Goal: Task Accomplishment & Management: Use online tool/utility

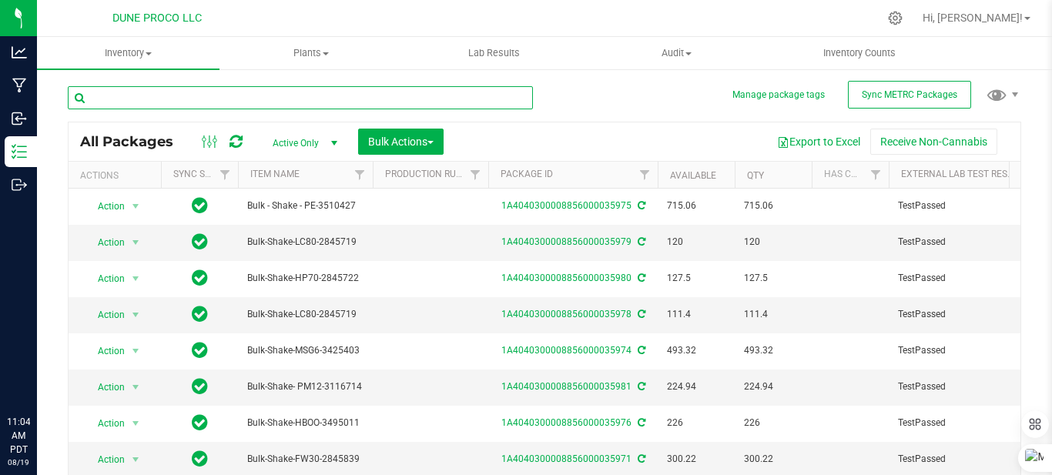
click at [270, 90] on input "text" at bounding box center [300, 97] width 465 height 23
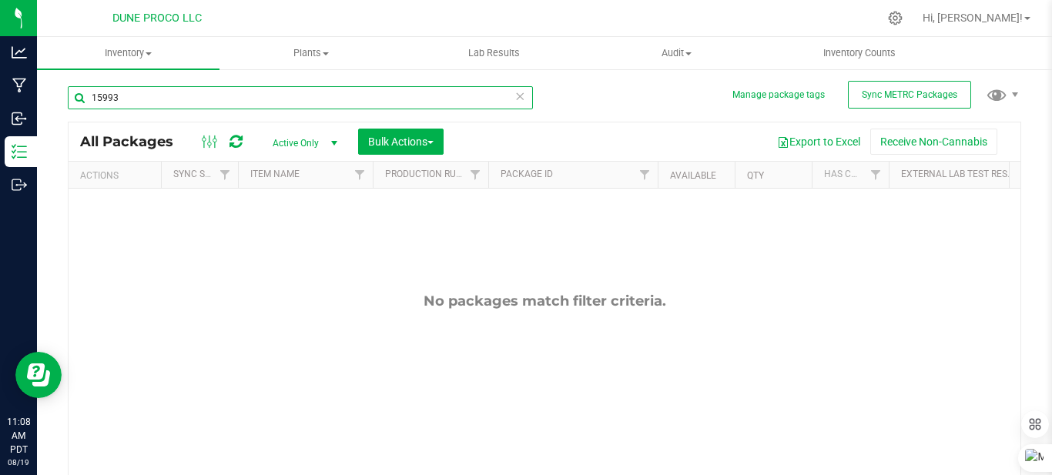
type input "15993"
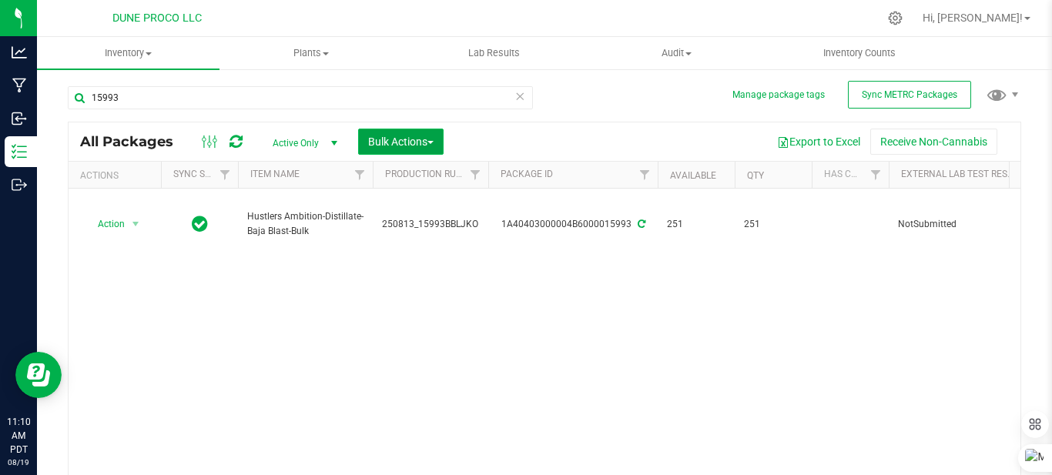
click at [396, 146] on span "Bulk Actions" at bounding box center [400, 142] width 65 height 12
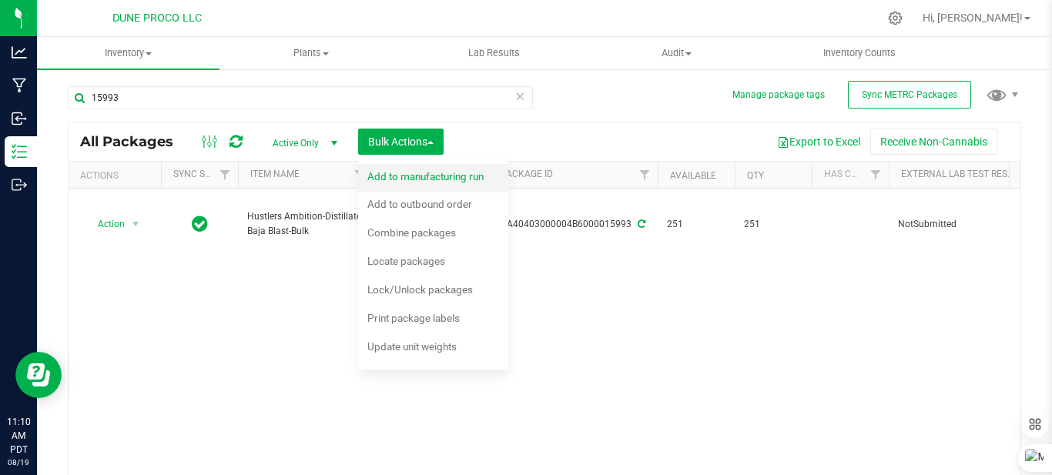
click at [414, 180] on span "Add to manufacturing run" at bounding box center [425, 176] width 116 height 12
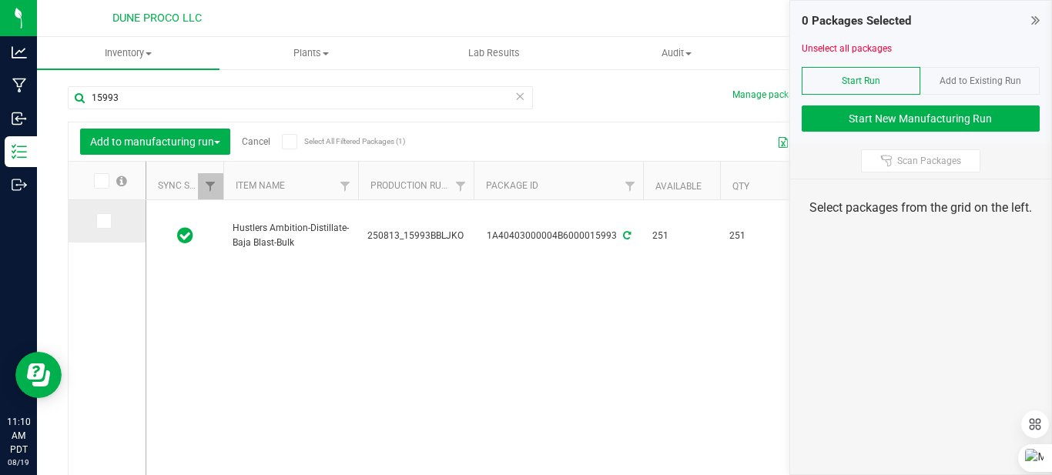
click at [106, 213] on td at bounding box center [107, 221] width 77 height 42
click at [104, 221] on icon at bounding box center [103, 221] width 10 height 0
click at [0, 0] on input "checkbox" at bounding box center [0, 0] width 0 height 0
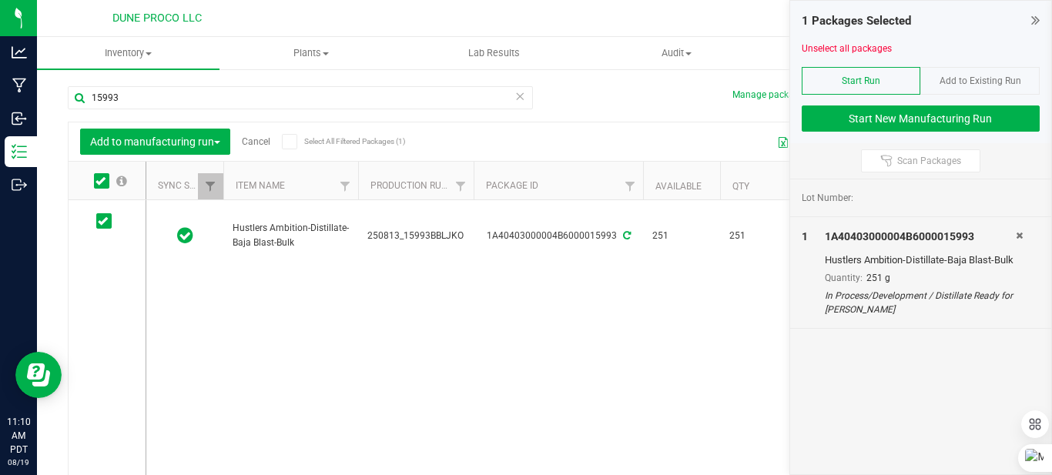
click at [514, 101] on icon at bounding box center [519, 95] width 11 height 18
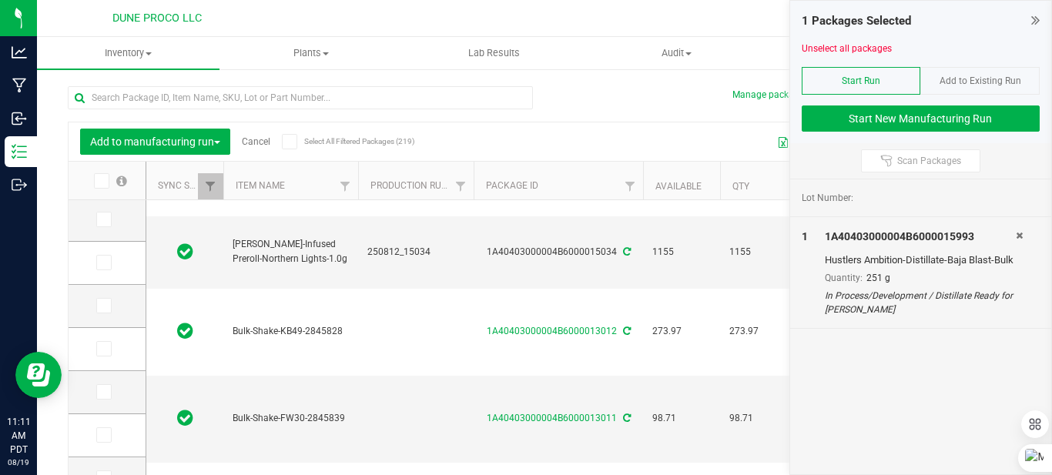
scroll to position [62, 0]
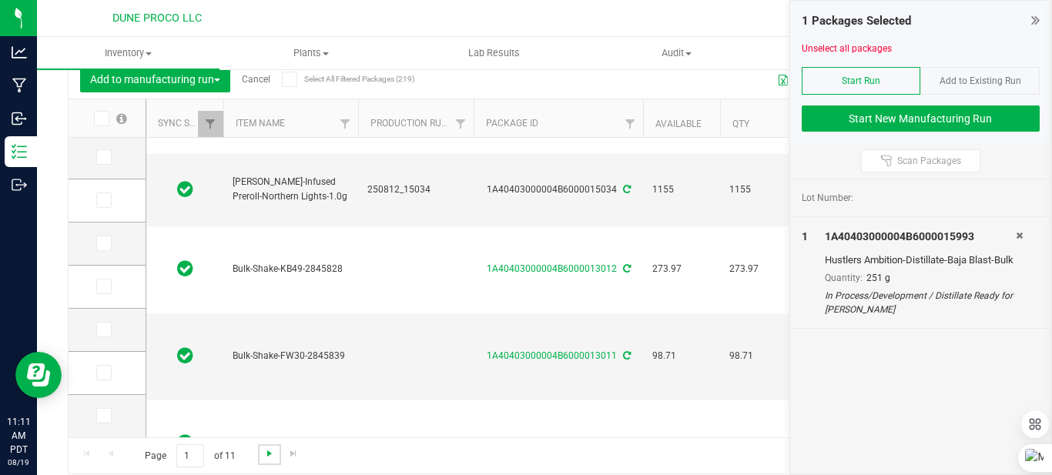
click at [268, 449] on span "Go to the next page" at bounding box center [269, 453] width 12 height 12
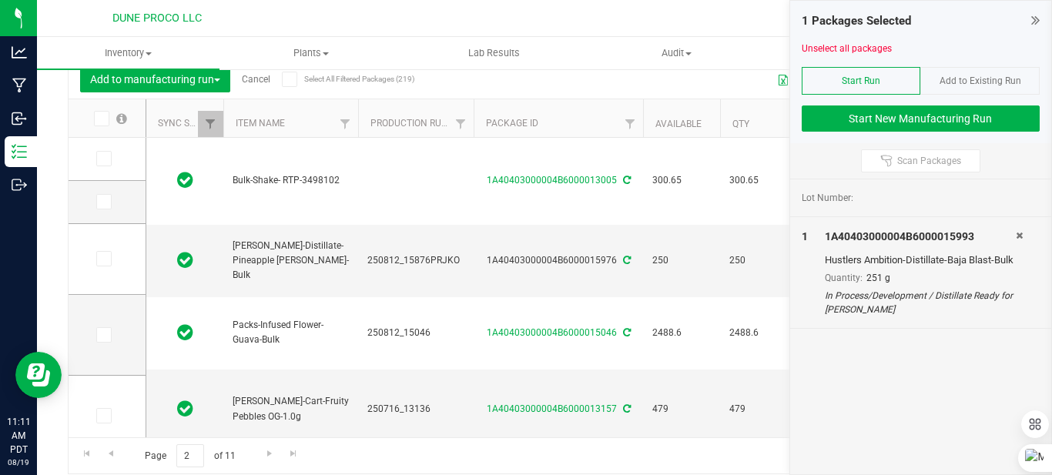
click at [456, 471] on div "Page 2 of 11 21 - 40 of 219 items" at bounding box center [545, 455] width 952 height 37
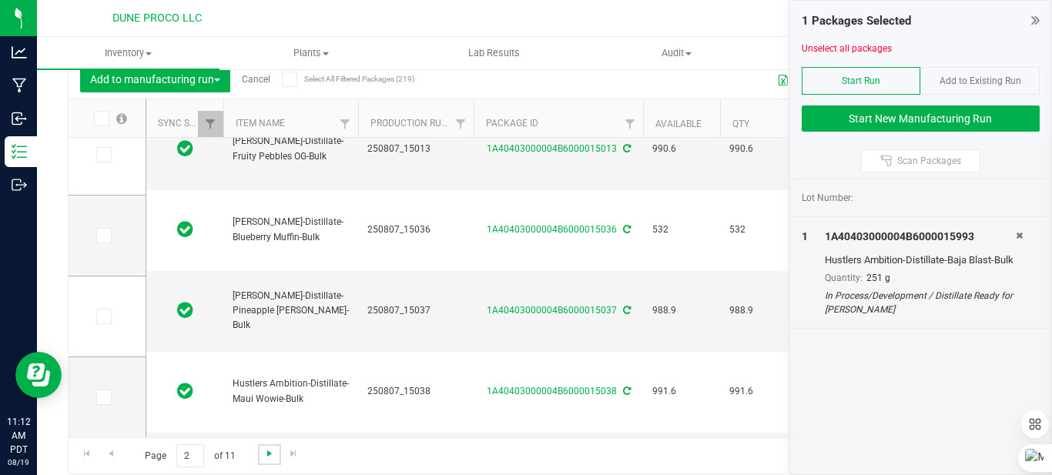
click at [265, 457] on span "Go to the next page" at bounding box center [269, 453] width 12 height 12
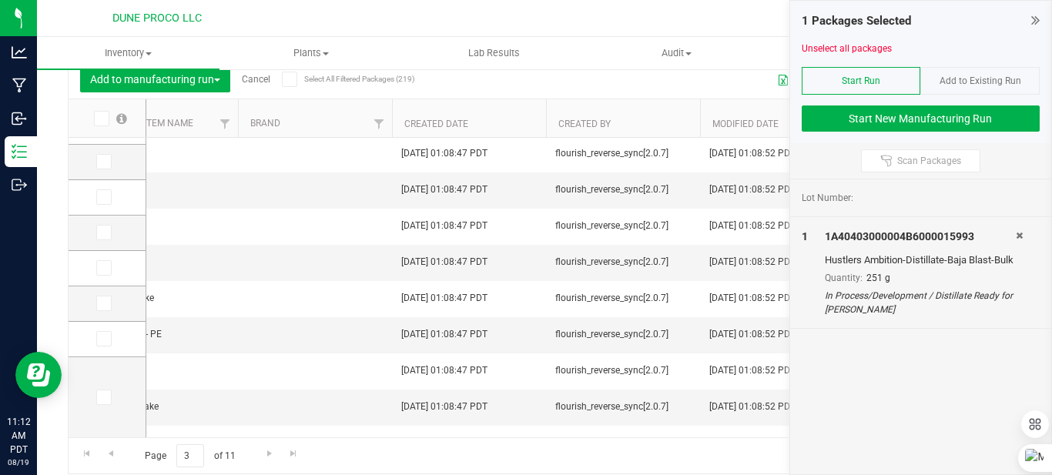
click at [361, 353] on td at bounding box center [315, 371] width 154 height 36
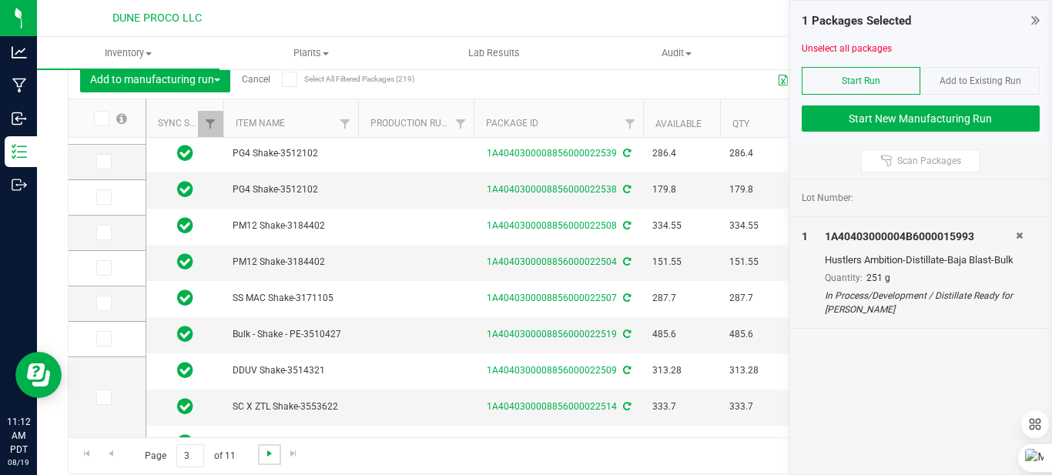
click at [268, 454] on span "Go to the next page" at bounding box center [269, 453] width 12 height 12
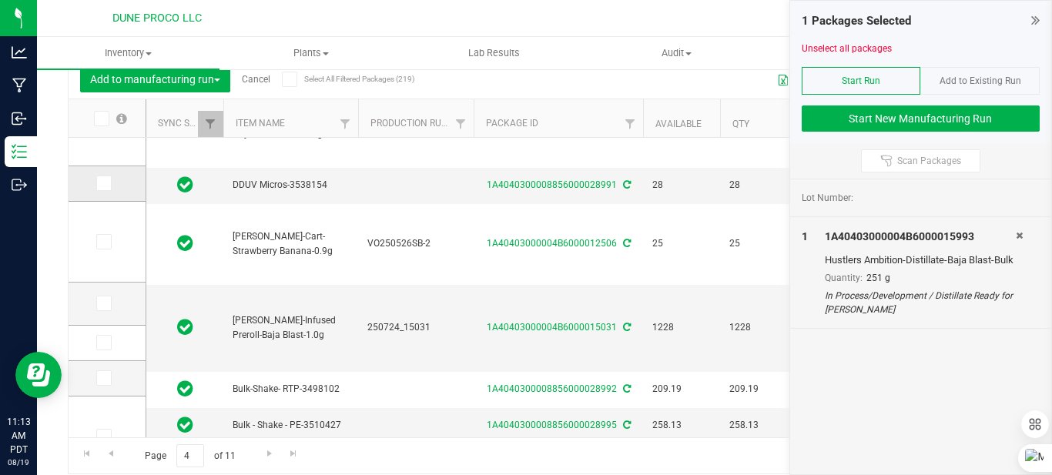
click at [102, 183] on icon at bounding box center [103, 183] width 10 height 0
click at [0, 0] on input "checkbox" at bounding box center [0, 0] width 0 height 0
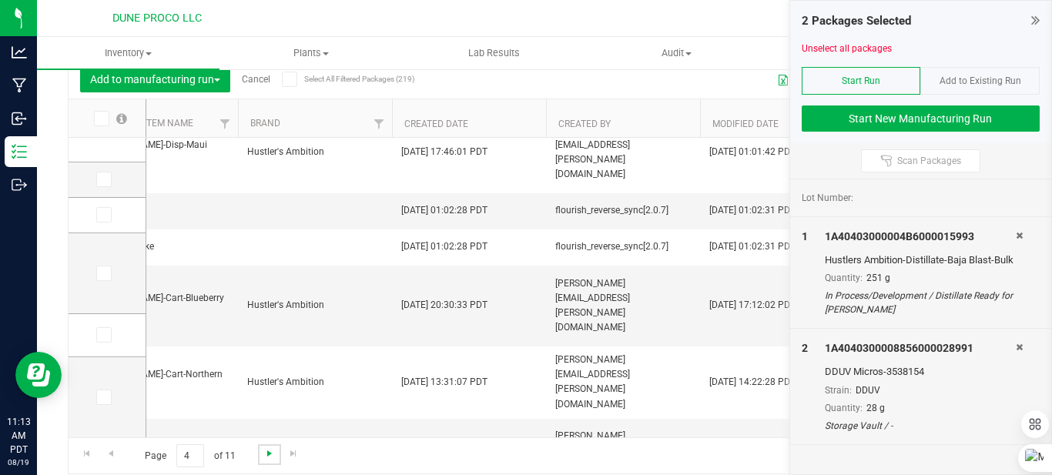
click at [270, 454] on span "Go to the next page" at bounding box center [269, 453] width 12 height 12
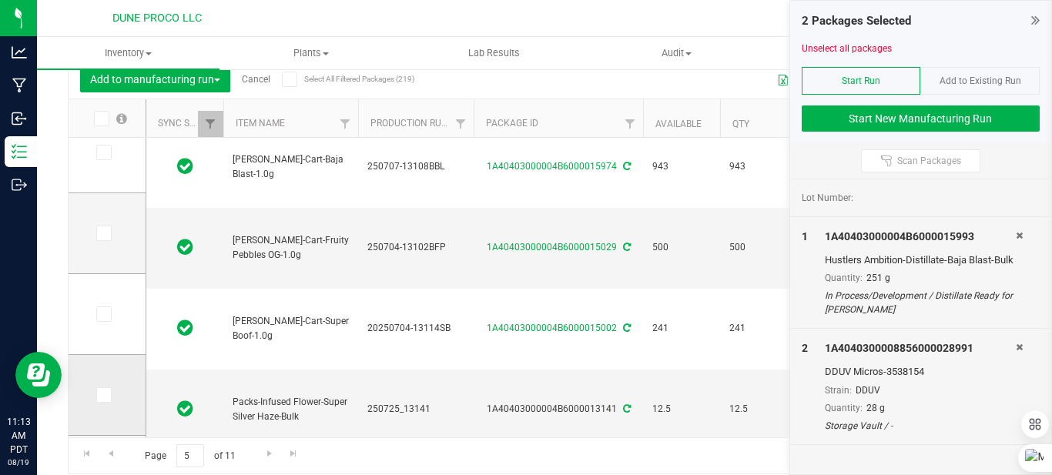
click at [104, 395] on icon at bounding box center [103, 395] width 10 height 0
click at [0, 0] on input "checkbox" at bounding box center [0, 0] width 0 height 0
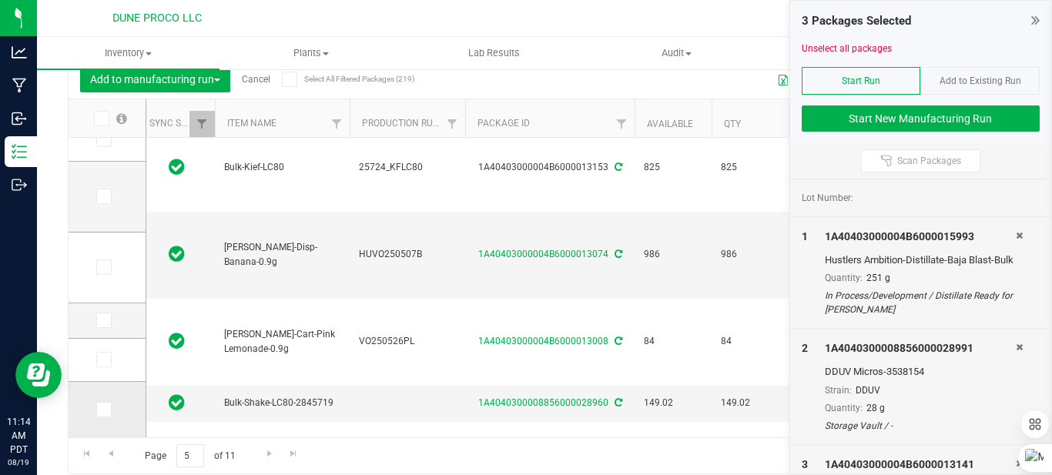
click at [102, 410] on icon at bounding box center [103, 410] width 10 height 0
click at [0, 0] on input "checkbox" at bounding box center [0, 0] width 0 height 0
click at [264, 451] on span "Go to the next page" at bounding box center [269, 453] width 12 height 12
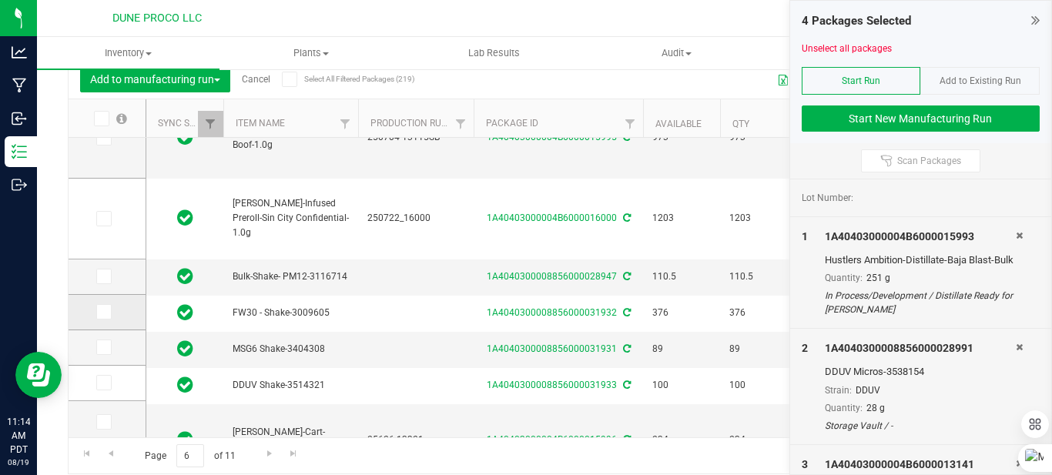
click at [103, 317] on span at bounding box center [103, 311] width 15 height 15
click at [0, 0] on input "checkbox" at bounding box center [0, 0] width 0 height 0
click at [103, 347] on icon at bounding box center [103, 347] width 10 height 0
click at [0, 0] on input "checkbox" at bounding box center [0, 0] width 0 height 0
click at [104, 383] on icon at bounding box center [103, 383] width 10 height 0
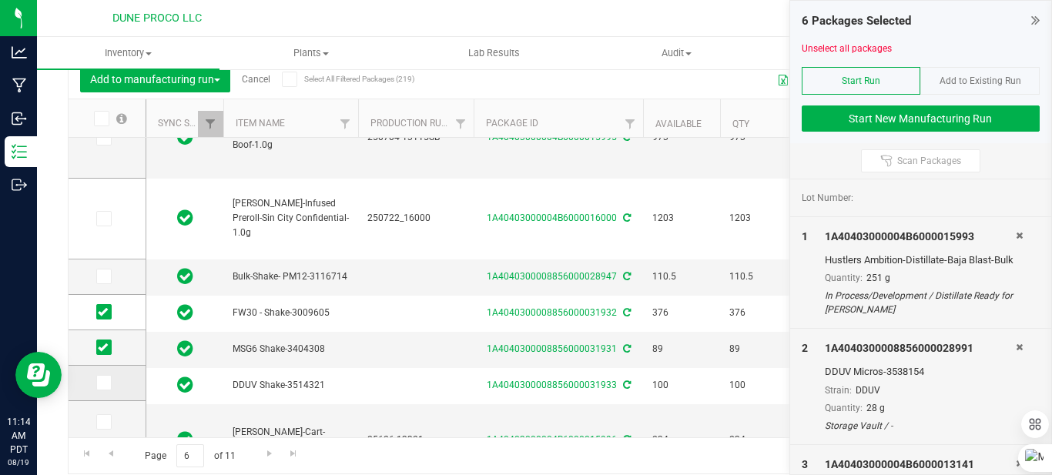
click at [0, 0] on input "checkbox" at bounding box center [0, 0] width 0 height 0
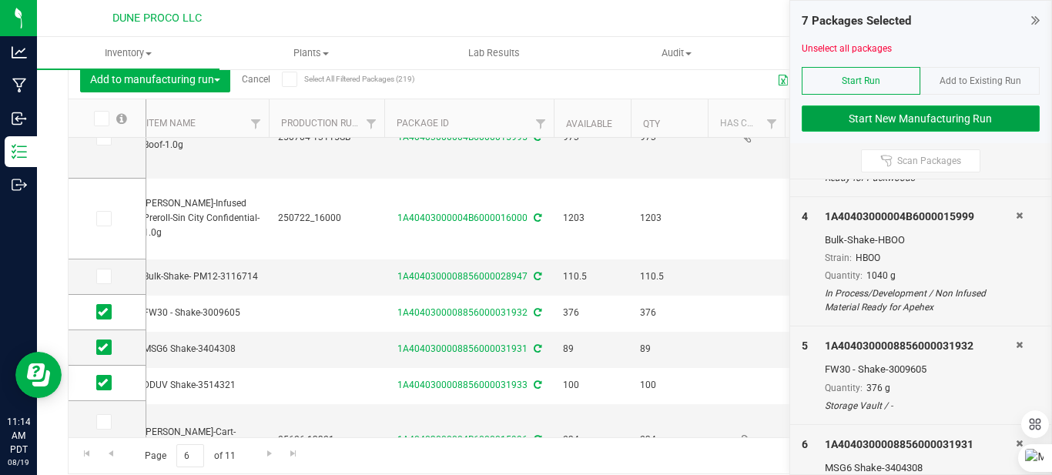
click at [848, 119] on button "Start New Manufacturing Run" at bounding box center [921, 119] width 239 height 26
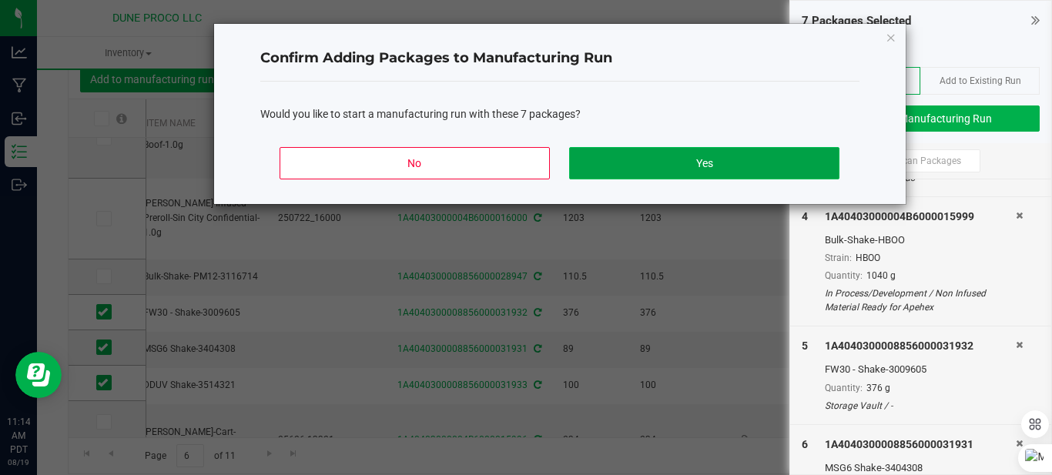
click at [772, 162] on button "Yes" at bounding box center [704, 163] width 270 height 32
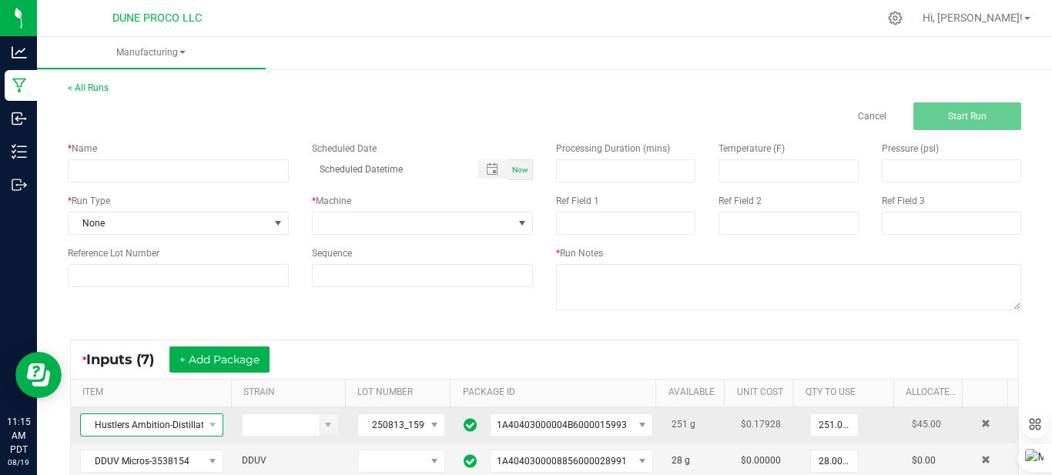
click at [169, 425] on span "Hustlers Ambition-Distillate-Baja Blast-Bulk" at bounding box center [142, 425] width 122 height 22
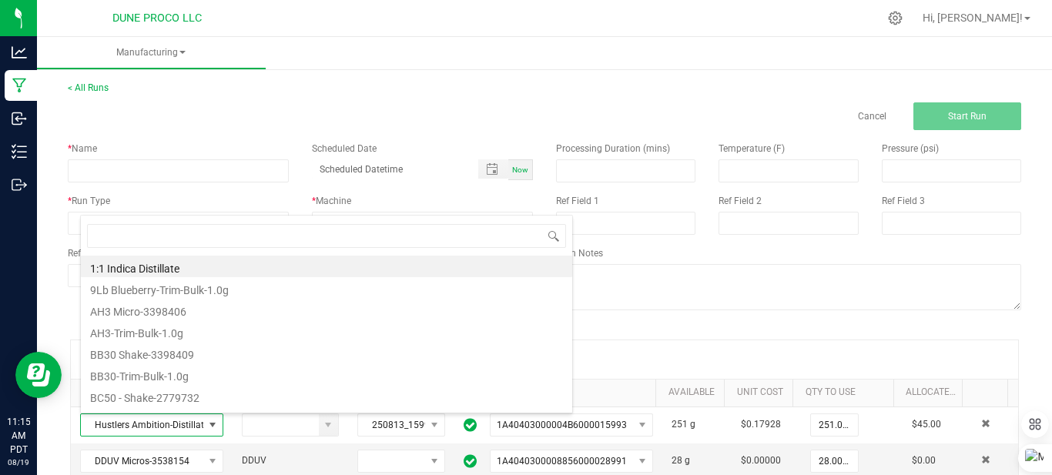
click at [266, 102] on div "< All Runs Cancel Start Run" at bounding box center [544, 105] width 953 height 49
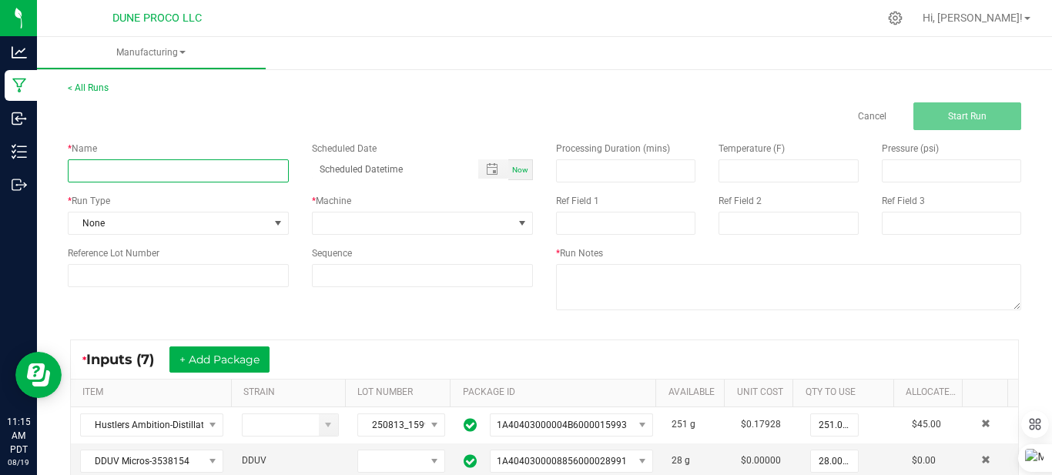
click at [146, 178] on input at bounding box center [178, 170] width 221 height 23
type input "Baja Blast Oil for the JiKo"
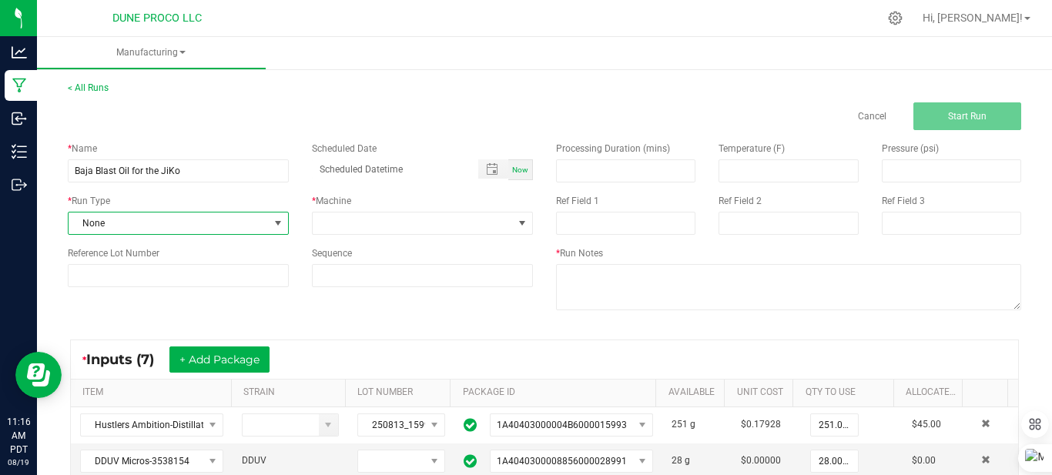
click at [189, 231] on span "None" at bounding box center [169, 224] width 200 height 22
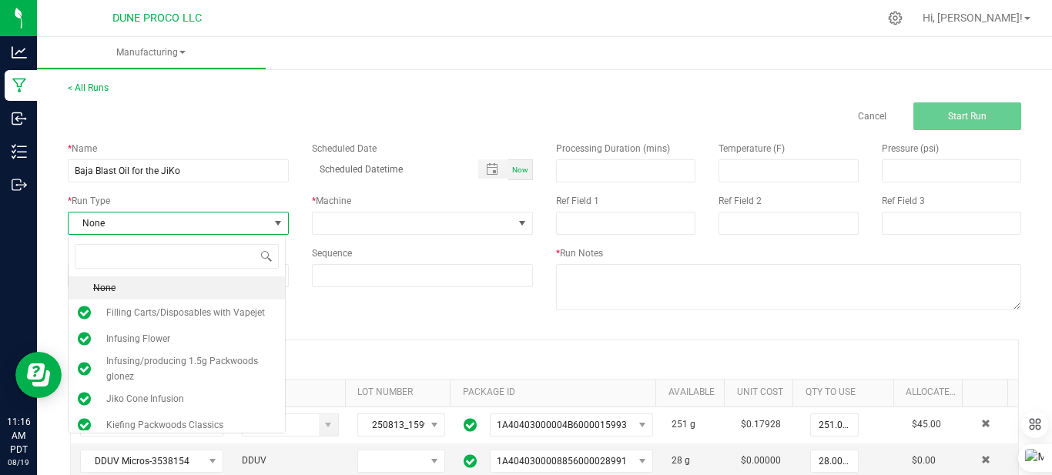
scroll to position [23, 219]
click at [164, 398] on span "Jiko Cone Infusion" at bounding box center [145, 398] width 78 height 15
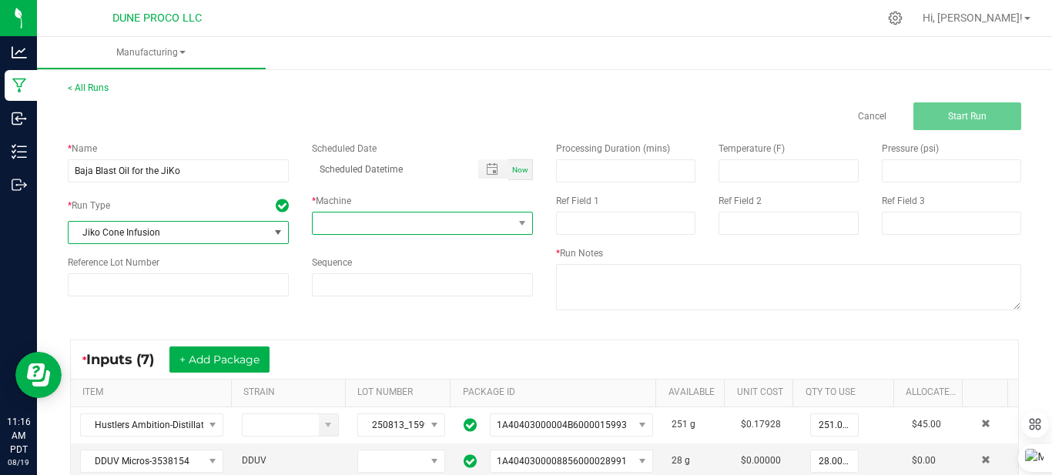
click at [378, 222] on span at bounding box center [413, 224] width 200 height 22
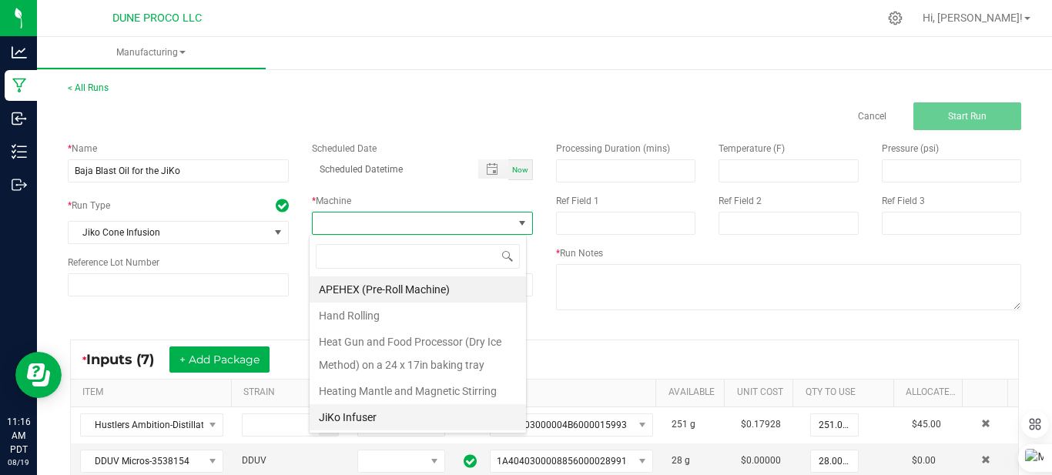
click at [381, 414] on li "JiKo Infuser" at bounding box center [418, 417] width 216 height 26
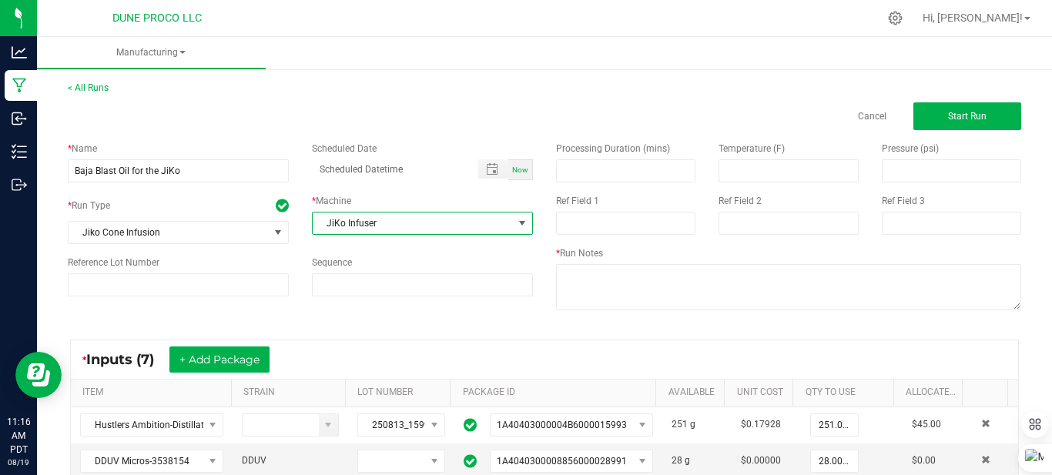
click at [523, 175] on div "Now" at bounding box center [520, 169] width 25 height 21
type input "08/19/2025 11:16 AM"
click at [281, 353] on div "* Inputs (7) + Add Package" at bounding box center [181, 360] width 199 height 26
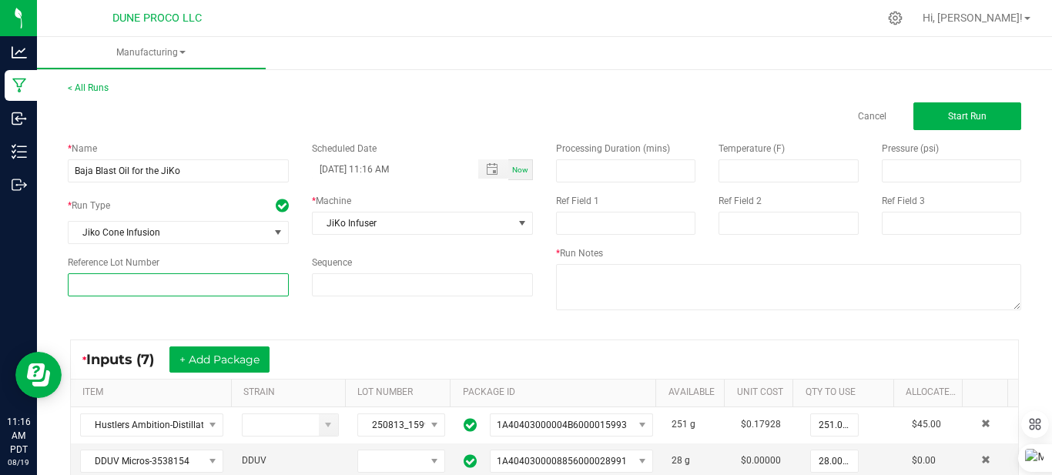
click at [212, 286] on input at bounding box center [178, 284] width 221 height 23
type input "250813_15171"
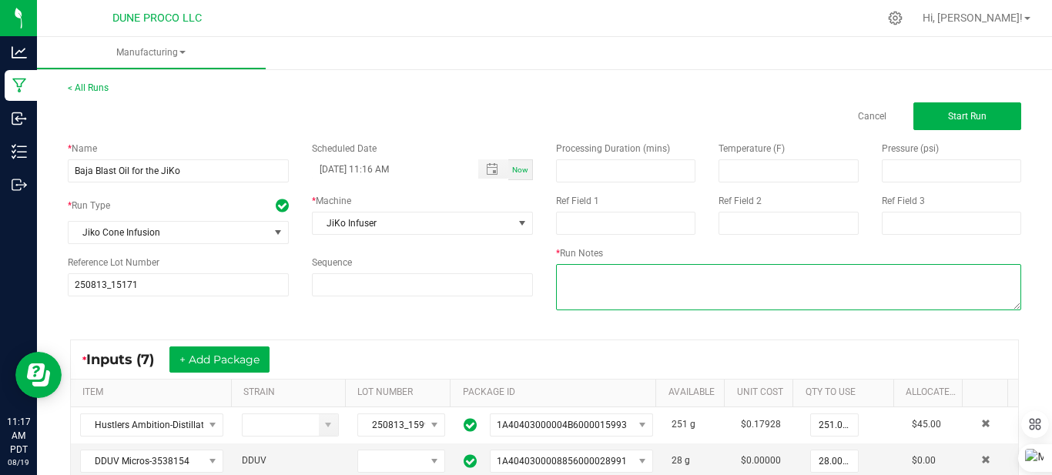
click at [598, 278] on textarea at bounding box center [788, 287] width 465 height 46
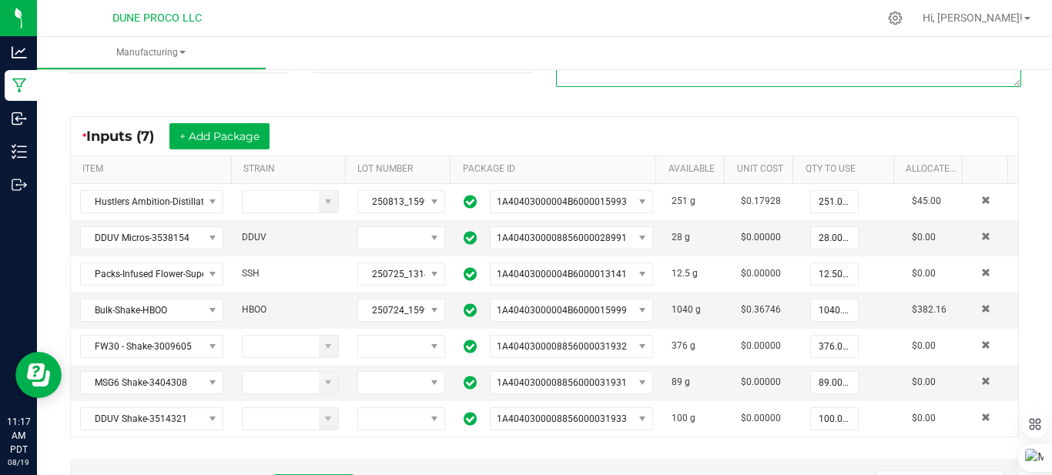
scroll to position [229, 0]
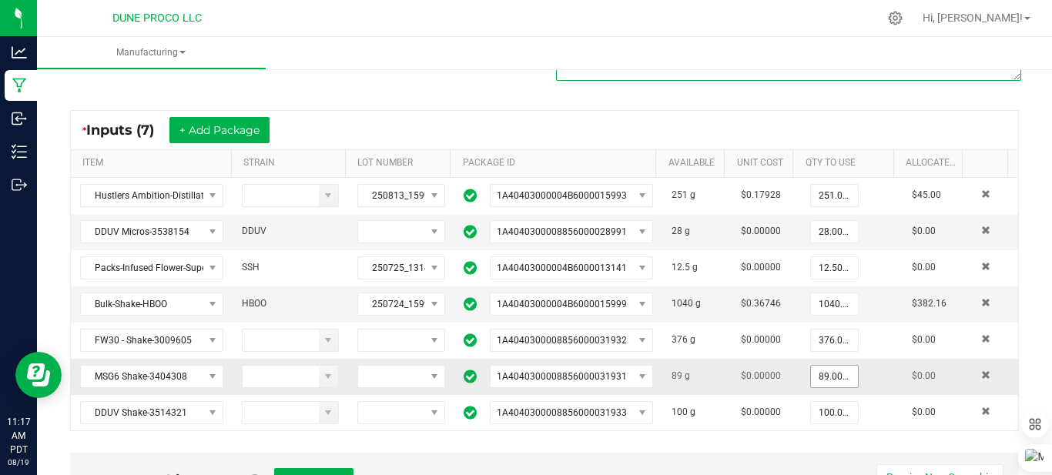
type textarea "This was made with 1g Prerolls and .2ml infusion rate"
click at [813, 382] on input "89" at bounding box center [834, 377] width 47 height 22
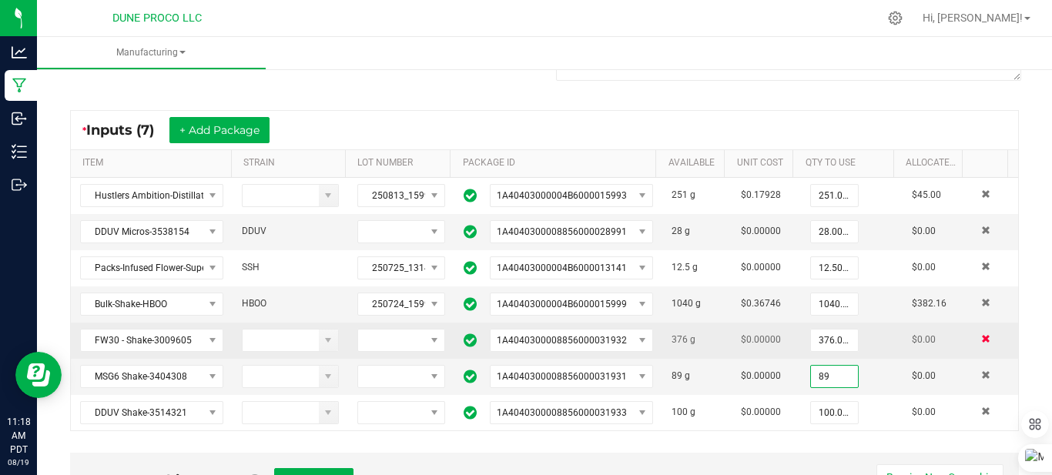
type input "89.0000 g"
click at [981, 337] on span at bounding box center [985, 338] width 9 height 9
type input "89.0000 g"
type input "100.0000 g"
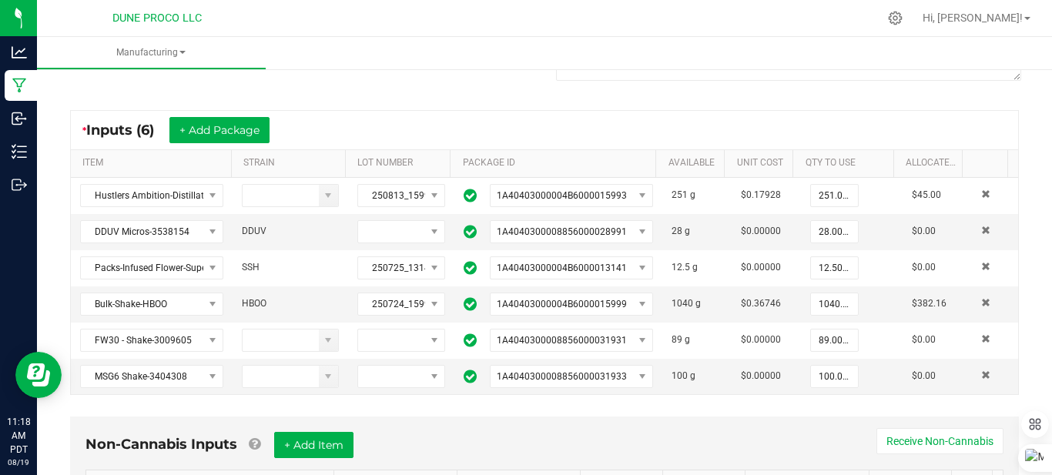
click at [729, 110] on kendo-grid "* Inputs (6) + Add Package ITEM STRAIN LOT NUMBER PACKAGE ID AVAILABLE Unit Cos…" at bounding box center [544, 252] width 949 height 285
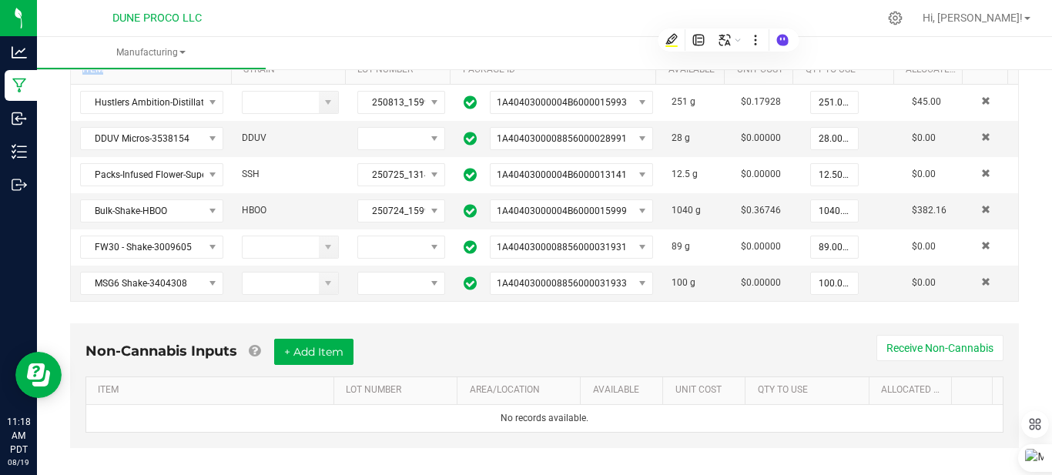
scroll to position [0, 0]
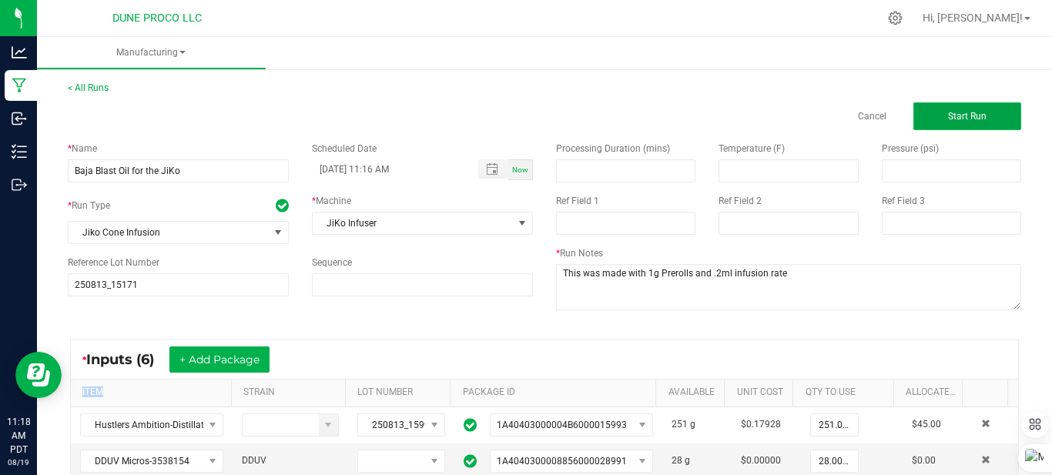
click at [930, 124] on button "Start Run" at bounding box center [967, 116] width 108 height 28
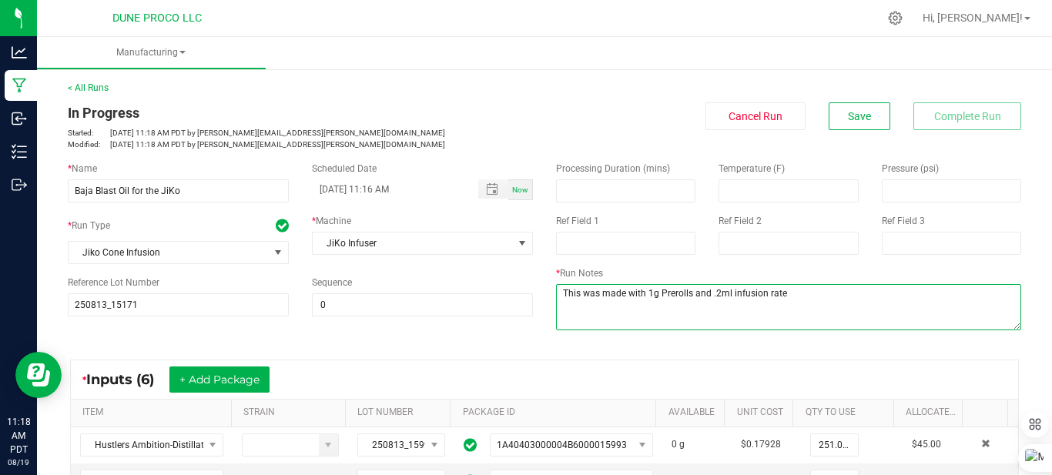
click at [720, 312] on textarea at bounding box center [788, 307] width 465 height 46
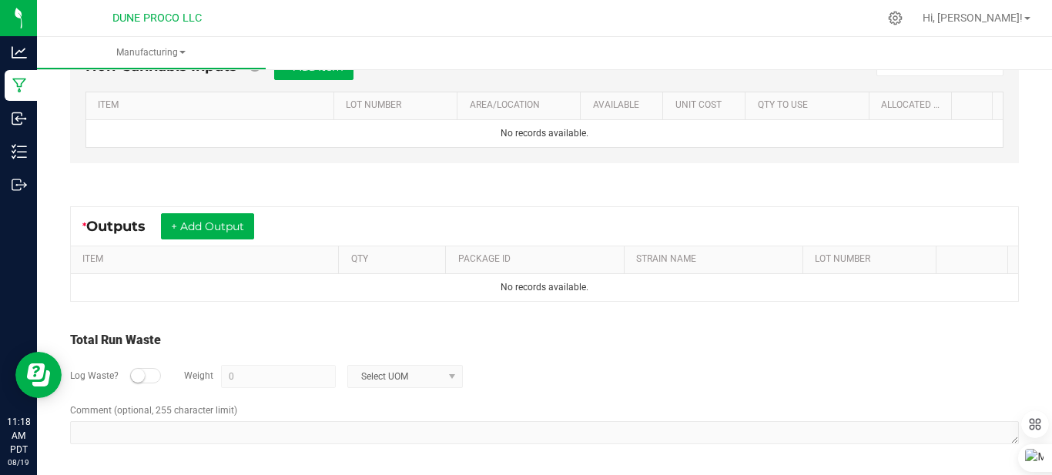
scroll to position [644, 0]
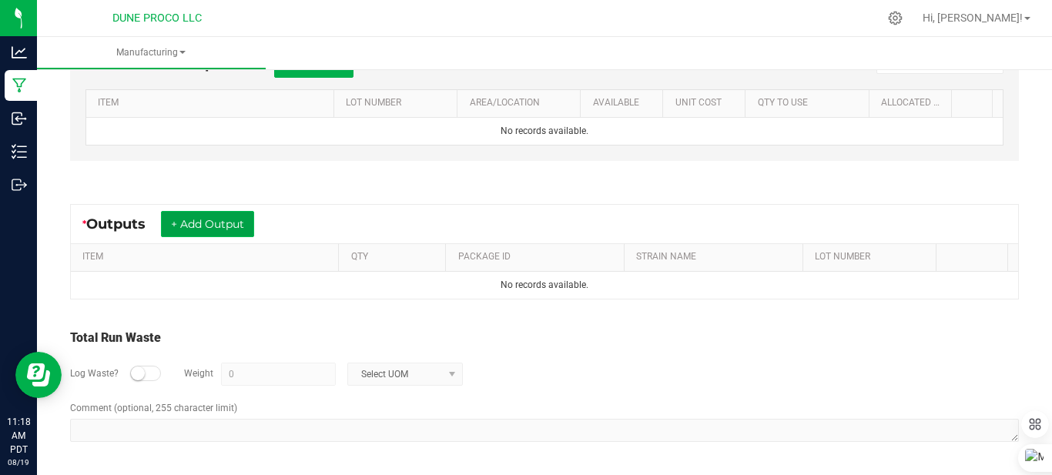
click at [226, 227] on button "+ Add Output" at bounding box center [207, 224] width 93 height 26
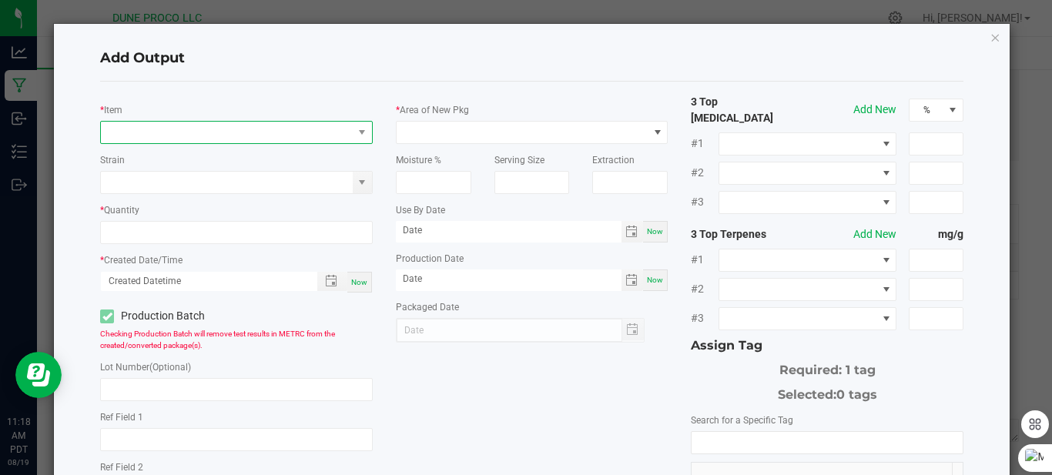
click at [236, 129] on span "NO DATA FOUND" at bounding box center [227, 133] width 252 height 22
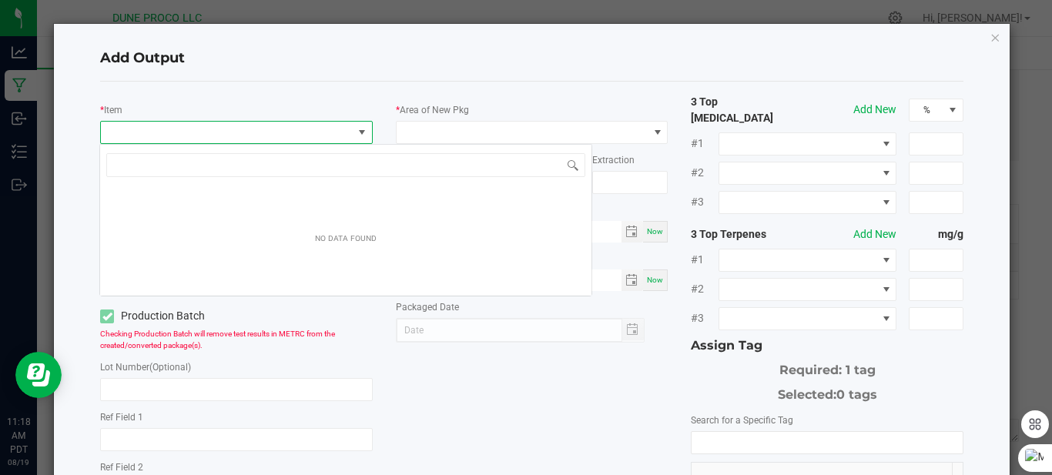
scroll to position [23, 269]
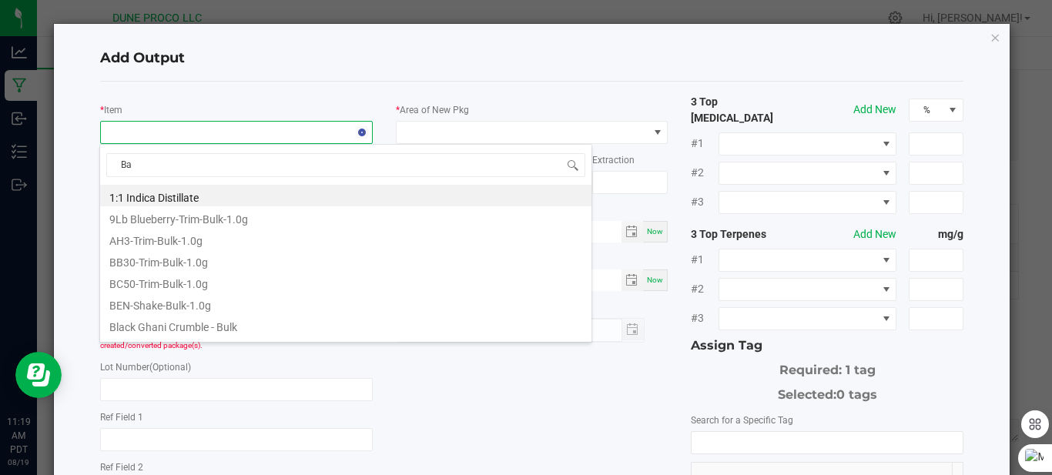
type input "Baj"
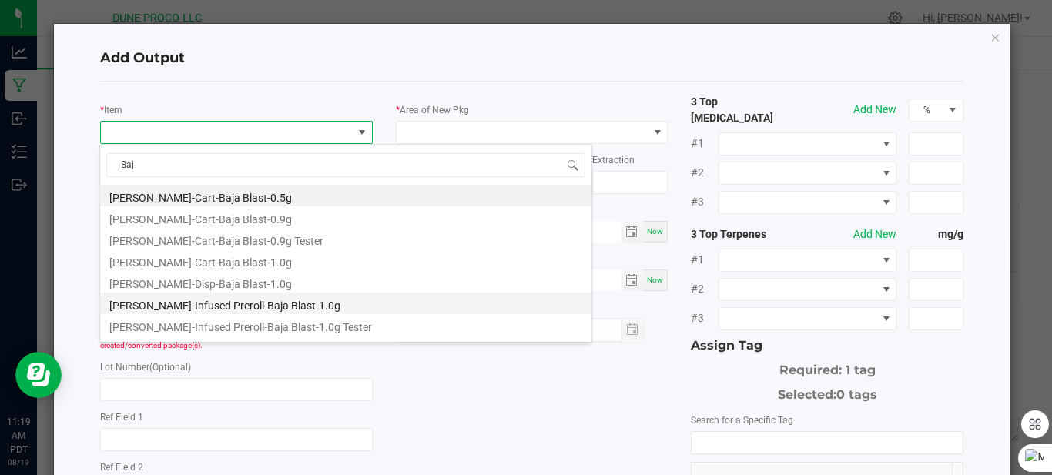
click at [223, 301] on li "HUST-Infused Preroll-Baja Blast-1.0g" at bounding box center [345, 304] width 491 height 22
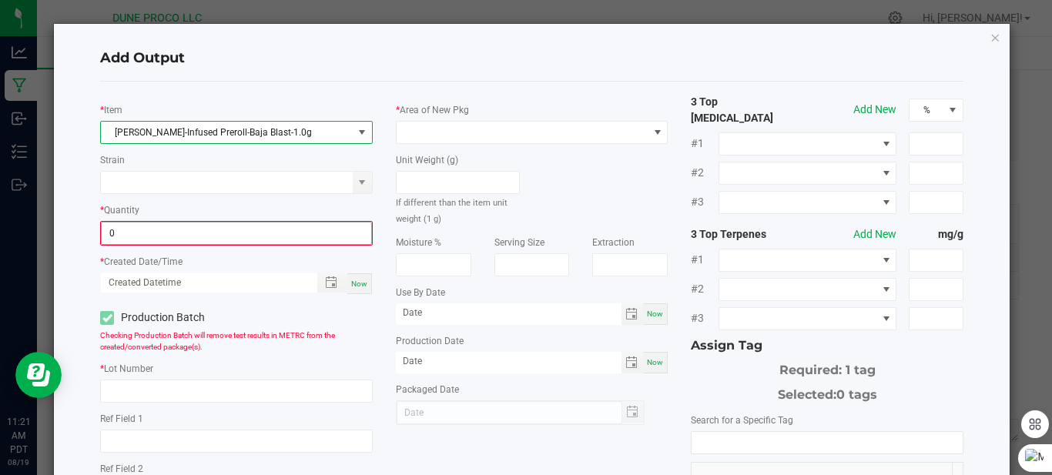
click at [166, 235] on input "0" at bounding box center [237, 234] width 270 height 22
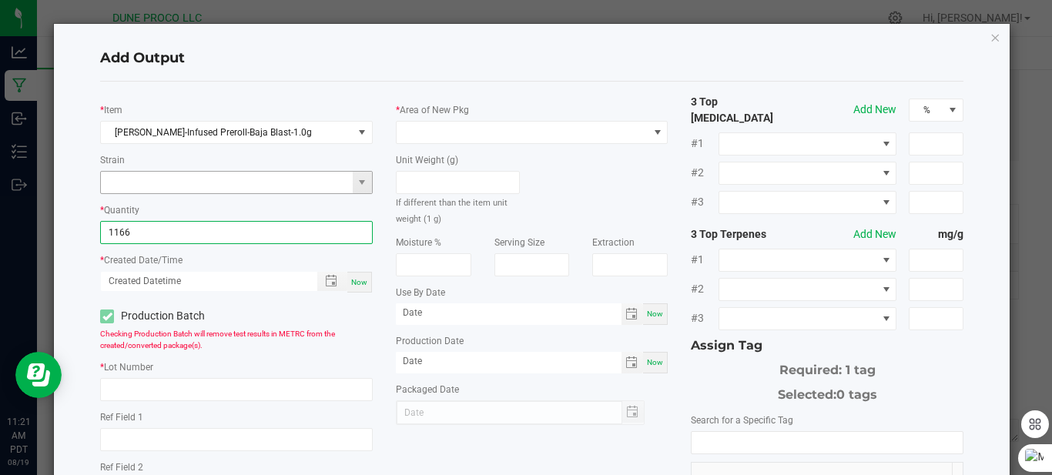
type input "1166 ea"
click at [166, 185] on input at bounding box center [227, 183] width 252 height 22
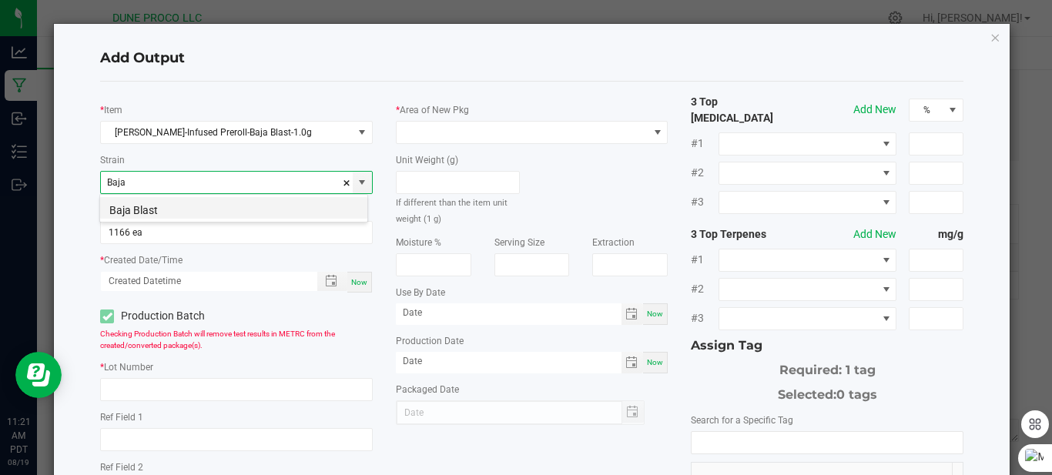
click at [146, 212] on li "Baja Blast" at bounding box center [233, 208] width 267 height 22
type input "Baja Blast"
click at [404, 127] on span at bounding box center [523, 133] width 252 height 22
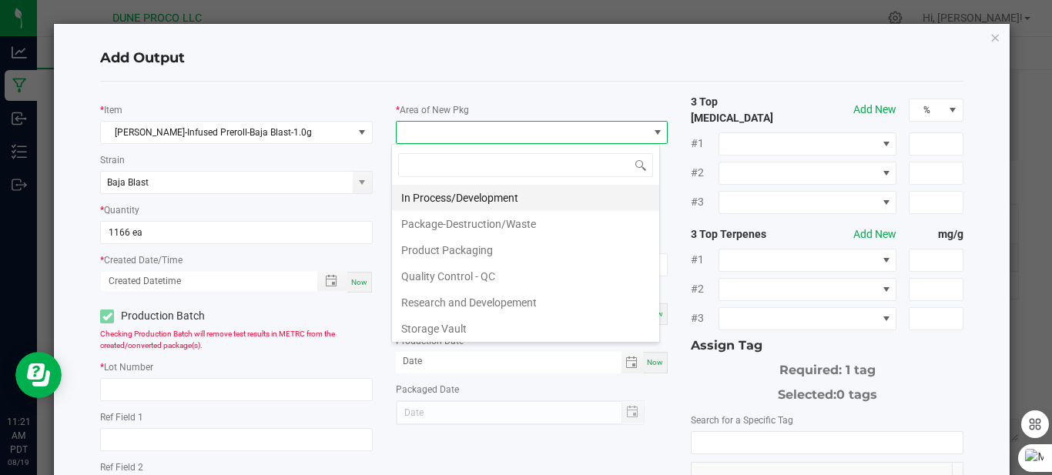
click at [441, 201] on li "In Process/Development" at bounding box center [525, 198] width 267 height 26
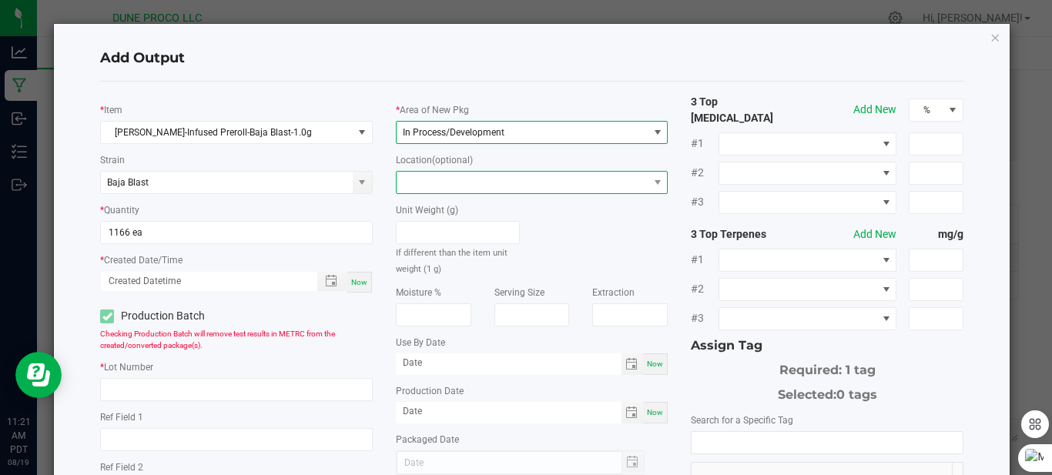
click at [435, 181] on span at bounding box center [523, 183] width 252 height 22
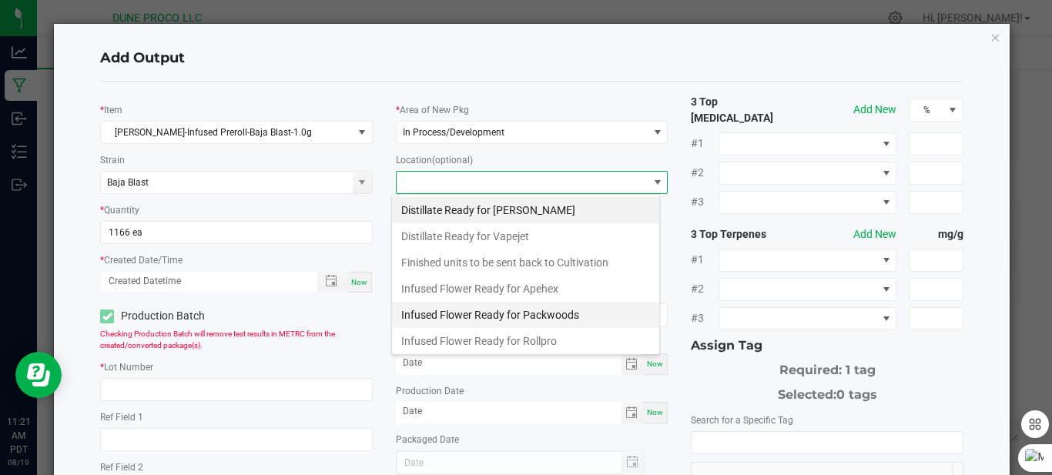
scroll to position [160, 0]
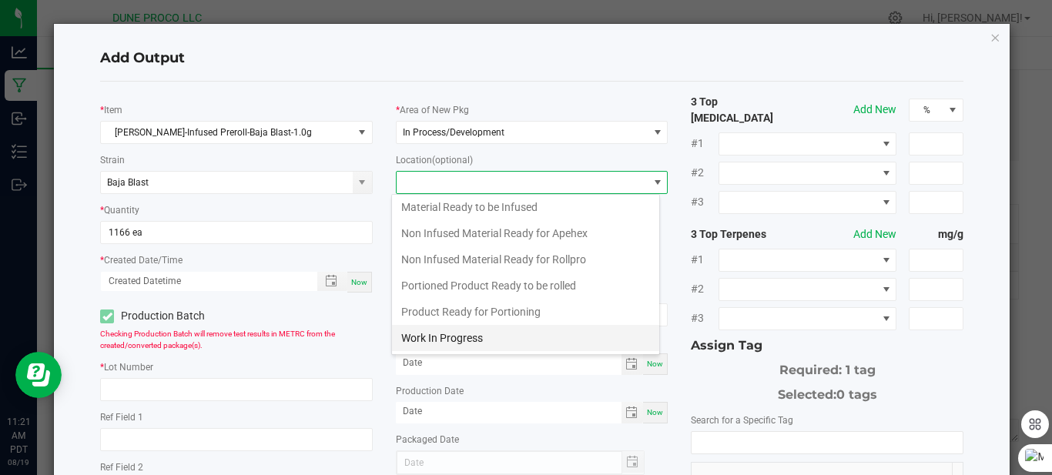
click at [460, 336] on li "Work In Progress" at bounding box center [525, 338] width 267 height 26
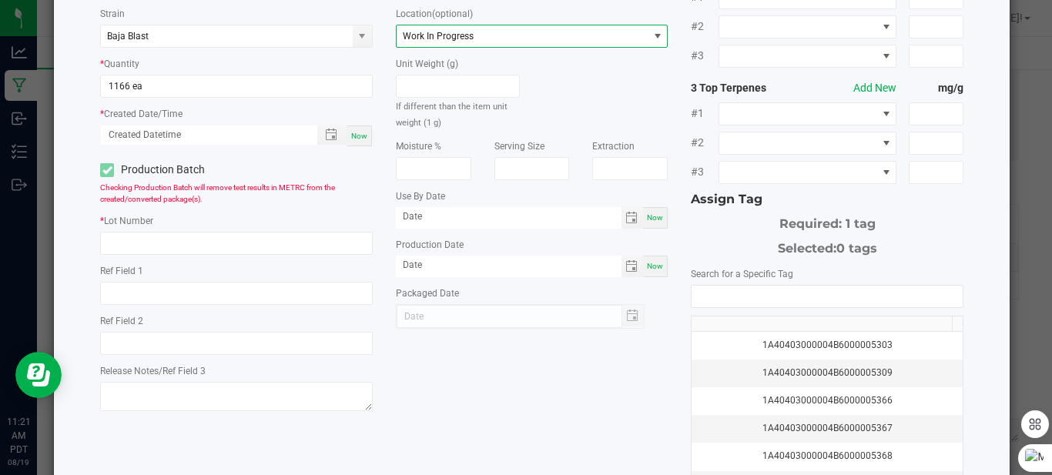
scroll to position [147, 0]
click at [201, 253] on input "text" at bounding box center [236, 242] width 273 height 23
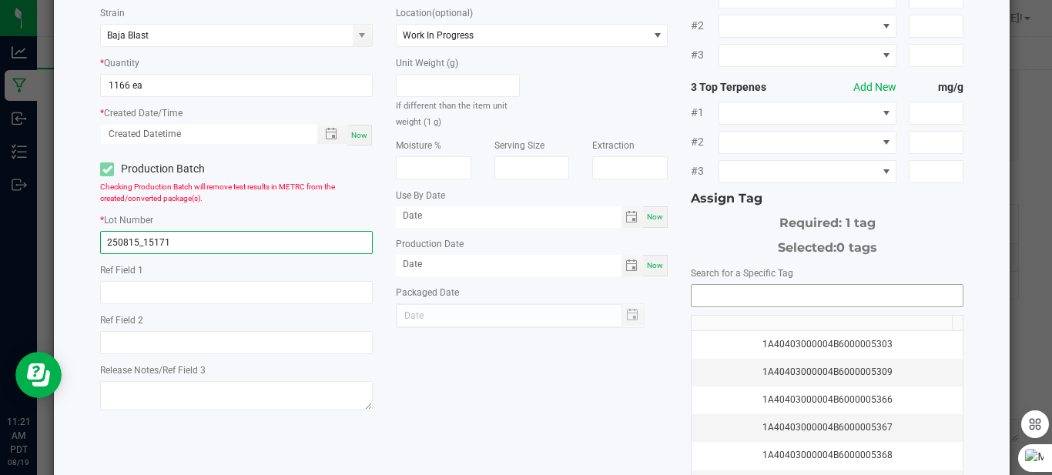
type input "250815_15171"
click at [719, 285] on input "NO DATA FOUND" at bounding box center [827, 296] width 271 height 22
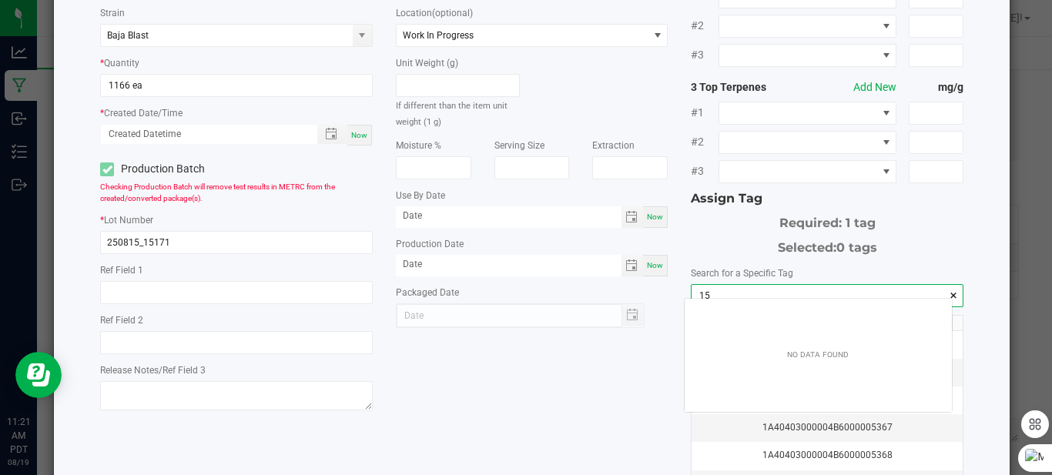
scroll to position [22, 267]
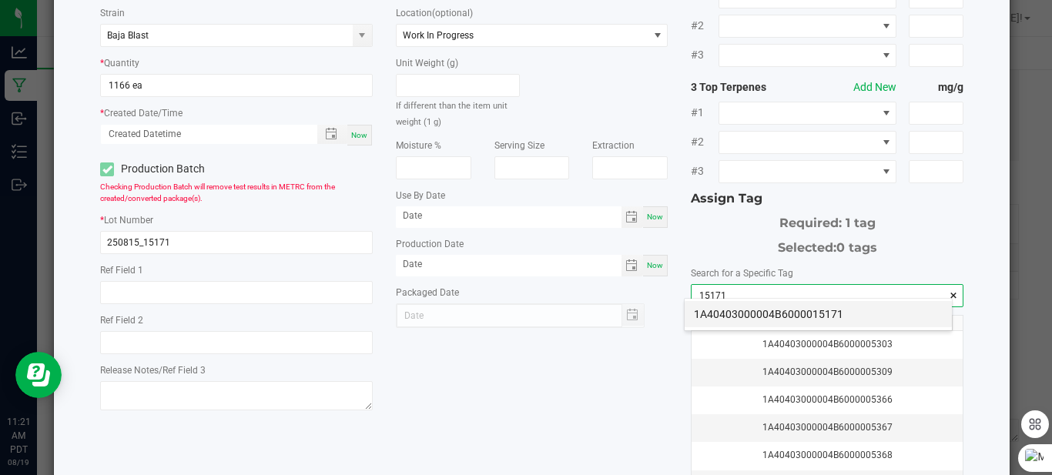
click at [767, 307] on li "1A40403000004B6000015171" at bounding box center [818, 314] width 267 height 26
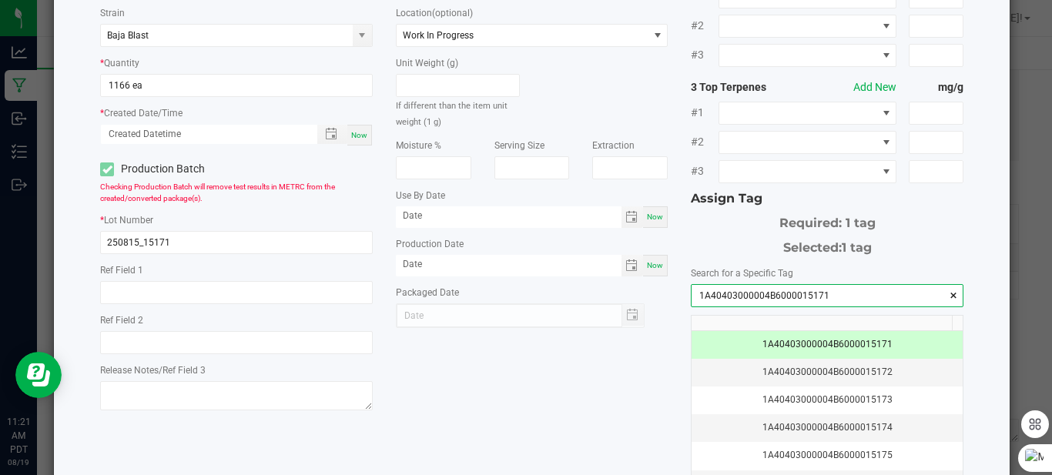
type input "1A40403000004B6000015171"
click at [601, 403] on div "* Item HUST-Infused Preroll-Baja Blast-1.0g Strain Baja Blast * Quantity 1166 e…" at bounding box center [532, 227] width 886 height 561
click at [625, 270] on span "Toggle calendar" at bounding box center [631, 266] width 12 height 12
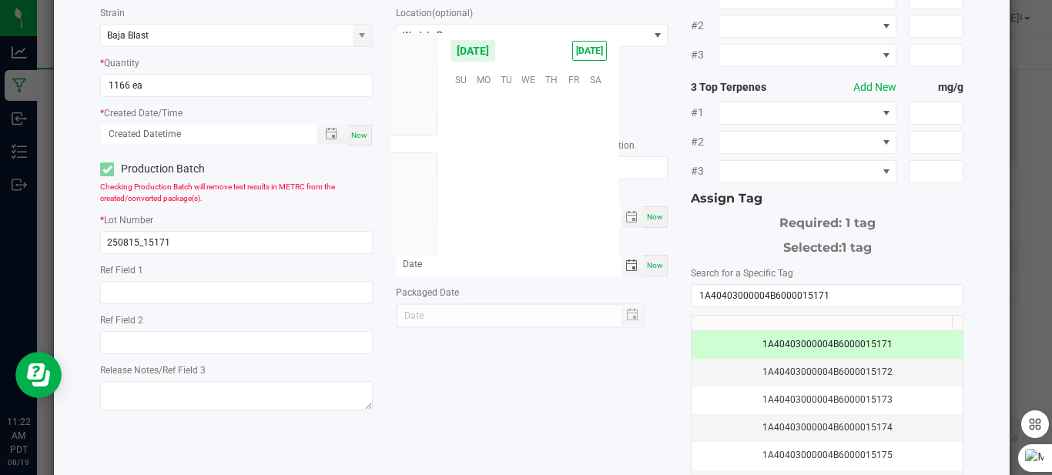
scroll to position [249598, 0]
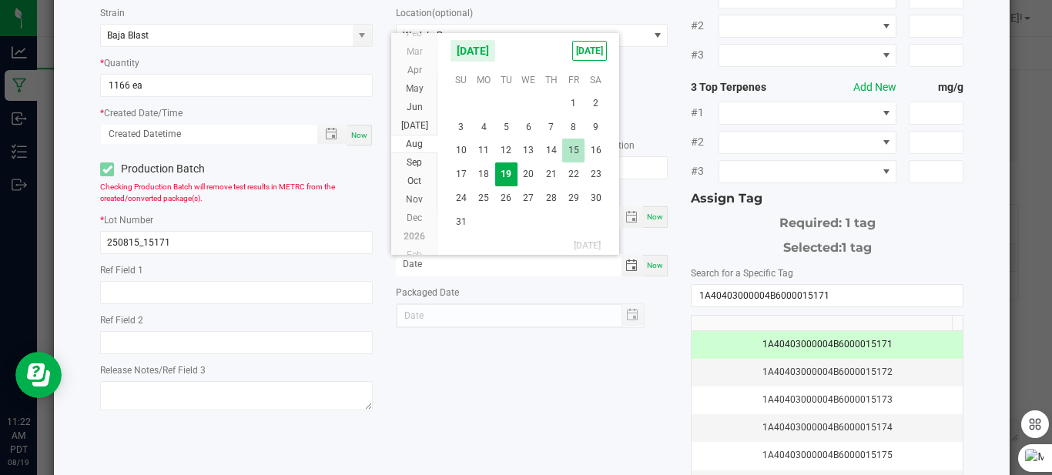
click at [578, 146] on span "15" at bounding box center [573, 151] width 22 height 24
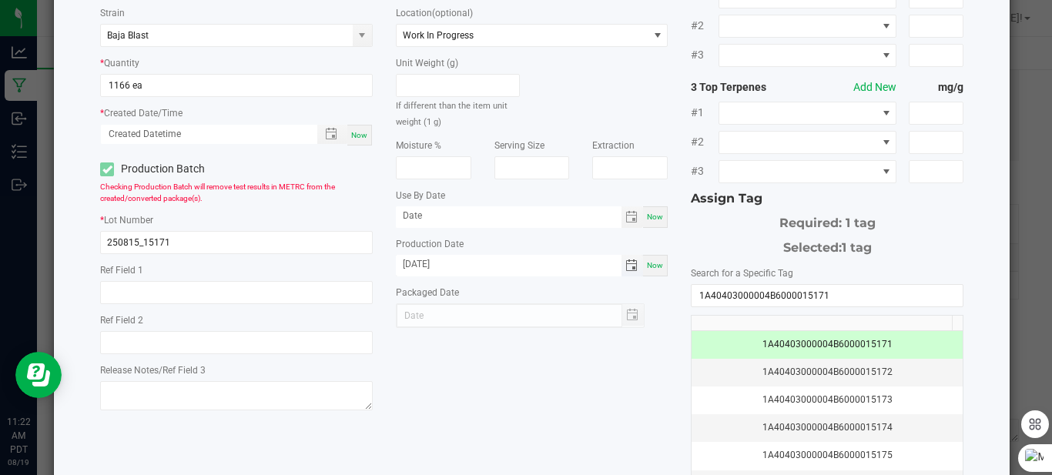
click at [427, 260] on input "08/15/2025" at bounding box center [509, 264] width 226 height 19
click at [422, 258] on input "08/15/2025" at bounding box center [509, 264] width 226 height 19
click at [632, 266] on span "Toggle calendar" at bounding box center [632, 266] width 22 height 22
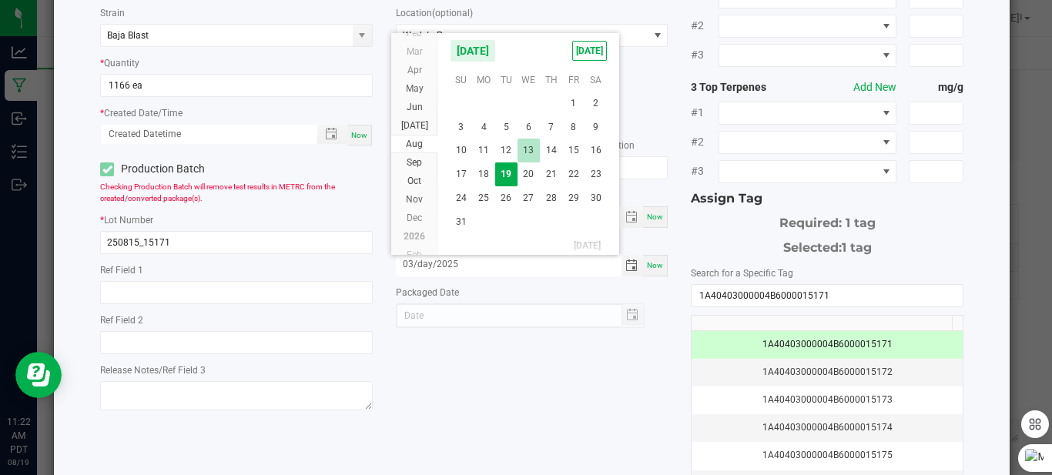
click at [520, 145] on span "13" at bounding box center [529, 151] width 22 height 24
type input "[DATE]"
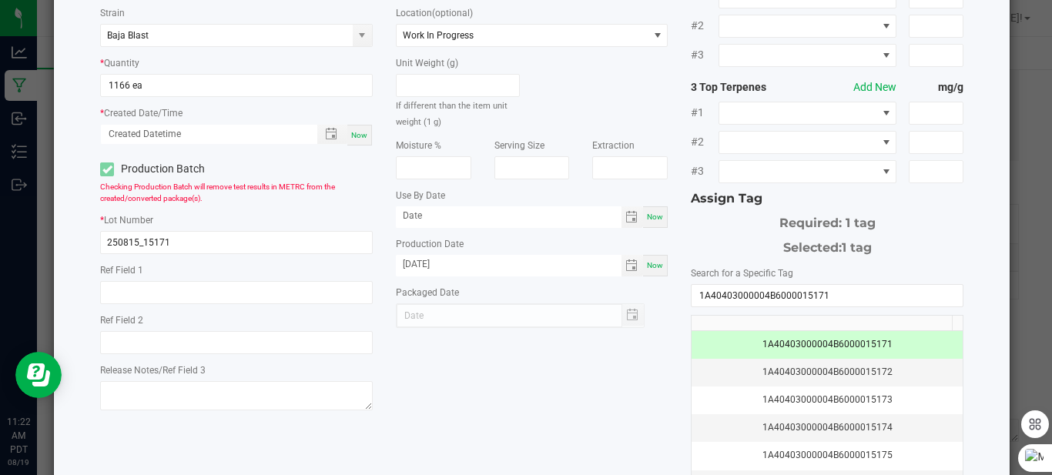
click at [565, 404] on div "* Item HUST-Infused Preroll-Baja Blast-1.0g Strain Baja Blast * Quantity 1166 e…" at bounding box center [532, 227] width 886 height 561
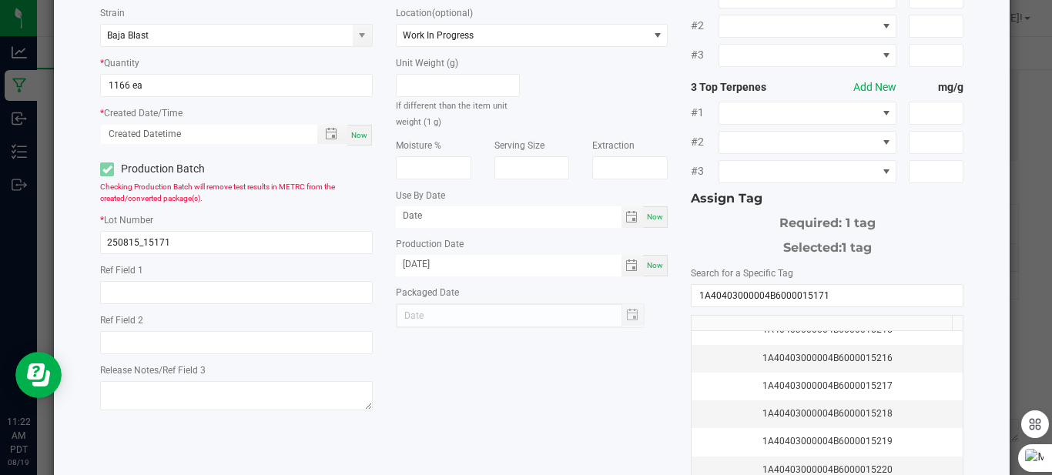
scroll to position [260, 0]
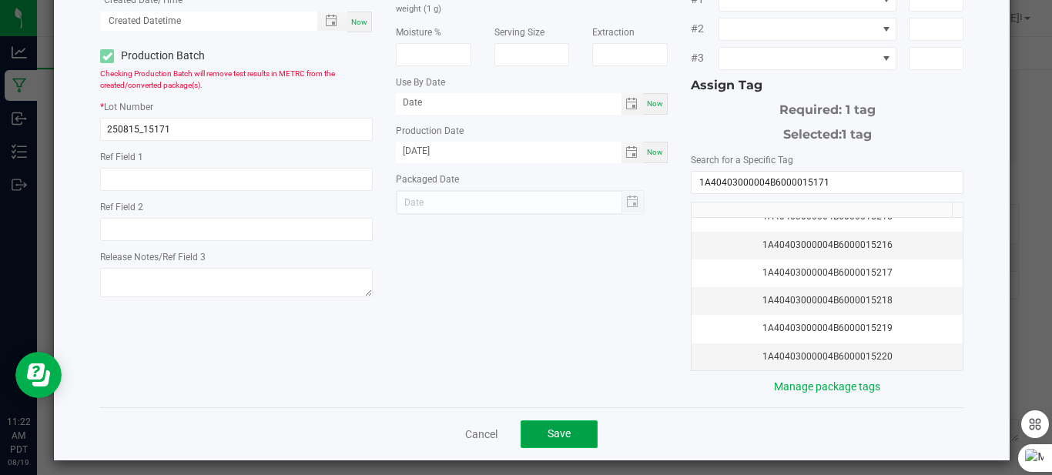
click at [571, 420] on button "Save" at bounding box center [559, 434] width 77 height 28
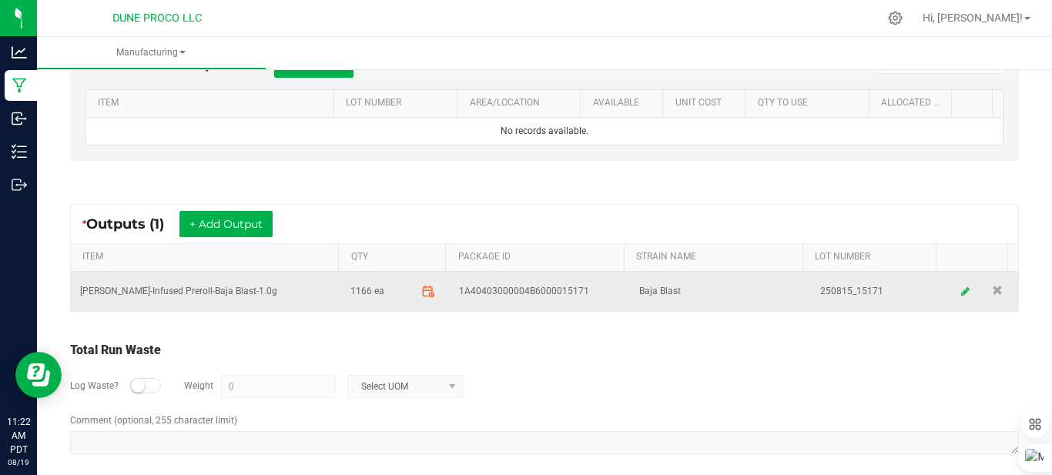
click at [414, 293] on span at bounding box center [427, 291] width 27 height 27
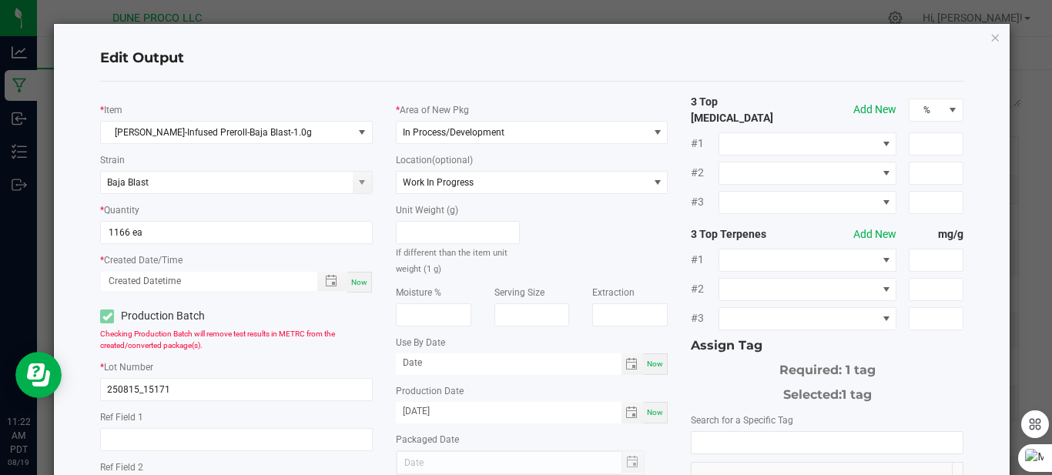
click at [360, 278] on span "Now" at bounding box center [359, 282] width 16 height 8
type input "08/19/2025 11:22 AM"
type input "[DATE]"
click at [325, 283] on span "Toggle popup" at bounding box center [331, 281] width 12 height 12
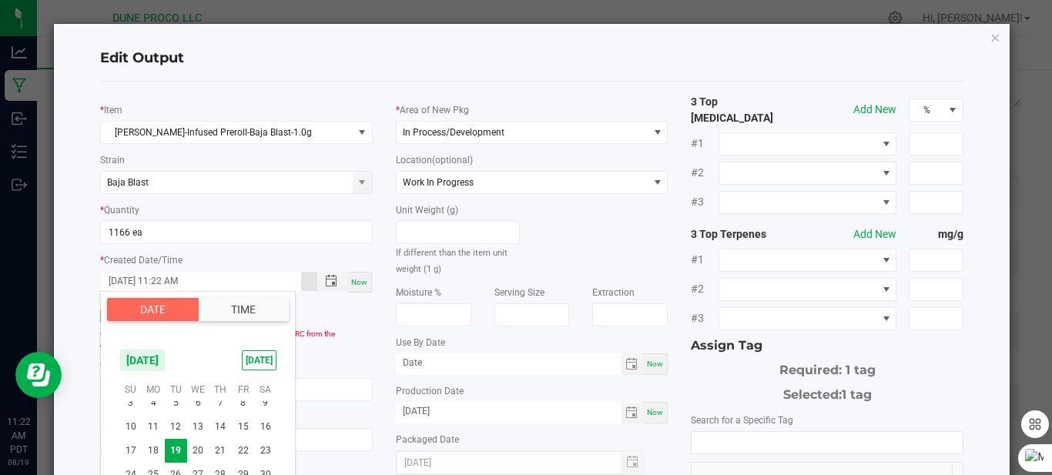
scroll to position [249628, 0]
click at [201, 431] on span "13" at bounding box center [198, 430] width 22 height 24
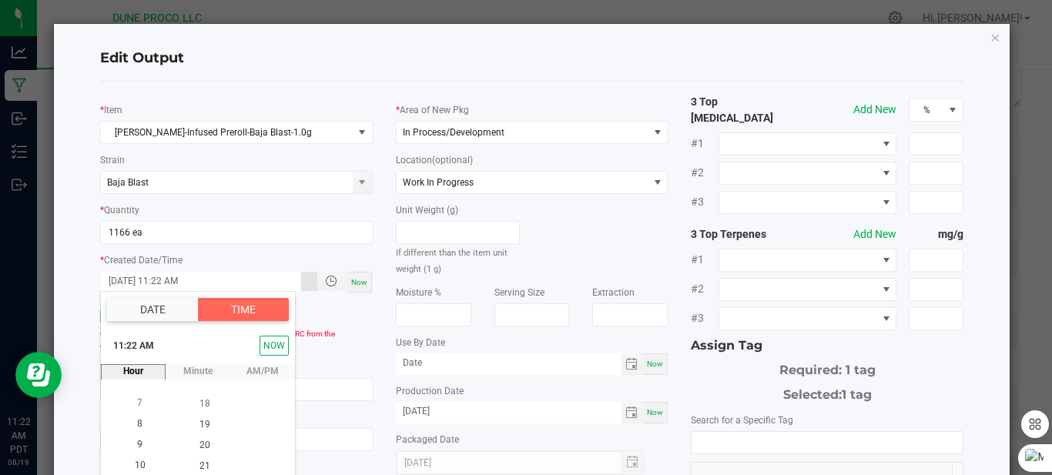
scroll to position [89, 0]
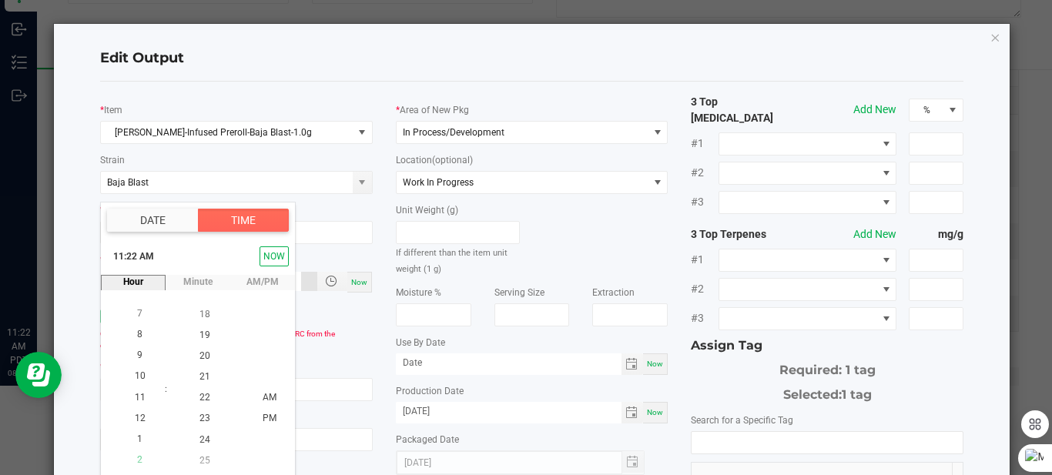
click at [139, 462] on li "2" at bounding box center [140, 460] width 37 height 21
click at [199, 437] on span "24" at bounding box center [204, 439] width 11 height 11
click at [263, 391] on li "PM" at bounding box center [269, 397] width 37 height 21
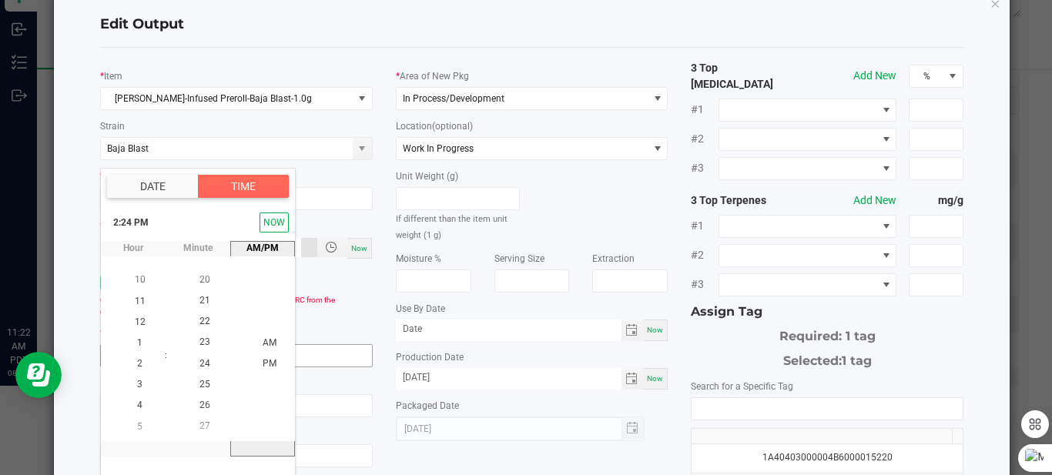
scroll to position [52, 0]
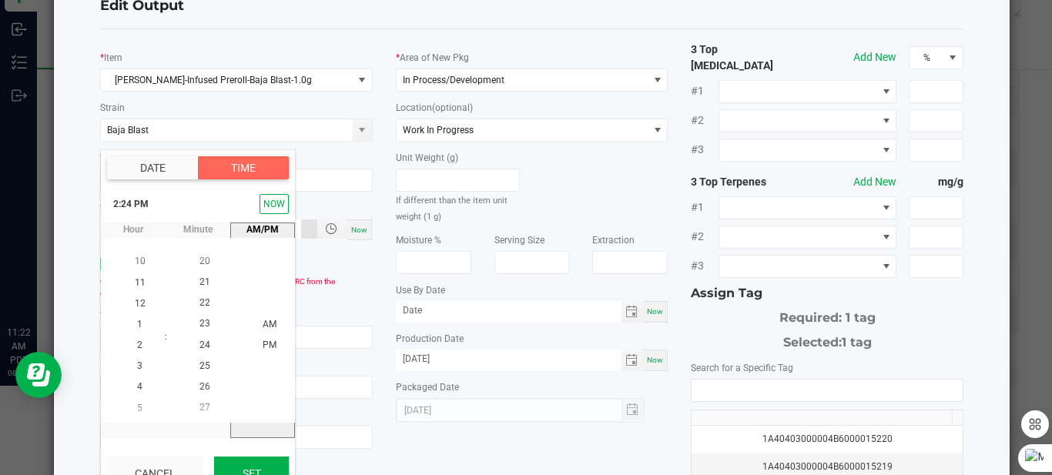
click at [264, 468] on button "Set" at bounding box center [251, 474] width 75 height 34
type input "08/13/2025 2:24 PM"
type input "[DATE]"
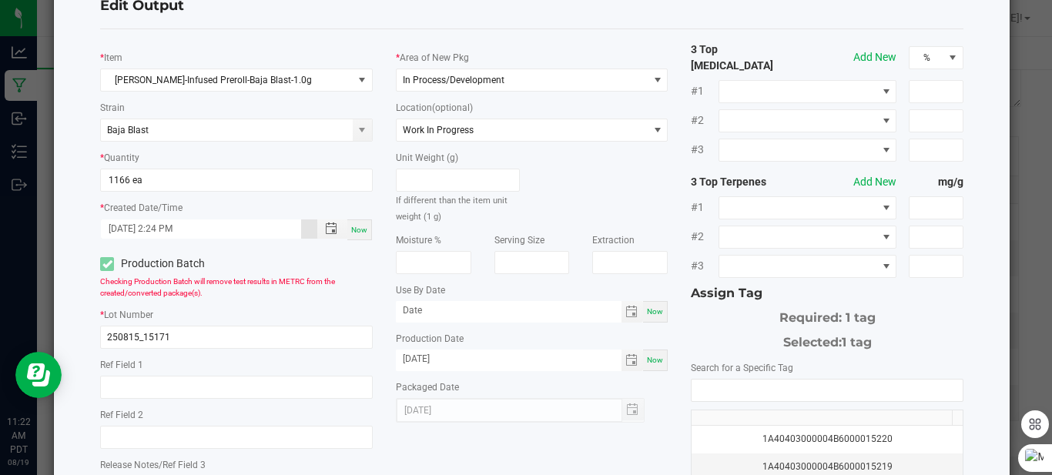
scroll to position [260, 0]
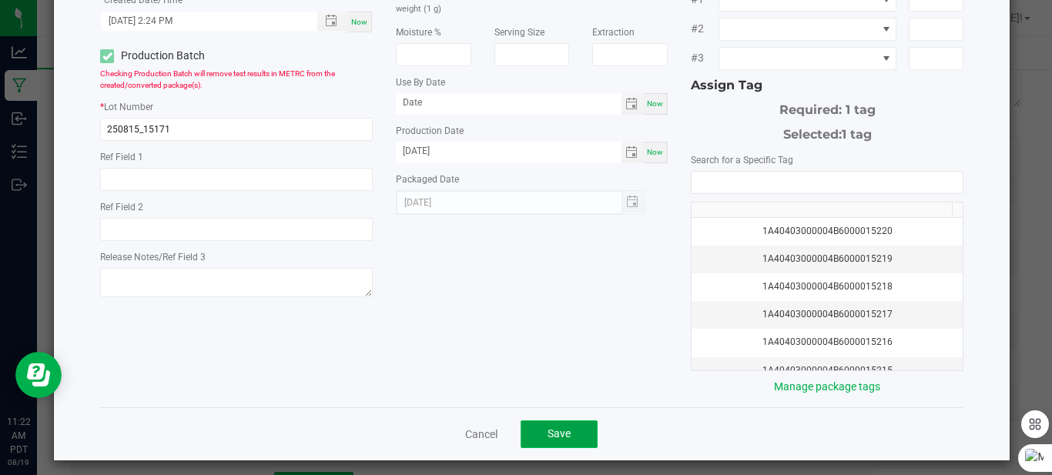
click at [559, 420] on button "Save" at bounding box center [559, 434] width 77 height 28
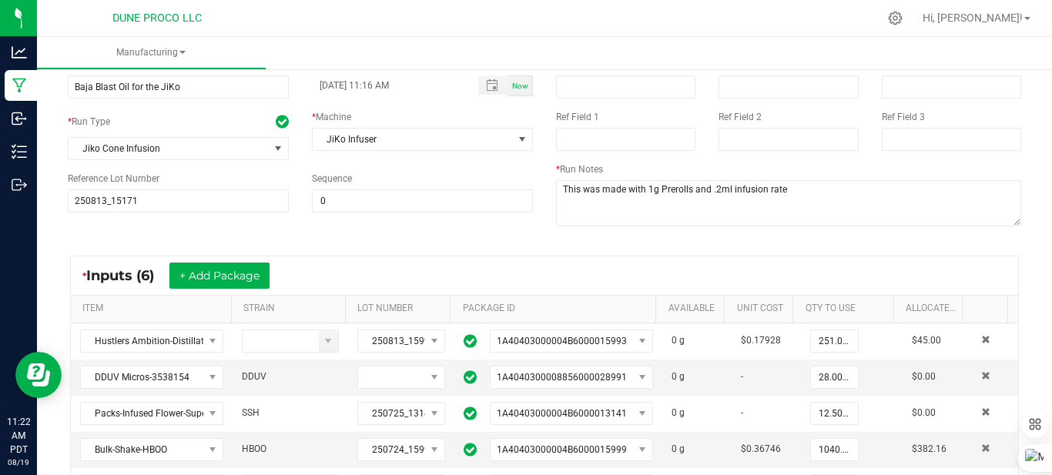
scroll to position [0, 0]
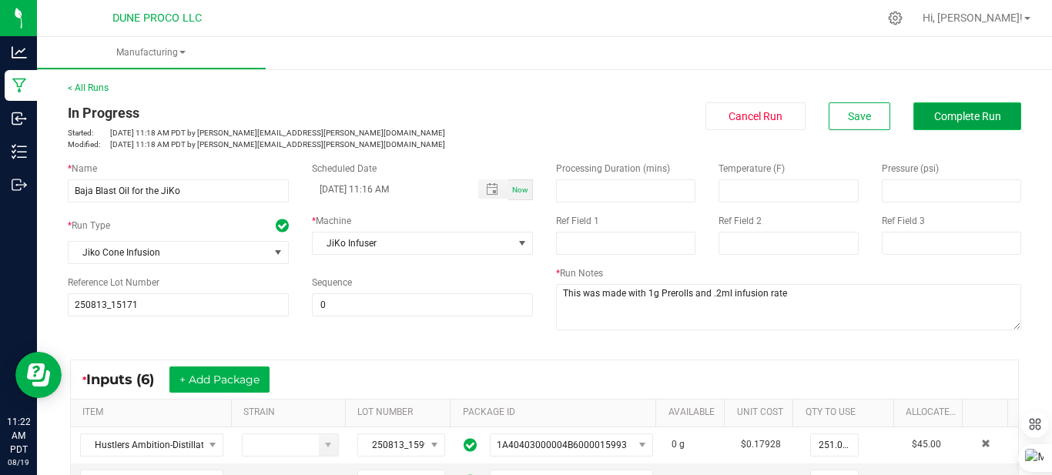
click at [934, 118] on span "Complete Run" at bounding box center [967, 116] width 67 height 12
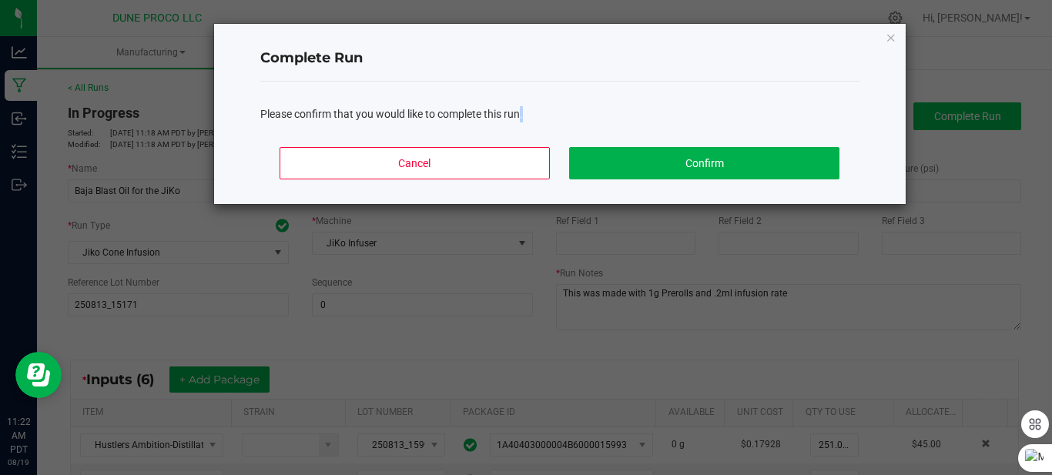
click at [924, 118] on ngb-modal-window "Complete Run Please confirm that you would like to complete this run. Cancel Co…" at bounding box center [532, 237] width 1064 height 475
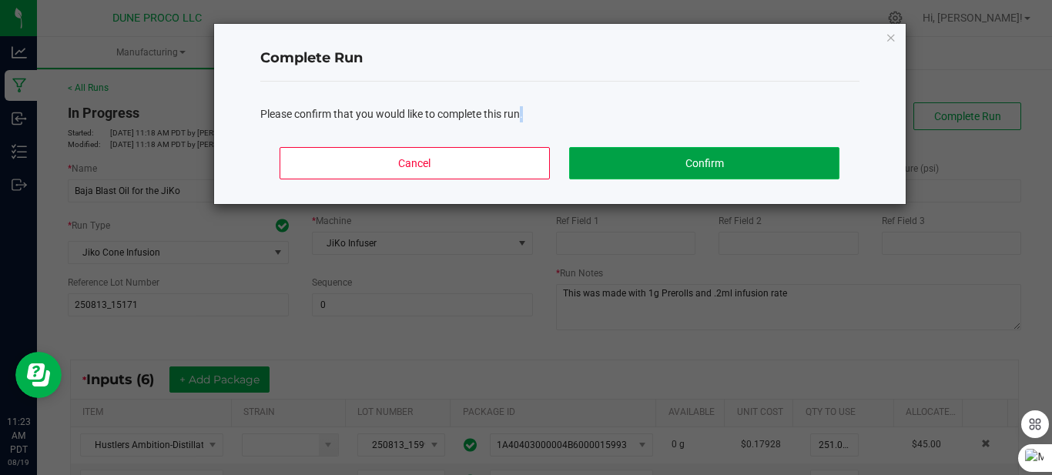
click at [736, 167] on button "Confirm" at bounding box center [704, 163] width 270 height 32
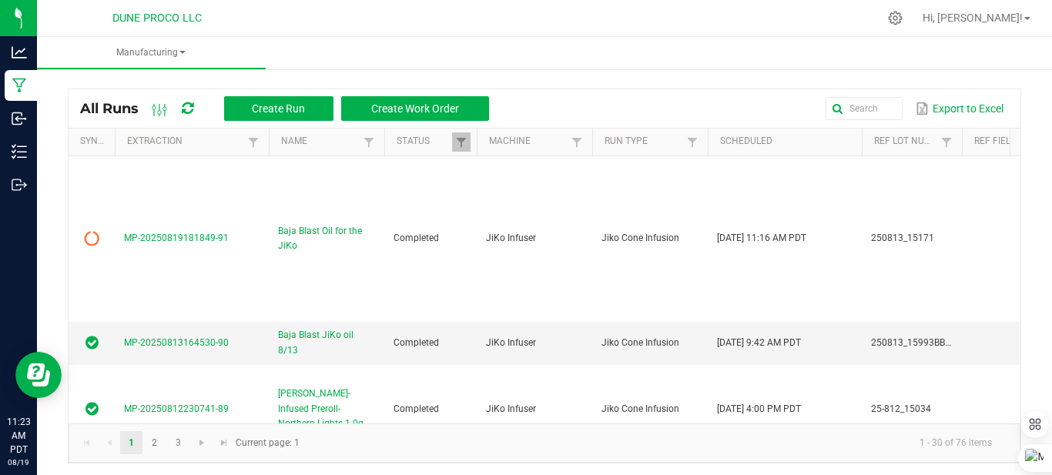
click at [186, 107] on icon at bounding box center [188, 109] width 12 height 14
click at [191, 109] on icon at bounding box center [188, 109] width 12 height 14
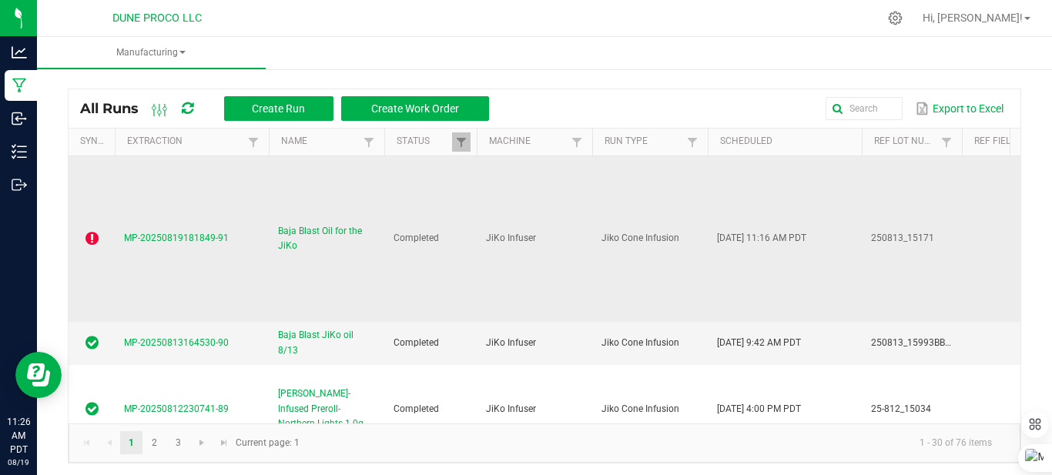
click at [82, 222] on td at bounding box center [92, 239] width 46 height 166
click at [85, 231] on icon at bounding box center [91, 238] width 13 height 15
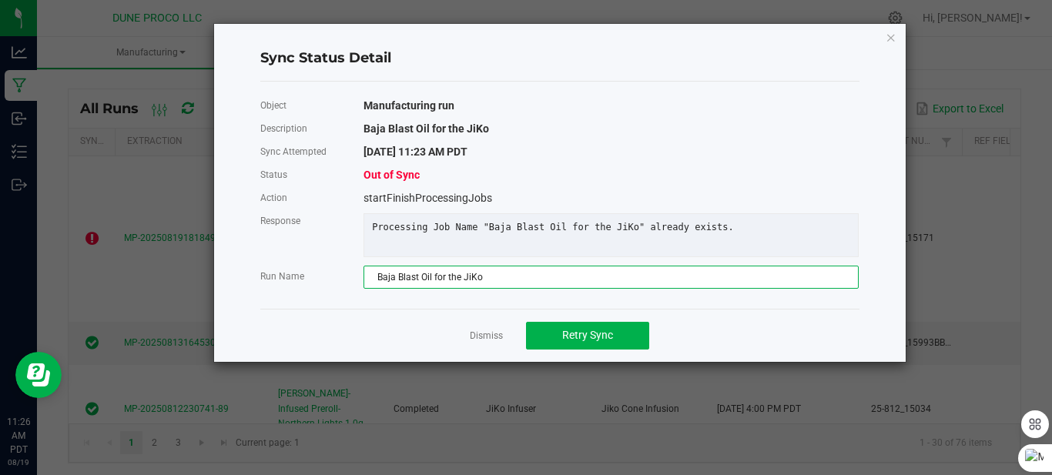
drag, startPoint x: 434, startPoint y: 318, endPoint x: 519, endPoint y: 283, distance: 92.5
click at [519, 283] on div "Object Manufacturing run Description Baja Blast Oil for the JiKo Sync Attempted…" at bounding box center [559, 195] width 599 height 227
click at [498, 288] on input "Baja Blast Oil for the JiKo" at bounding box center [611, 277] width 495 height 23
type input "Baja Blast Oil for the JiKo#2"
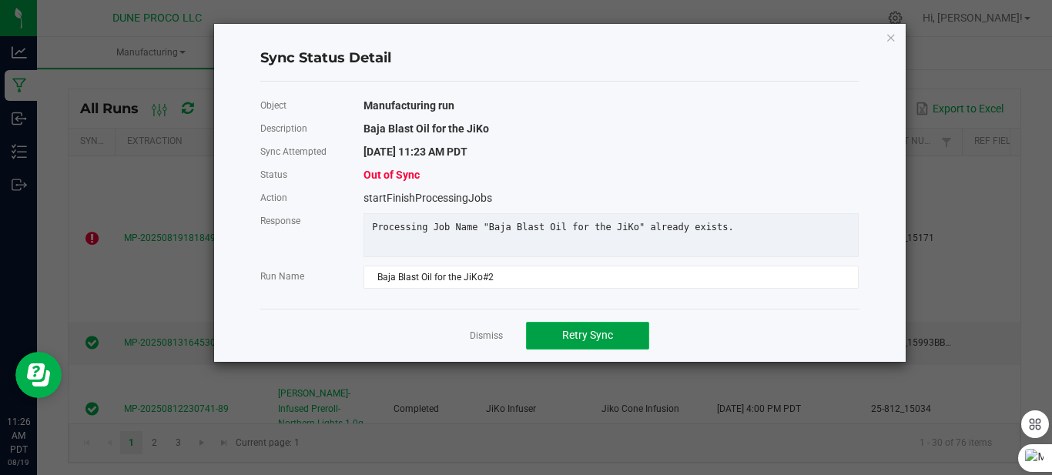
click at [561, 338] on button "Retry Sync" at bounding box center [587, 336] width 123 height 28
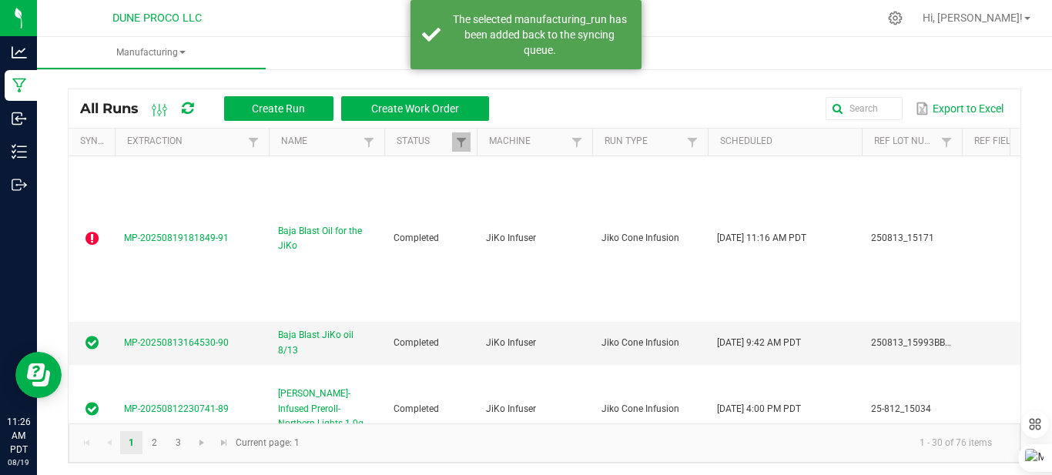
click at [189, 109] on icon at bounding box center [188, 109] width 12 height 14
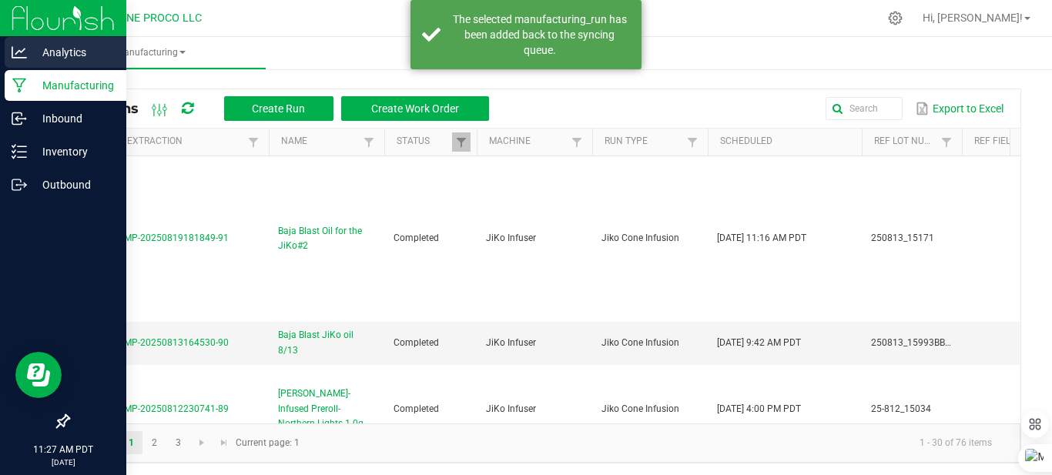
click at [35, 49] on p "Analytics" at bounding box center [73, 52] width 92 height 18
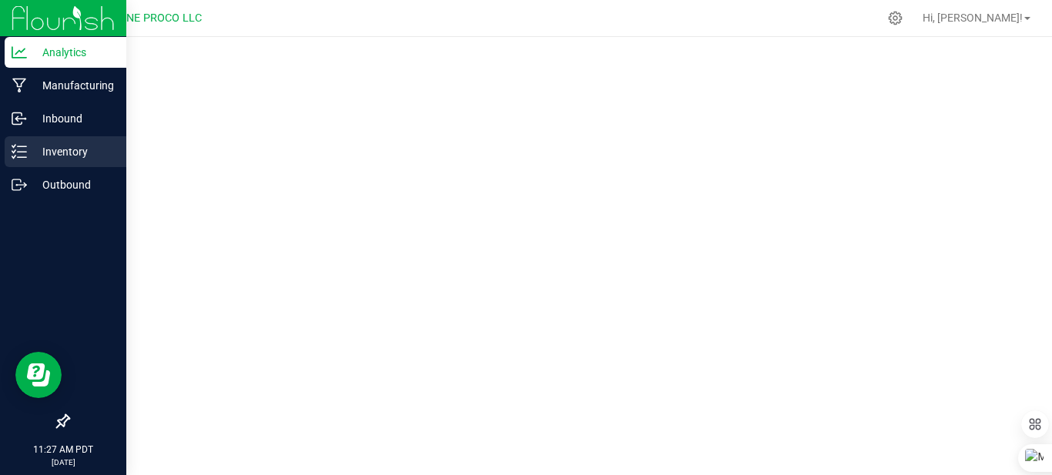
click at [43, 152] on p "Inventory" at bounding box center [73, 151] width 92 height 18
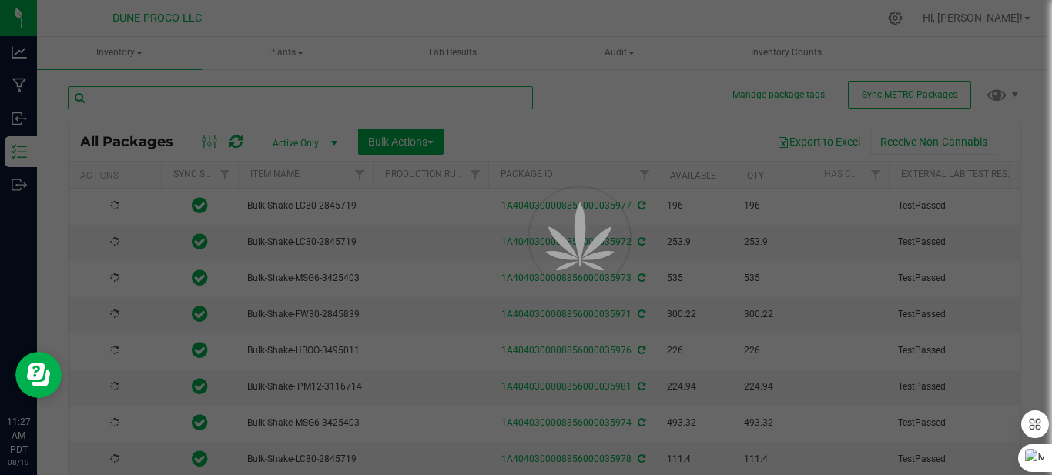
click at [216, 95] on input "text" at bounding box center [300, 97] width 465 height 23
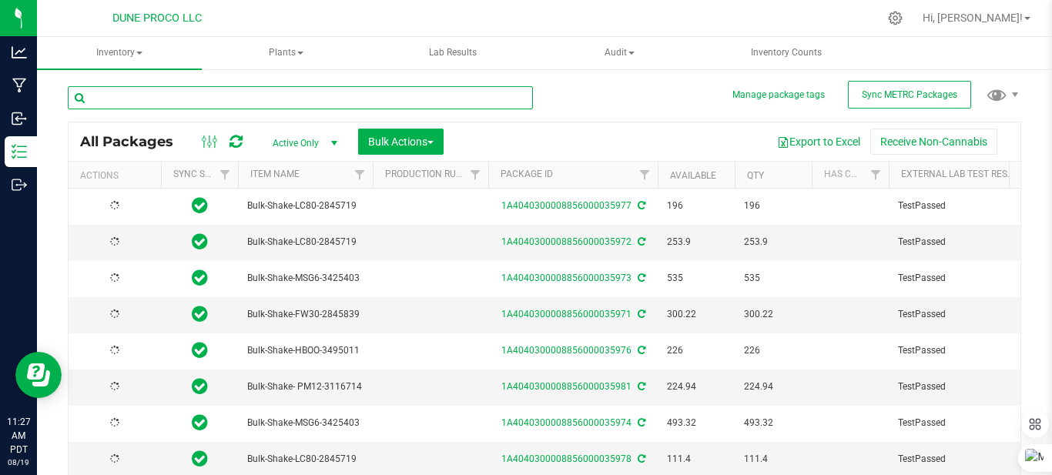
click at [216, 95] on input "text" at bounding box center [300, 97] width 465 height 23
type input "15031"
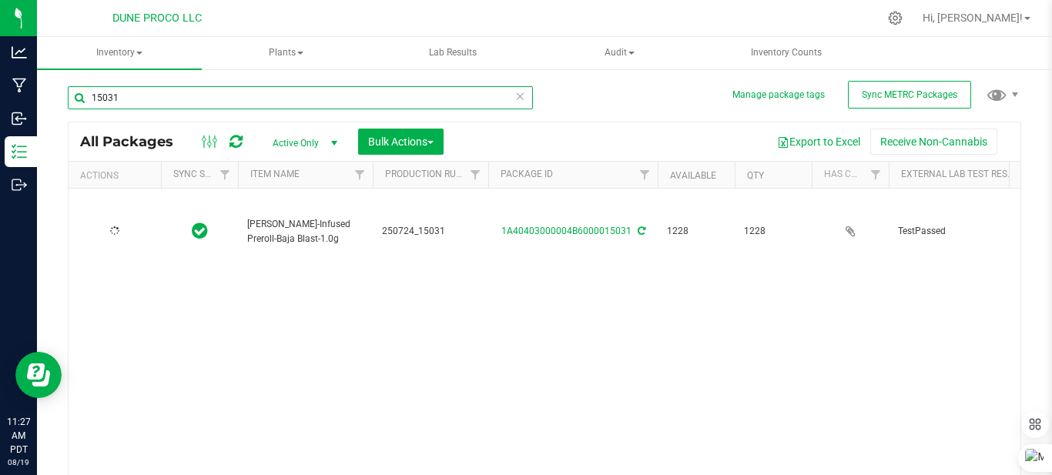
type input "[DATE]"
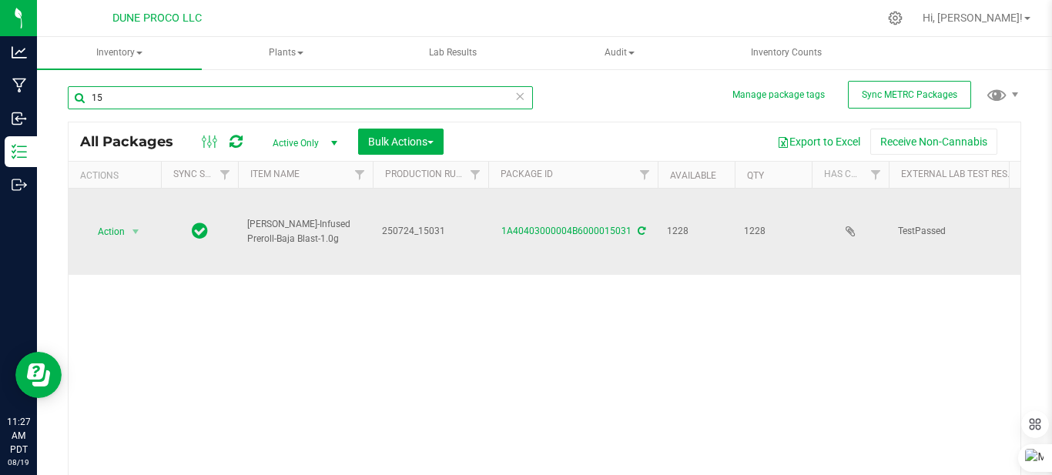
type input "1"
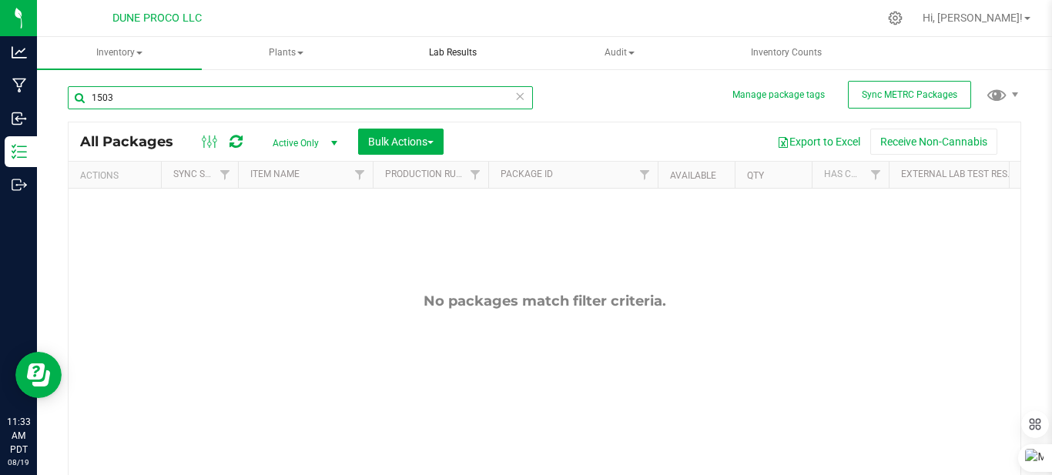
type input "15031"
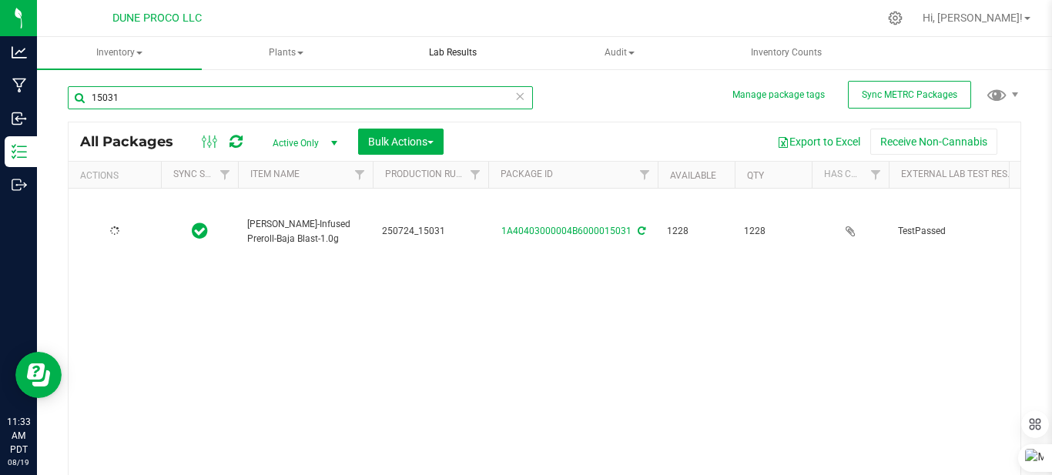
type input "[DATE]"
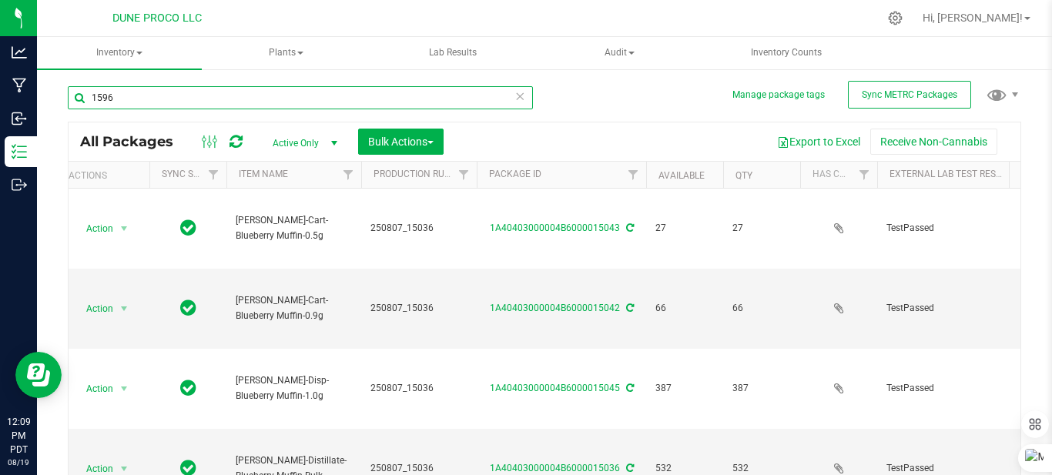
type input "15968"
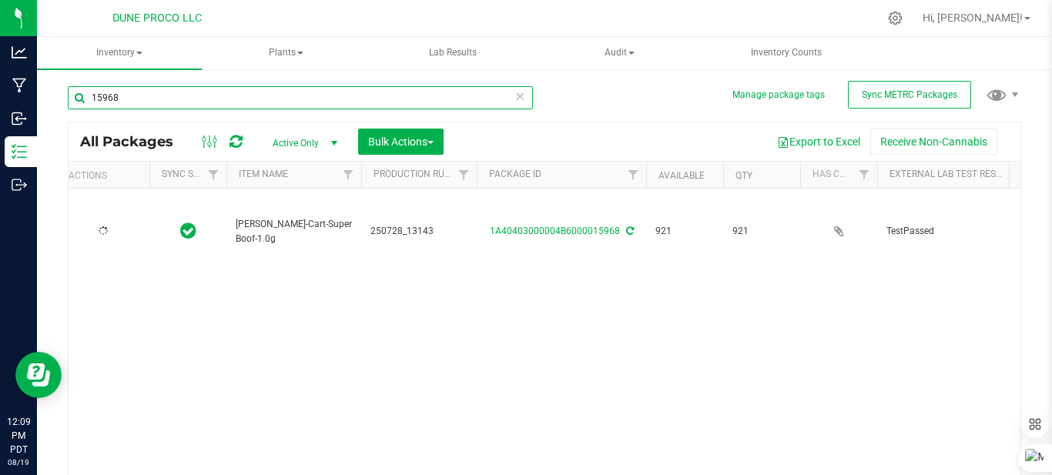
type input "2025-07-28"
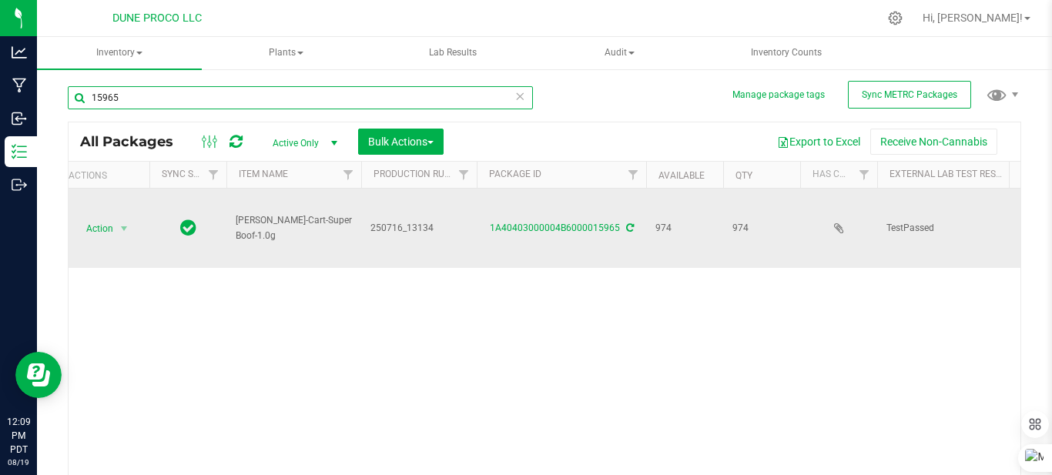
drag, startPoint x: 384, startPoint y: 104, endPoint x: 625, endPoint y: 239, distance: 276.2
click at [625, 239] on div "15965 All Packages Active Only Active Only Lab Samples Locked All External Inte…" at bounding box center [544, 299] width 953 height 454
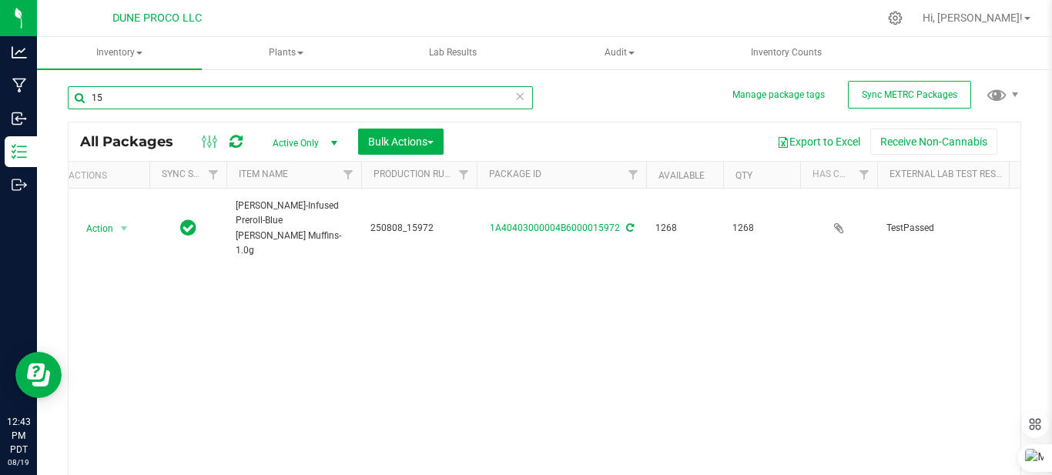
type input "1"
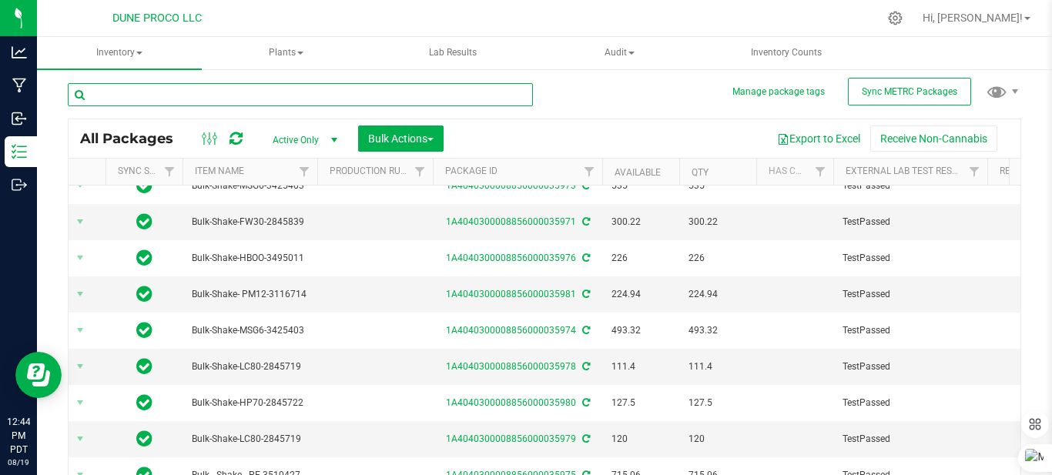
scroll to position [62, 0]
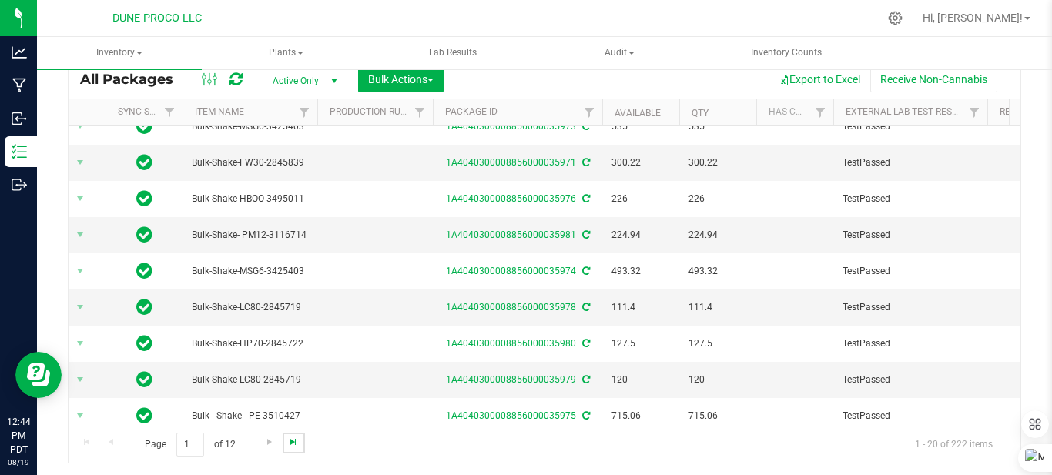
click at [291, 440] on span "Go to the last page" at bounding box center [293, 442] width 12 height 12
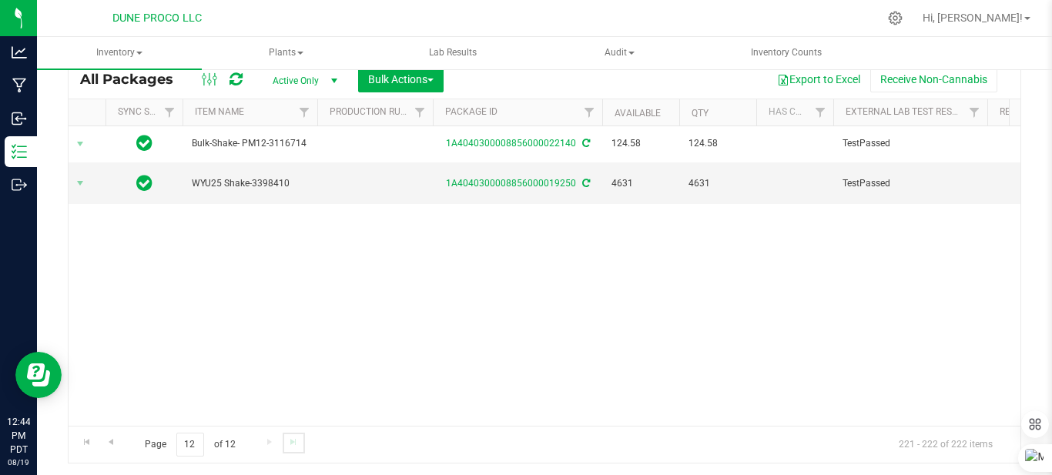
scroll to position [0, 55]
click at [116, 441] on span "Go to the previous page" at bounding box center [111, 442] width 12 height 12
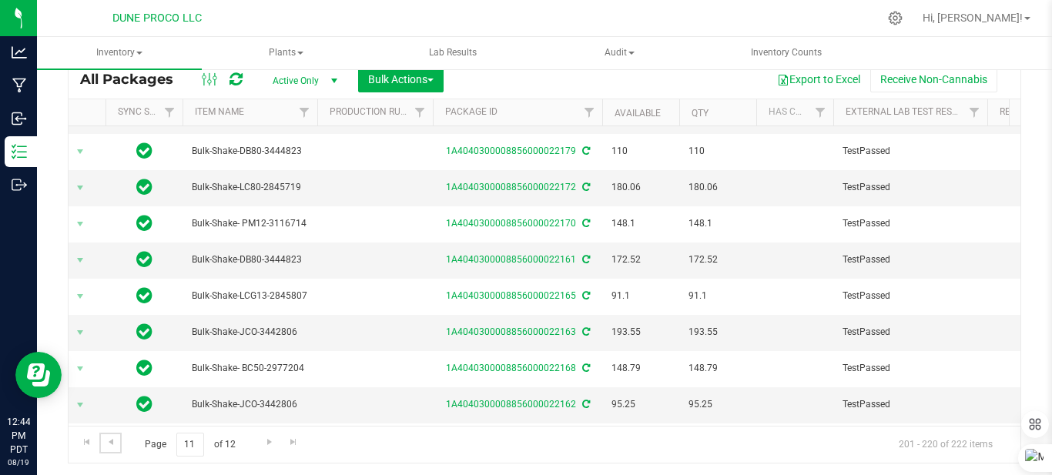
scroll to position [467, 55]
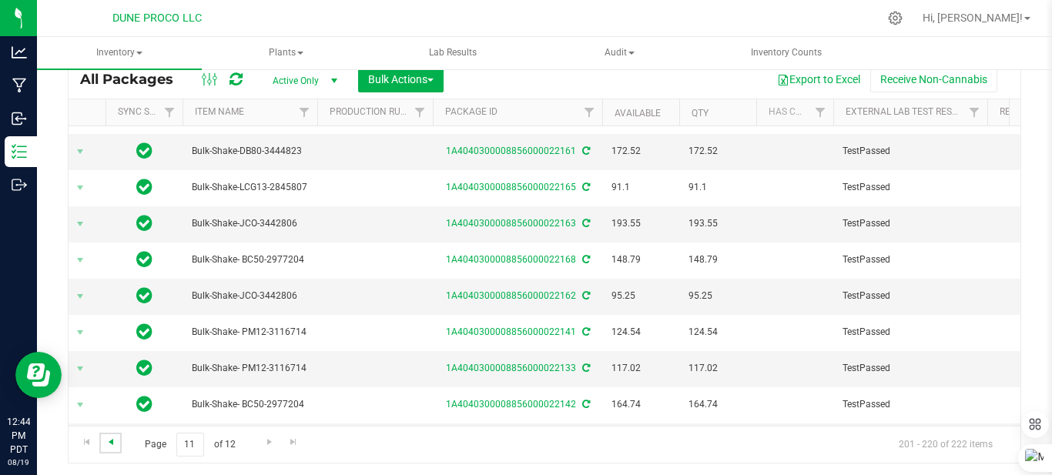
click at [112, 445] on span "Go to the previous page" at bounding box center [111, 442] width 12 height 12
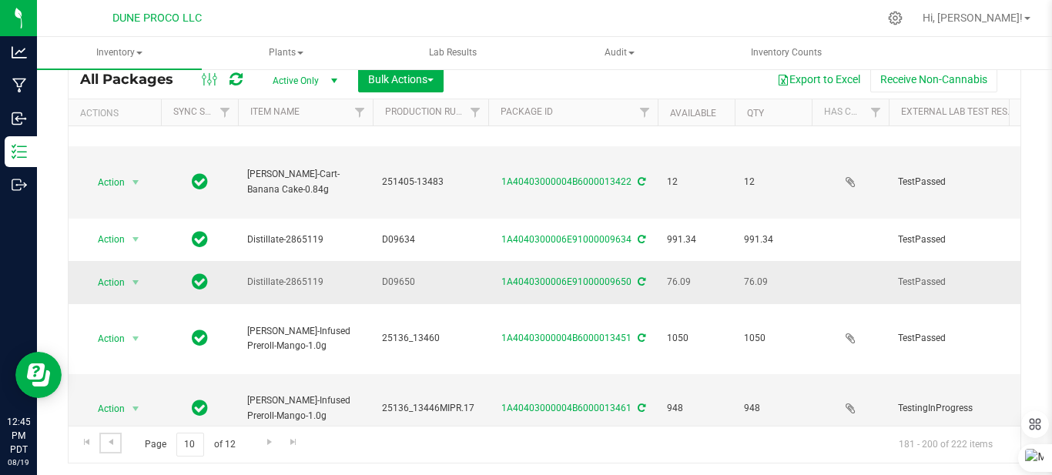
scroll to position [1083, 0]
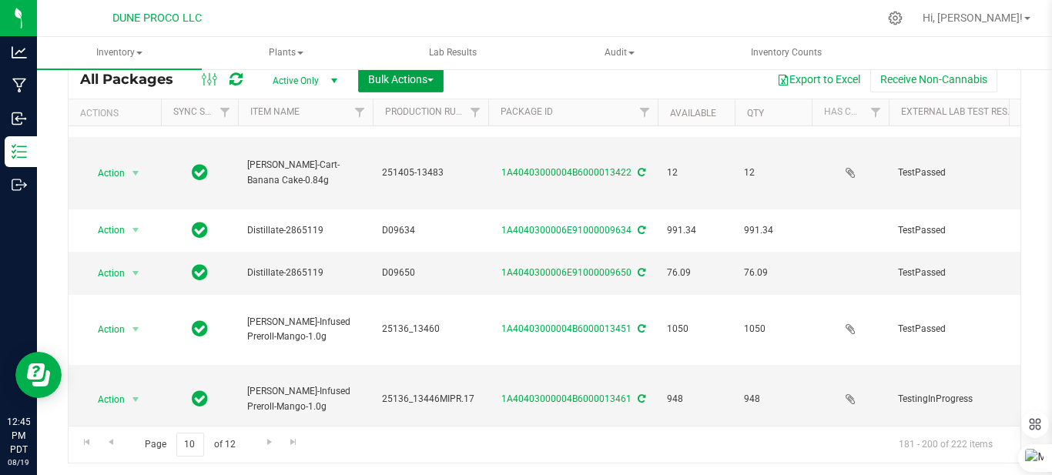
click at [394, 84] on span "Bulk Actions" at bounding box center [400, 79] width 65 height 12
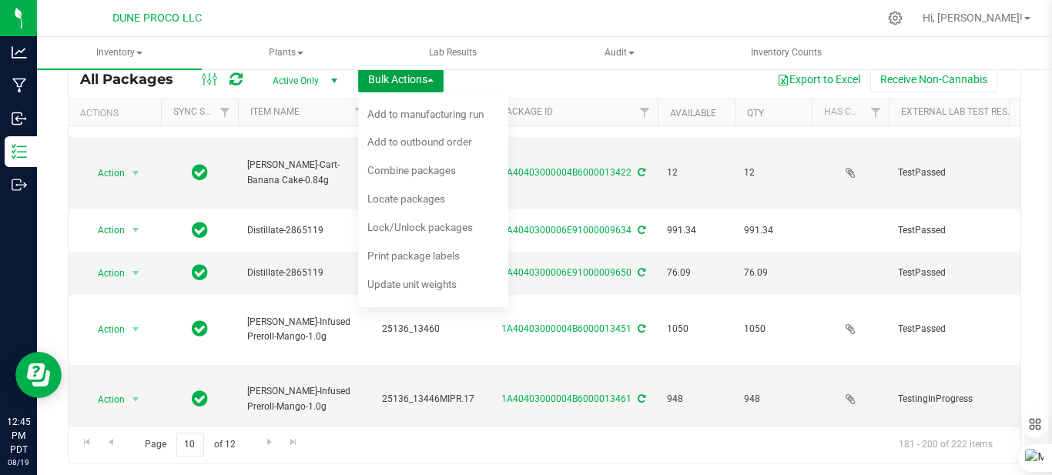
click at [394, 84] on span "Bulk Actions" at bounding box center [400, 79] width 65 height 12
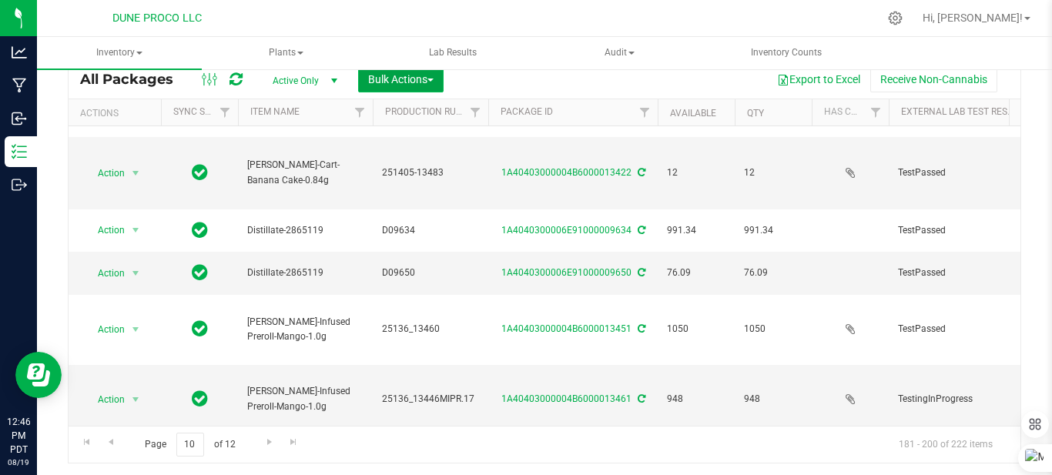
click at [406, 86] on button "Bulk Actions" at bounding box center [400, 79] width 85 height 26
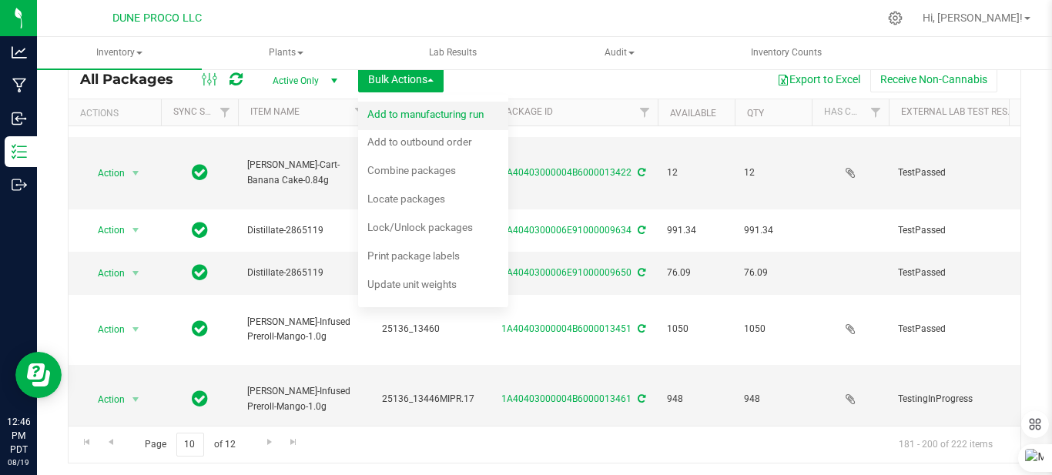
click at [394, 125] on div "Add to manufacturing run" at bounding box center [435, 116] width 137 height 25
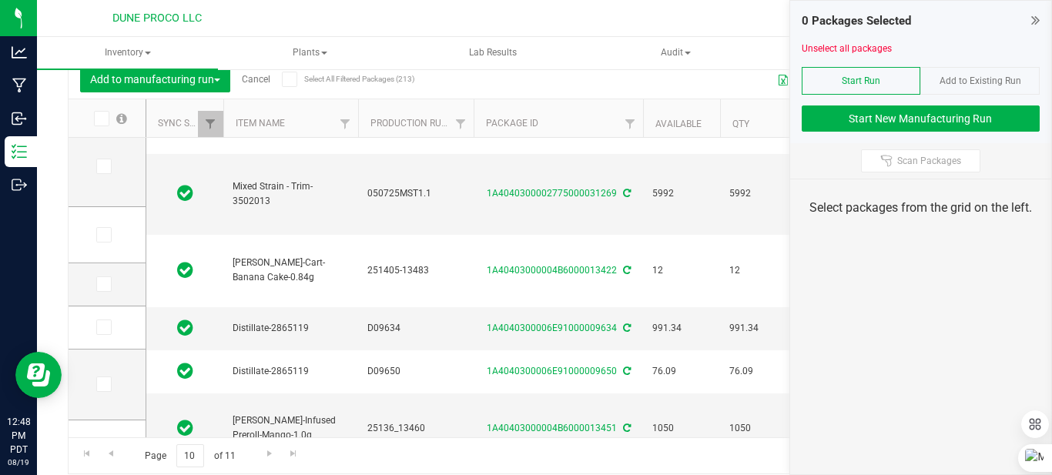
scroll to position [322, 0]
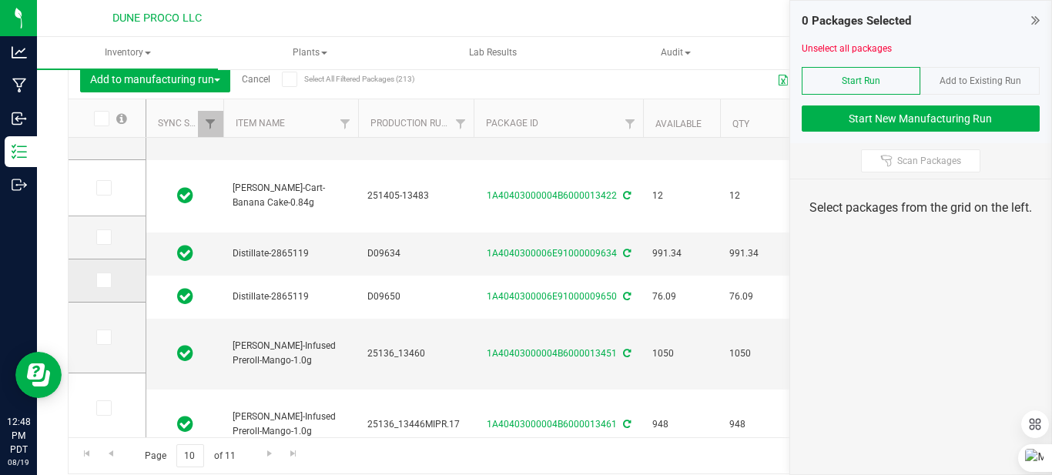
click at [101, 280] on icon at bounding box center [103, 280] width 10 height 0
click at [0, 0] on input "checkbox" at bounding box center [0, 0] width 0 height 0
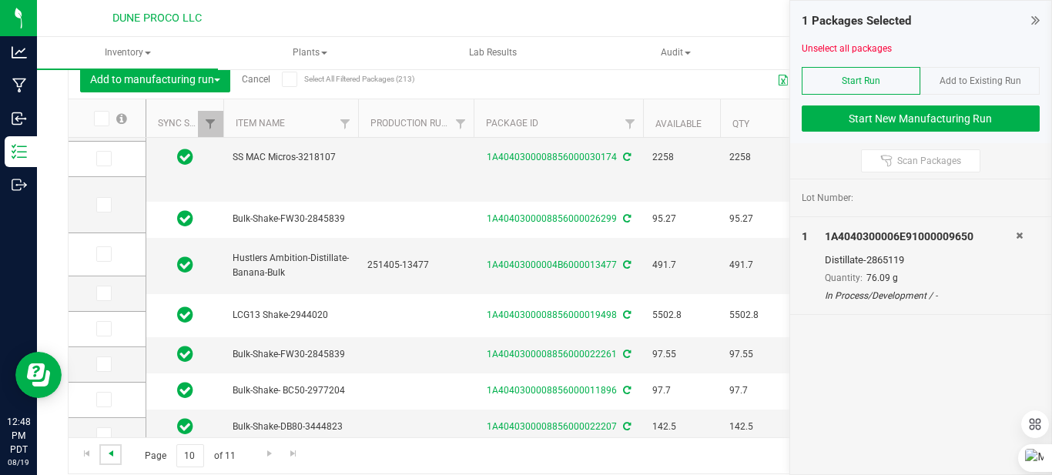
click at [109, 454] on span "Go to the previous page" at bounding box center [111, 453] width 12 height 12
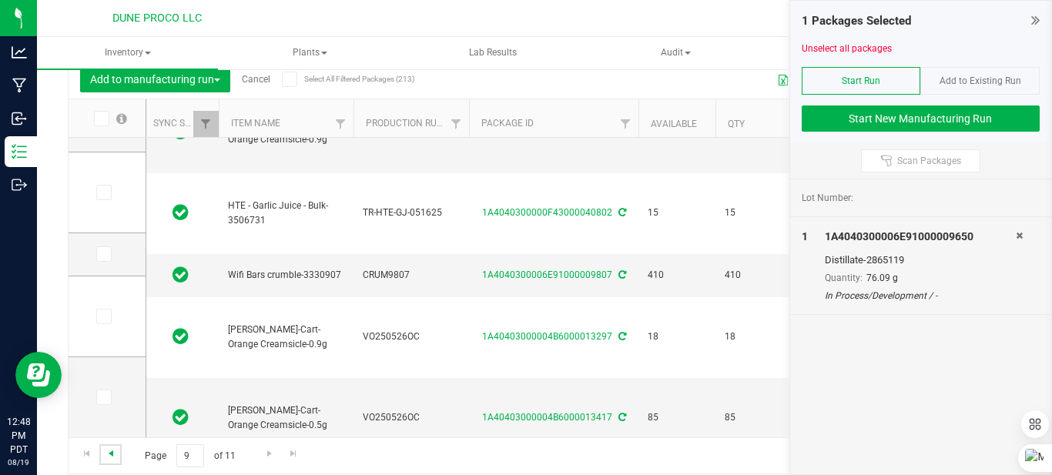
click at [112, 455] on span "Go to the previous page" at bounding box center [111, 453] width 12 height 12
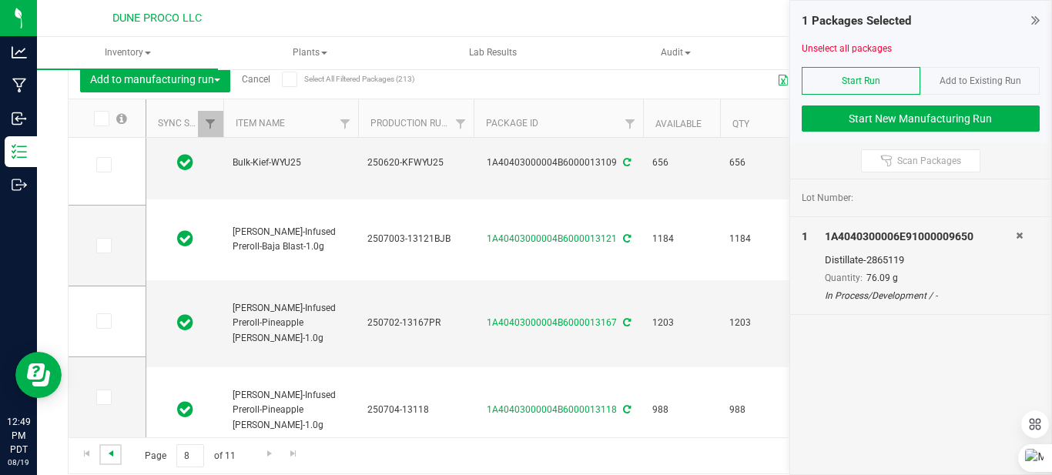
click at [115, 454] on span "Go to the previous page" at bounding box center [111, 453] width 12 height 12
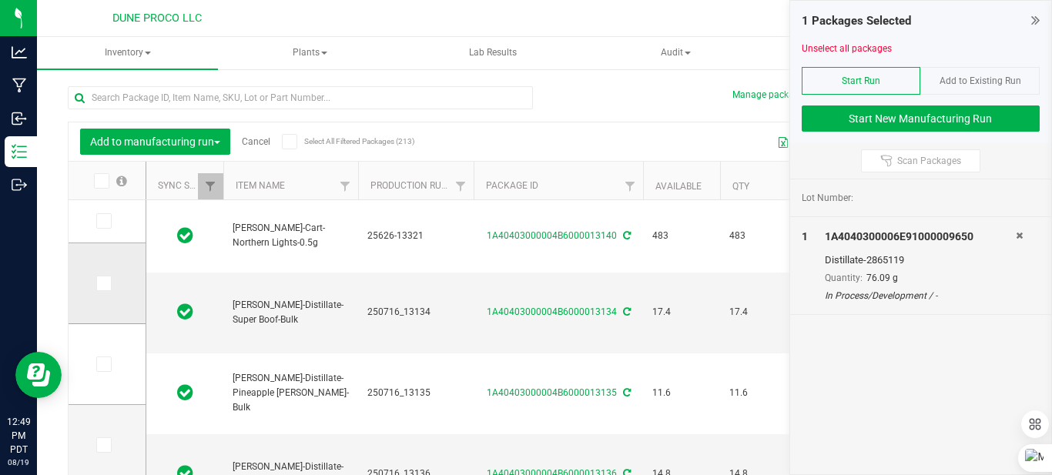
click at [106, 283] on icon at bounding box center [103, 283] width 10 height 0
click at [0, 0] on input "checkbox" at bounding box center [0, 0] width 0 height 0
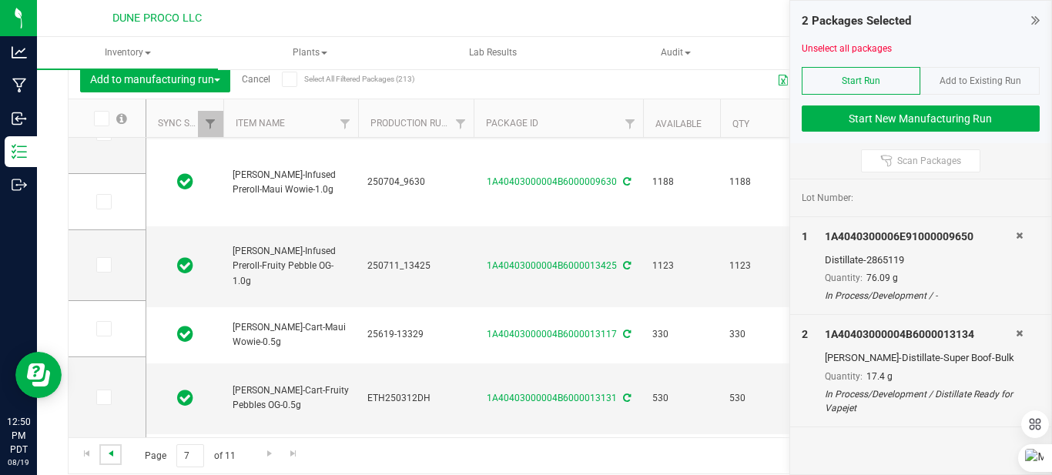
click at [111, 451] on span "Go to the previous page" at bounding box center [111, 453] width 12 height 12
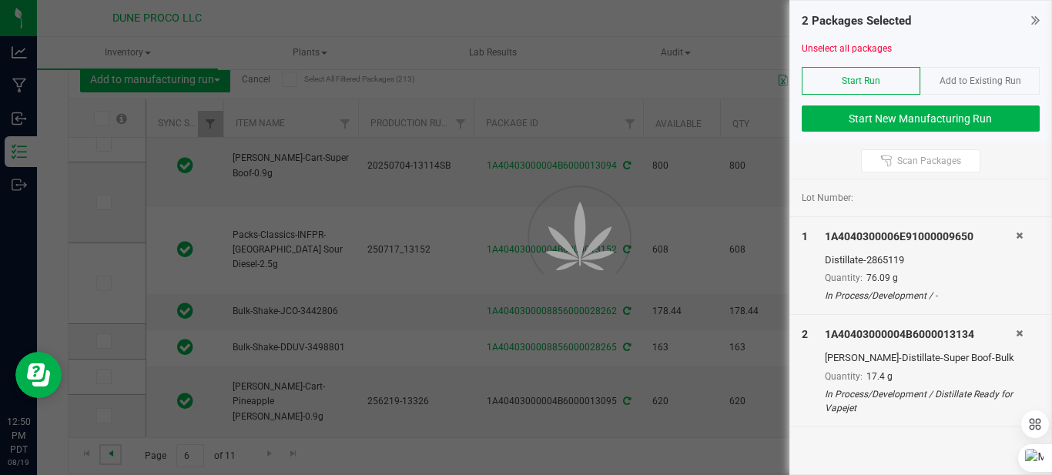
type input "2025-06-24"
type input "2025-06-30"
type input "2025-06-24"
type input "2025-07-04"
type input "2025-06-18"
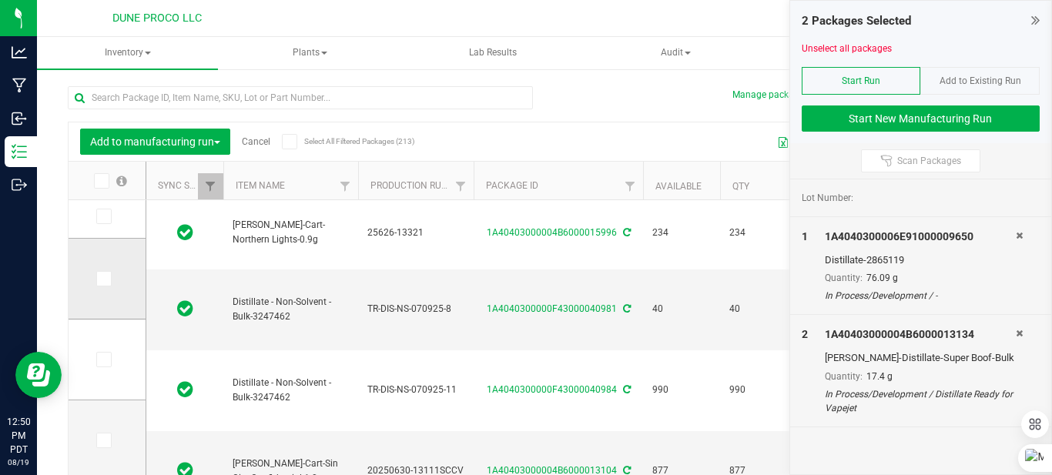
click at [106, 279] on icon at bounding box center [103, 279] width 10 height 0
click at [0, 0] on input "checkbox" at bounding box center [0, 0] width 0 height 0
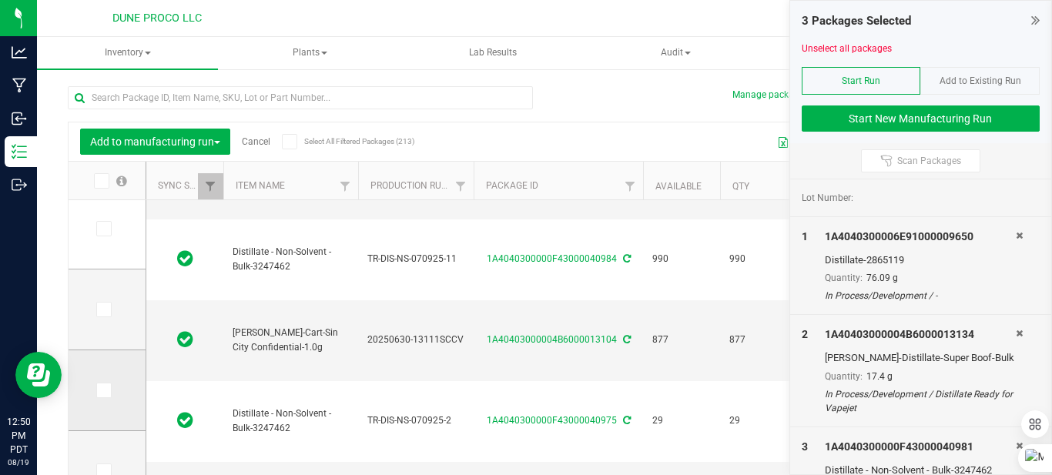
click at [109, 385] on span at bounding box center [103, 390] width 15 height 15
click at [0, 0] on input "checkbox" at bounding box center [0, 0] width 0 height 0
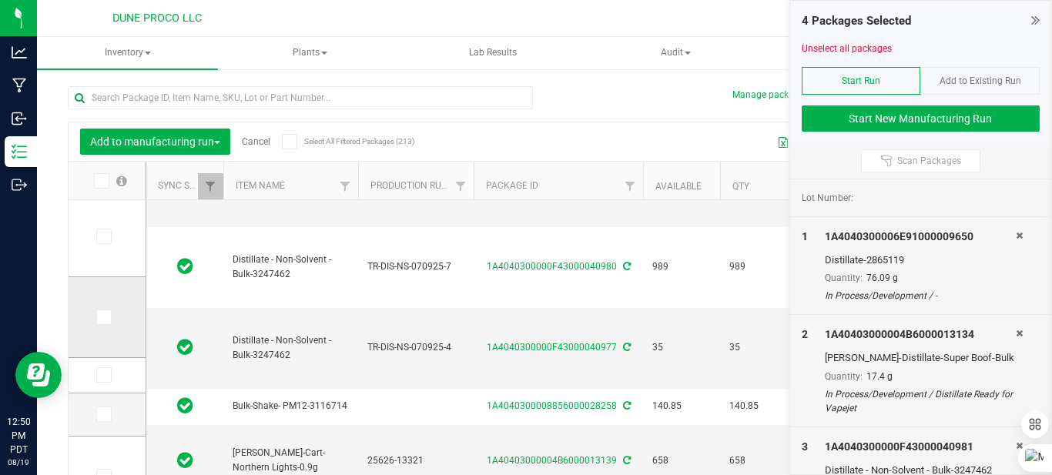
click at [97, 318] on span at bounding box center [103, 317] width 15 height 15
click at [0, 0] on input "checkbox" at bounding box center [0, 0] width 0 height 0
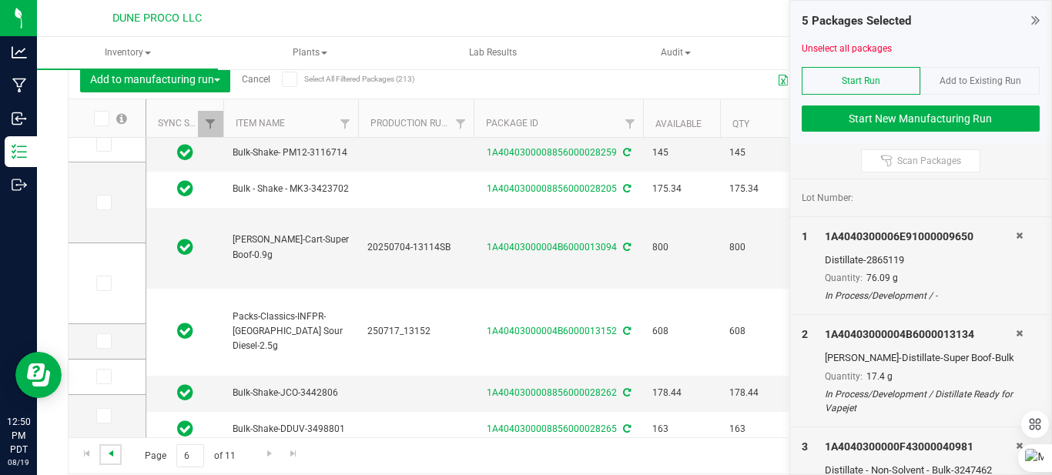
click at [105, 459] on span "Go to the previous page" at bounding box center [111, 453] width 12 height 12
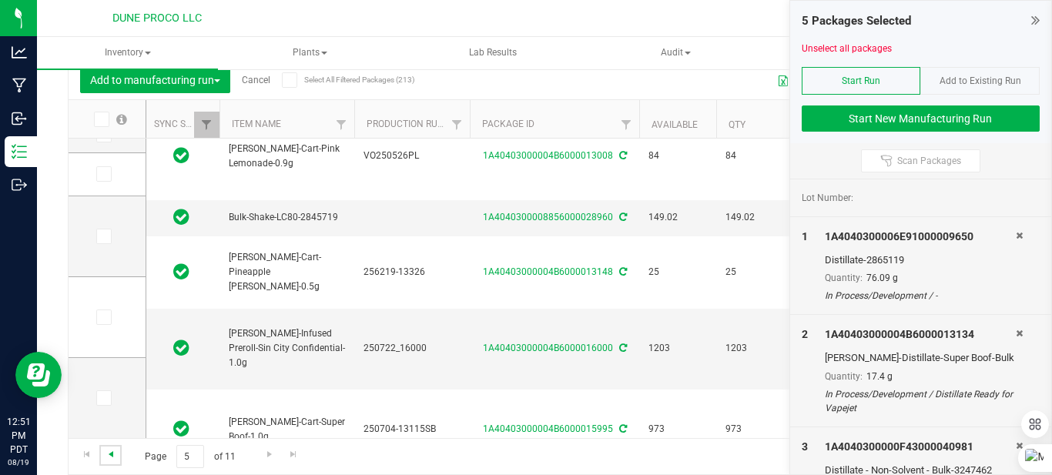
click at [112, 457] on span "Go to the previous page" at bounding box center [111, 454] width 12 height 12
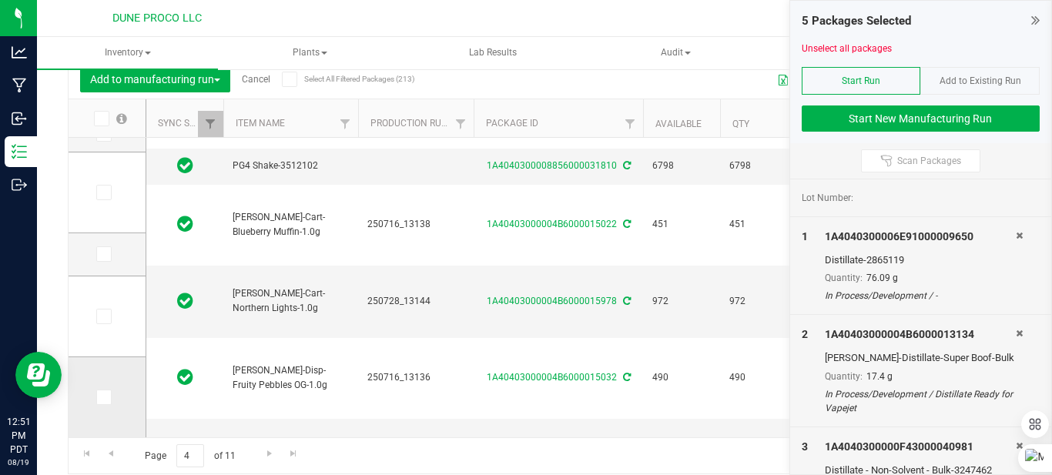
click at [104, 397] on icon at bounding box center [103, 397] width 10 height 0
click at [0, 0] on input "checkbox" at bounding box center [0, 0] width 0 height 0
click at [109, 451] on span "Go to the previous page" at bounding box center [111, 453] width 12 height 12
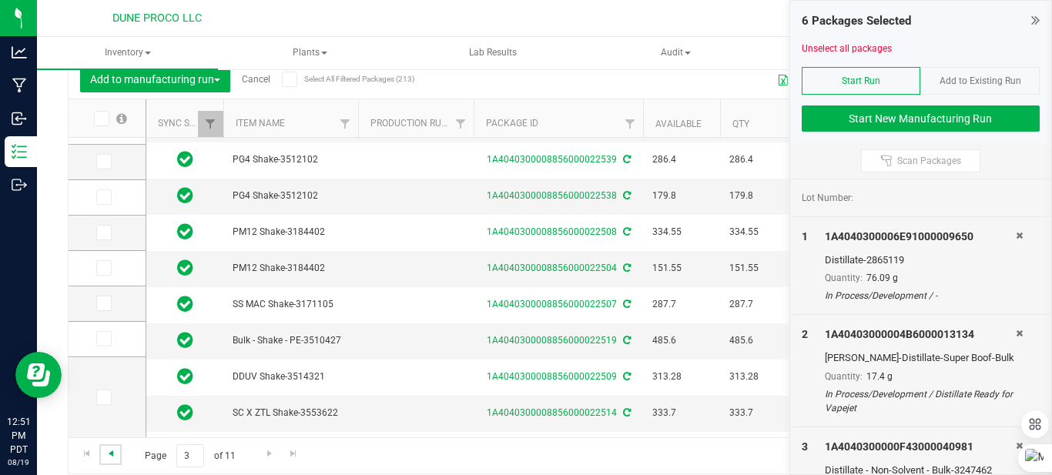
click at [110, 452] on span "Go to the previous page" at bounding box center [111, 453] width 12 height 12
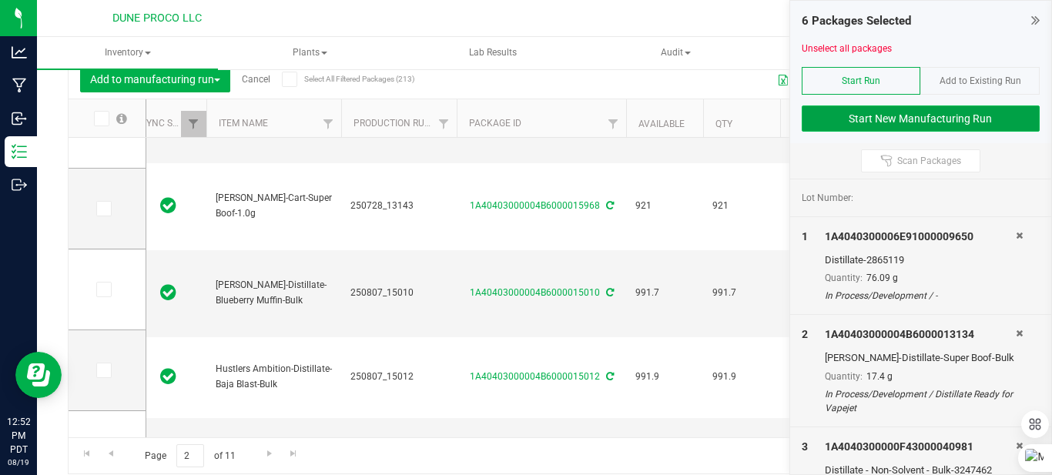
click at [911, 123] on button "Start New Manufacturing Run" at bounding box center [921, 119] width 239 height 26
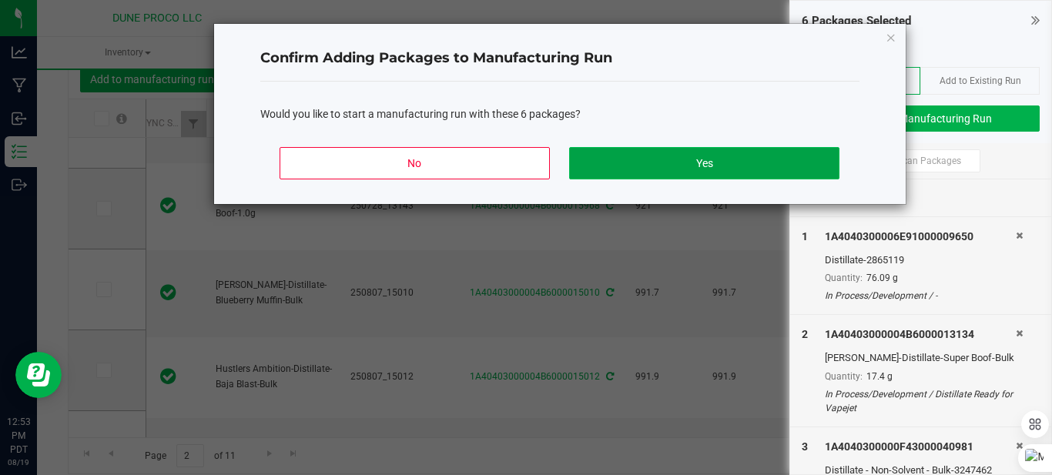
click at [719, 169] on button "Yes" at bounding box center [704, 163] width 270 height 32
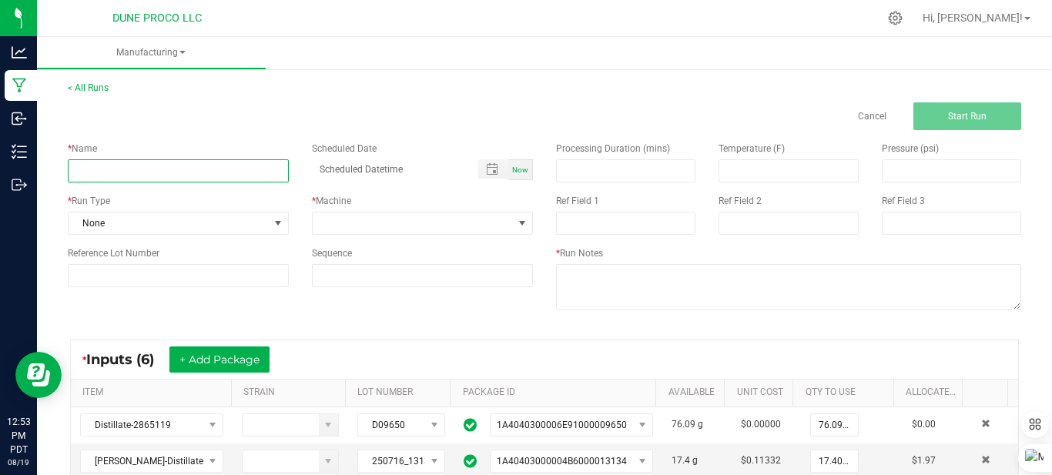
click at [234, 166] on input at bounding box center [178, 170] width 221 height 23
type input "Super Boof JioKo oil _8/19"
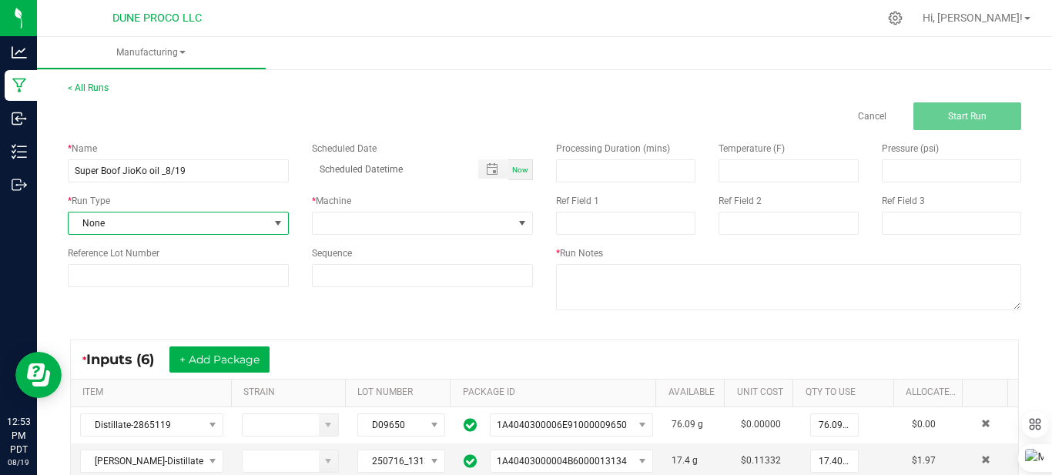
click at [134, 223] on span "None" at bounding box center [169, 224] width 200 height 22
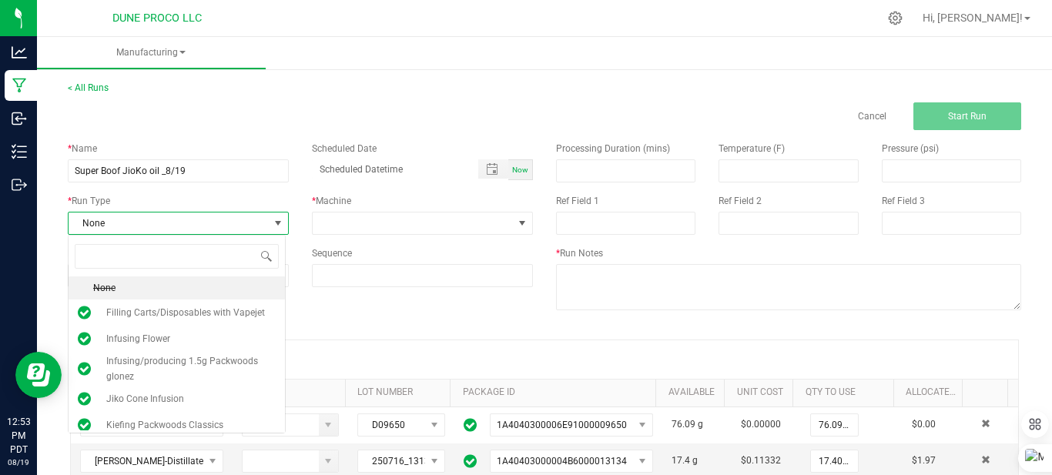
scroll to position [23, 219]
click at [148, 406] on span "Jiko Cone Infusion" at bounding box center [145, 398] width 78 height 15
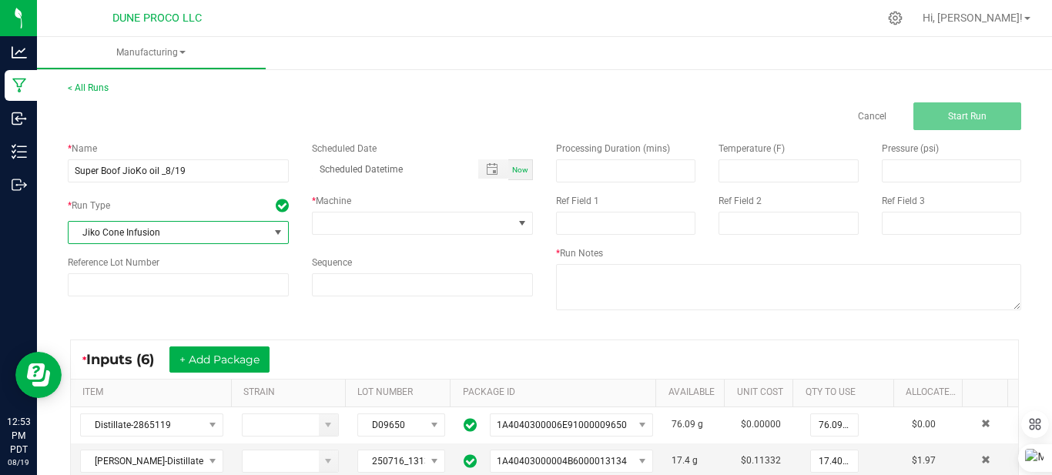
click at [510, 163] on div "Now" at bounding box center [520, 169] width 25 height 21
type input "08/19/2025 12:53 PM"
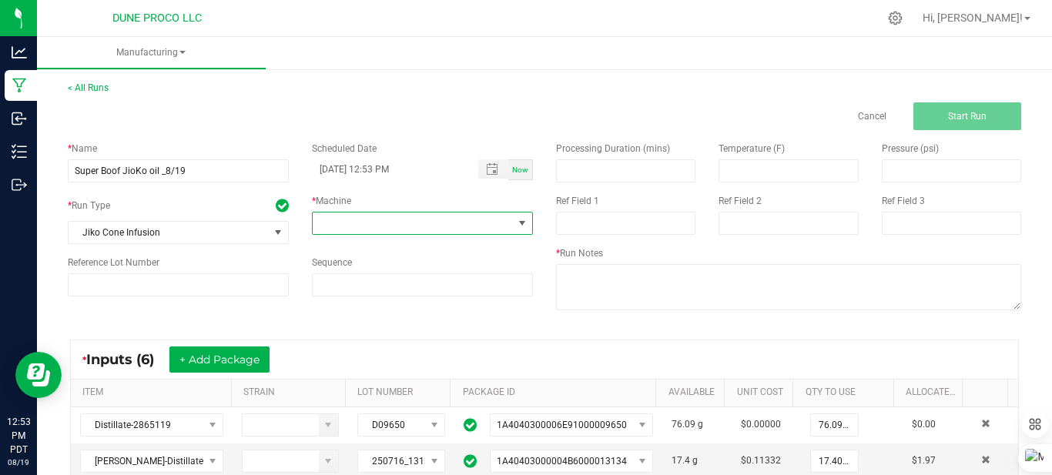
click at [415, 218] on span at bounding box center [413, 224] width 200 height 22
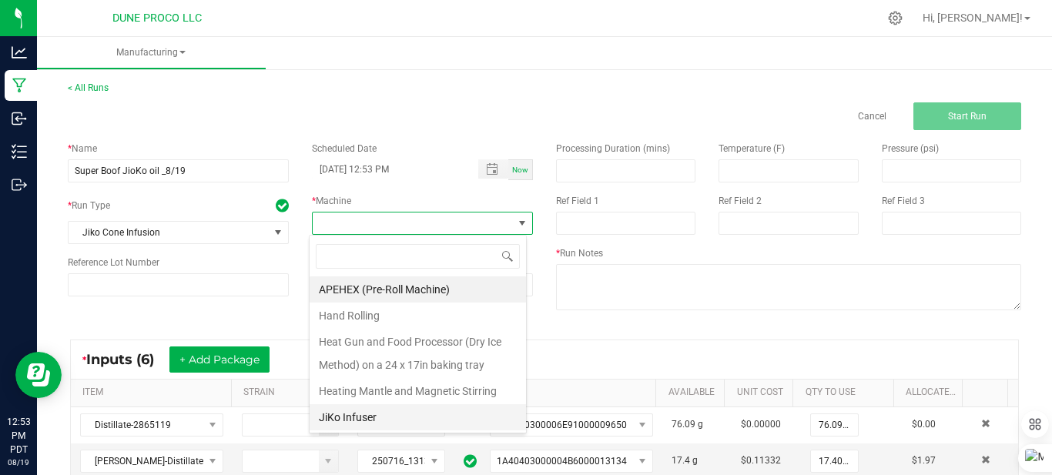
click at [361, 414] on li "JiKo Infuser" at bounding box center [418, 417] width 216 height 26
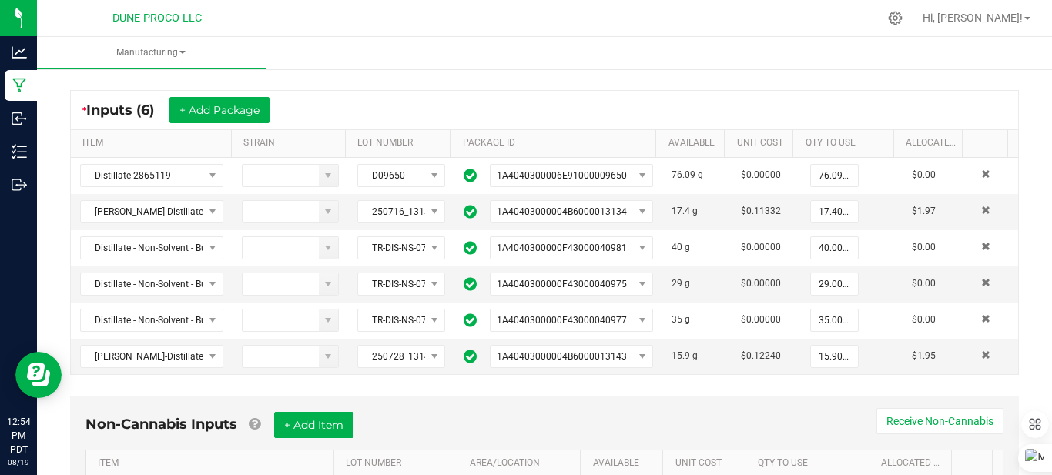
scroll to position [340, 0]
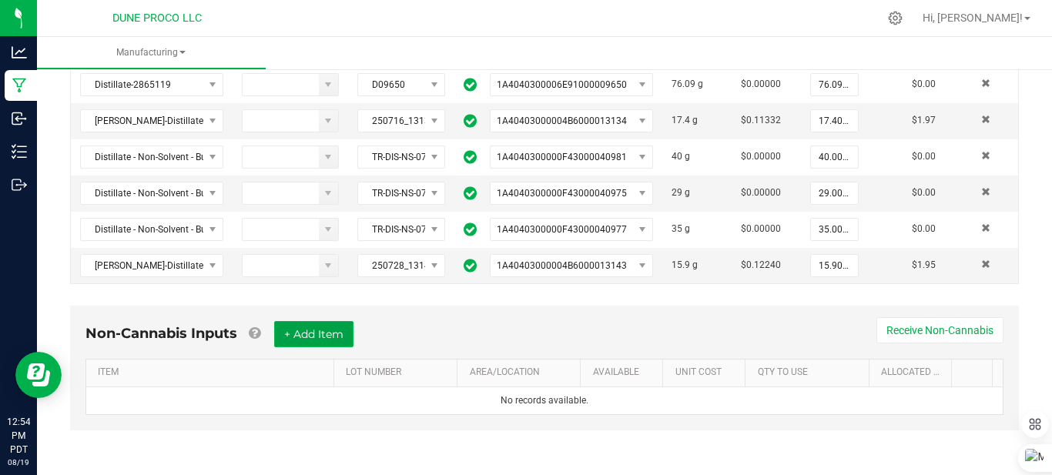
click at [337, 342] on button "+ Add Item" at bounding box center [313, 334] width 79 height 26
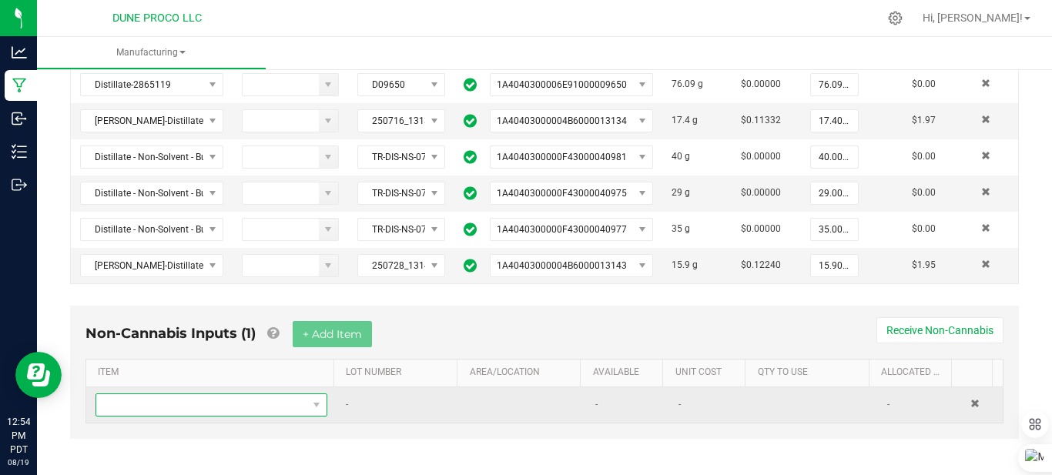
click at [272, 397] on span "NO DATA FOUND" at bounding box center [201, 405] width 211 height 22
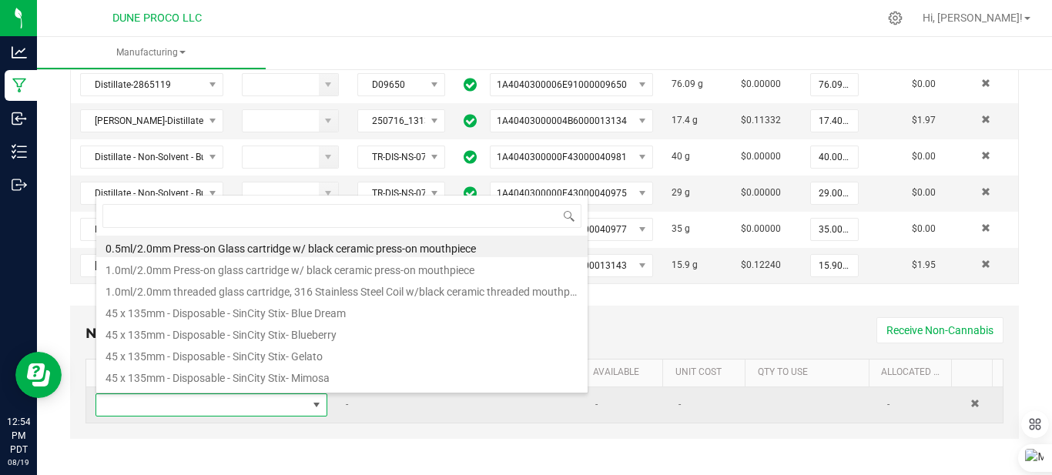
scroll to position [0, 0]
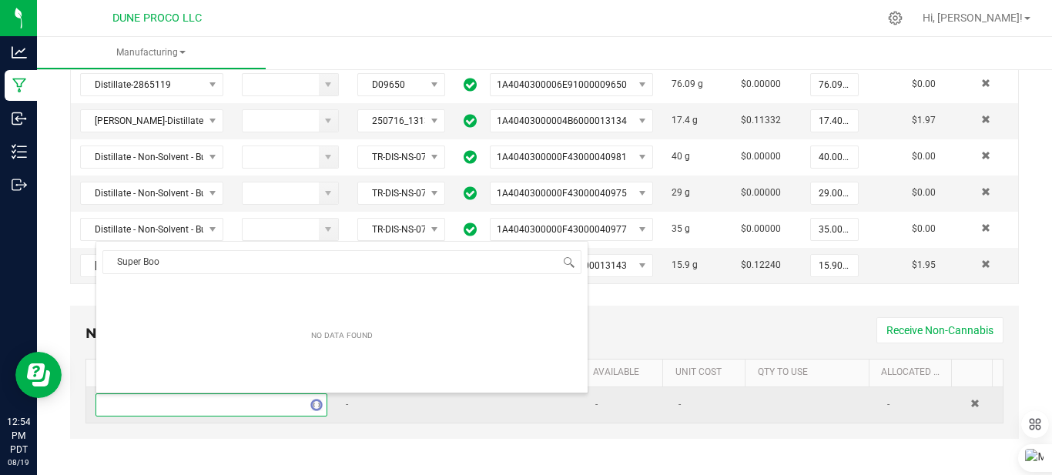
type input "Super Boof"
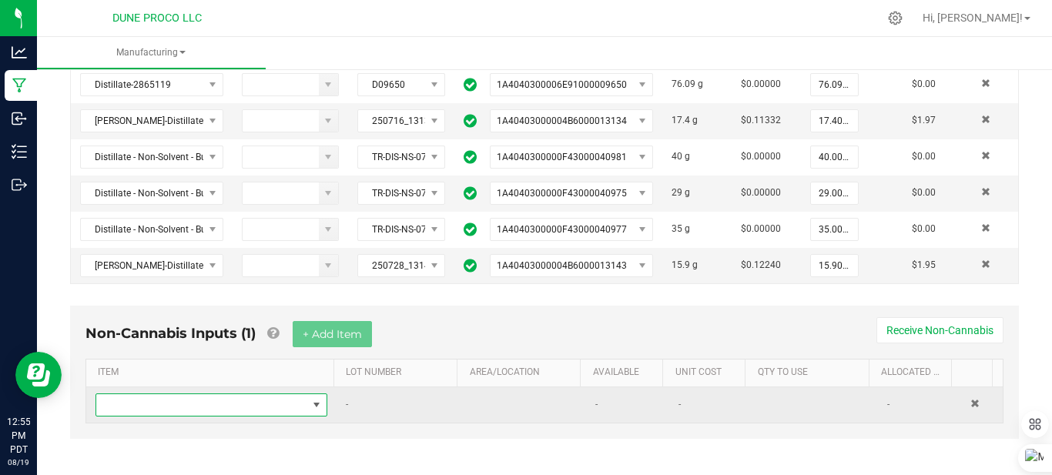
click at [270, 398] on span at bounding box center [201, 405] width 211 height 22
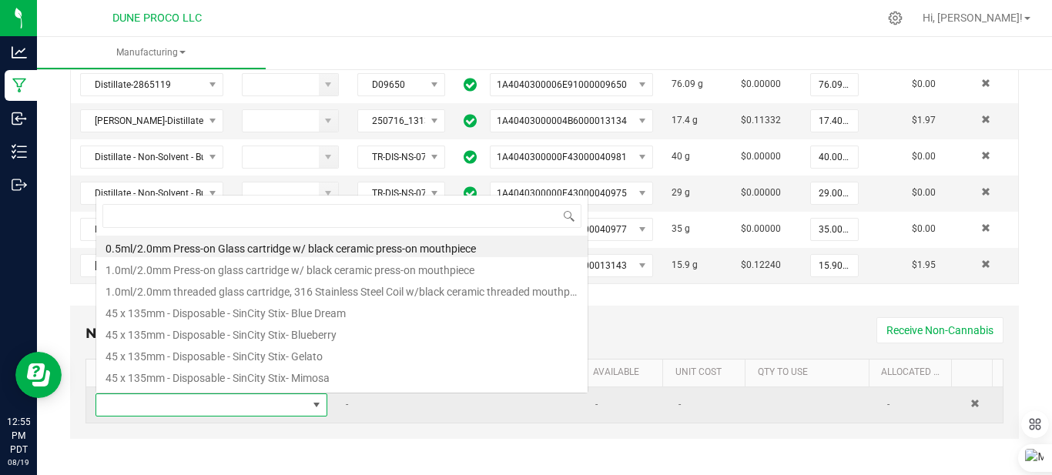
scroll to position [23, 223]
type input "true"
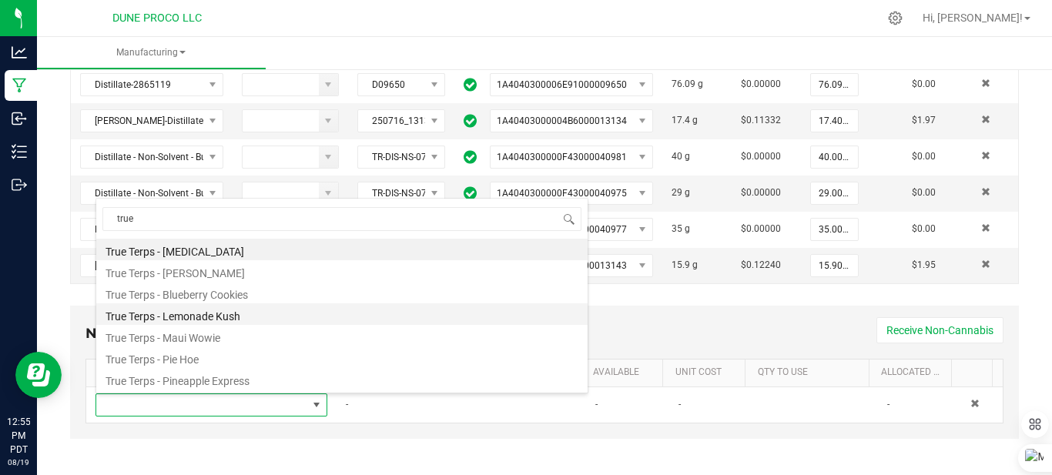
click at [226, 307] on li "True Terps - Lemonade Kush" at bounding box center [341, 314] width 491 height 22
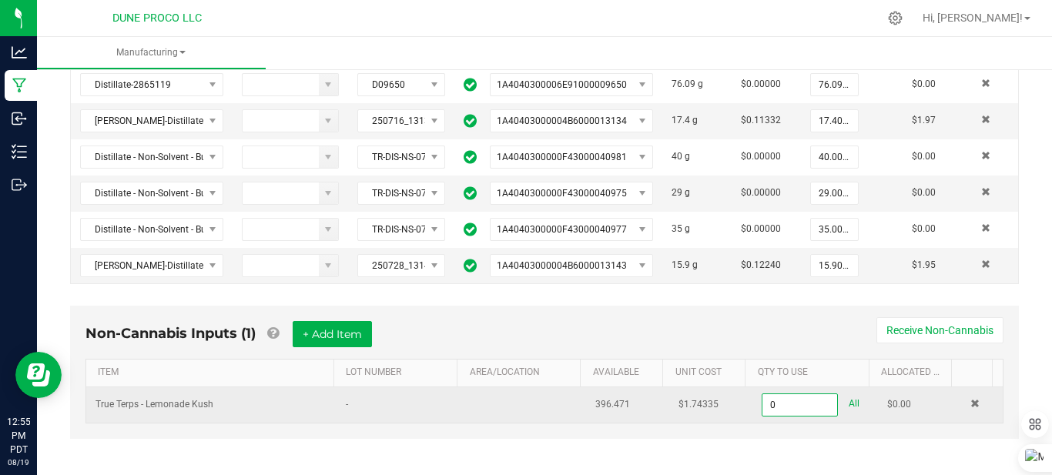
click at [775, 397] on input "0" at bounding box center [799, 405] width 74 height 22
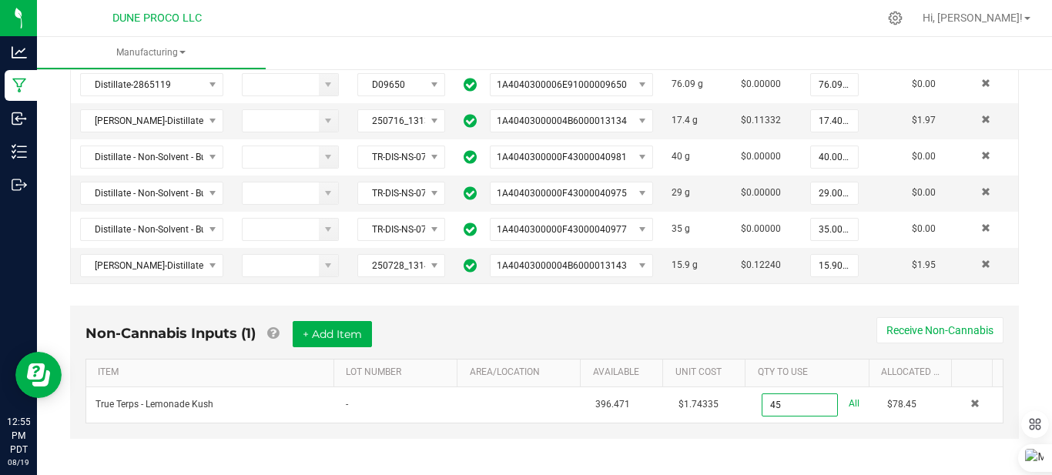
type input "45.0000 ml"
click at [797, 332] on div "Non-Cannabis Inputs (1) + Add Item Receive Non-Cannabis" at bounding box center [544, 340] width 918 height 38
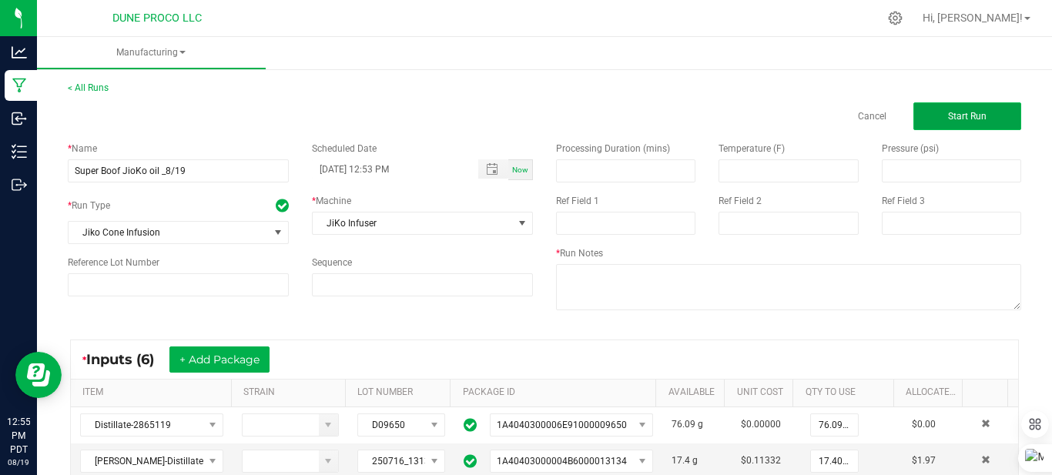
click at [923, 125] on button "Start Run" at bounding box center [967, 116] width 108 height 28
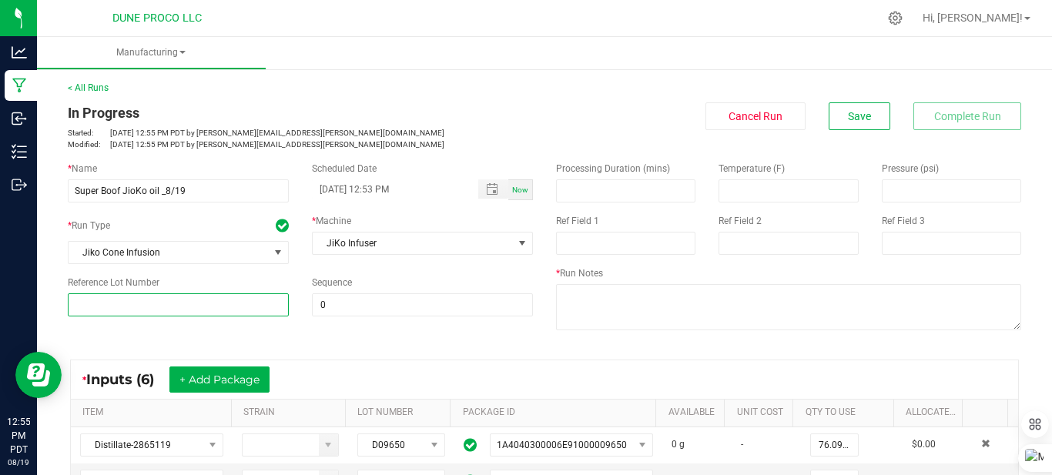
click at [246, 310] on input at bounding box center [178, 304] width 221 height 23
click at [486, 193] on span "Toggle popup" at bounding box center [492, 189] width 12 height 12
type input "250813_15205"
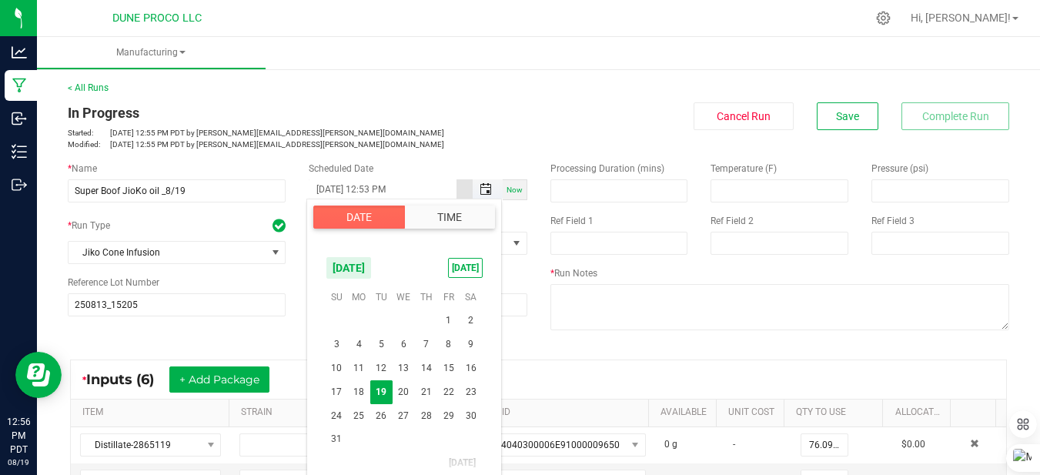
scroll to position [21, 0]
click at [407, 370] on span "13" at bounding box center [404, 369] width 22 height 24
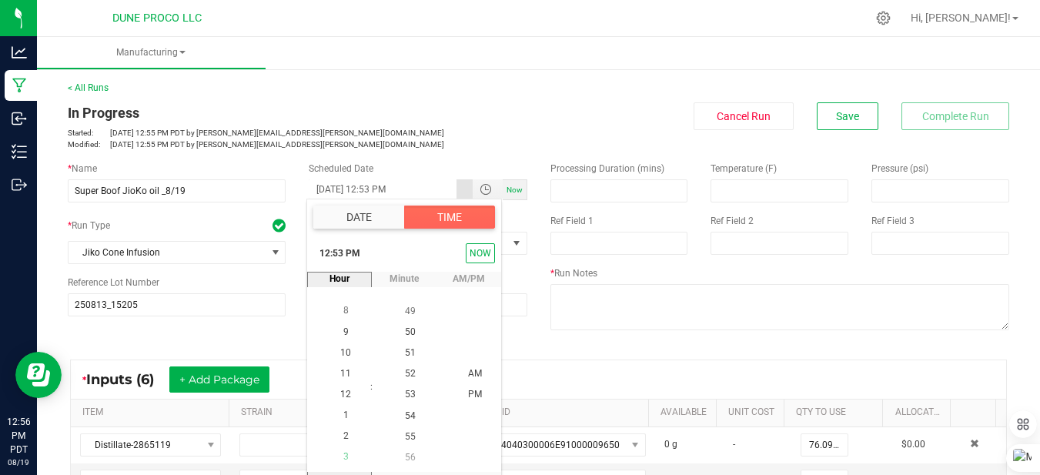
click at [335, 451] on li "3" at bounding box center [345, 457] width 37 height 21
click at [405, 435] on span "55" at bounding box center [410, 436] width 11 height 11
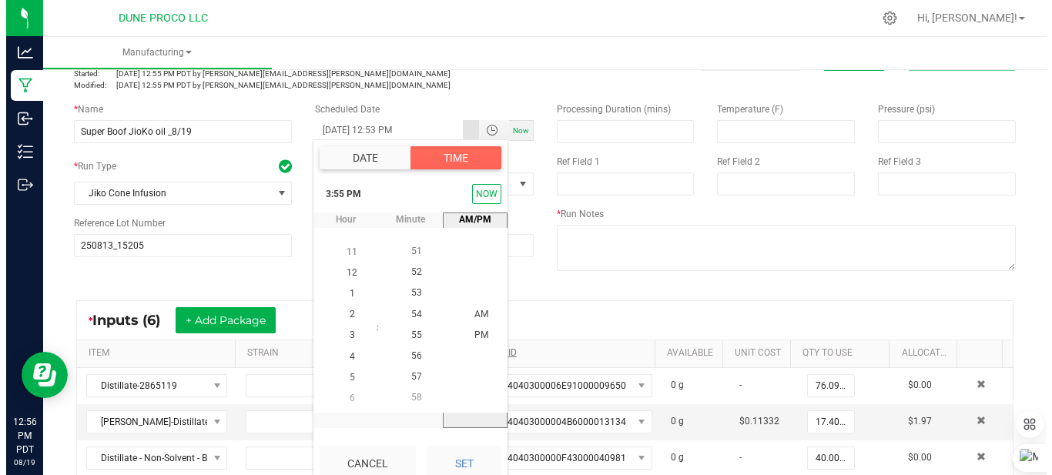
scroll to position [60, 0]
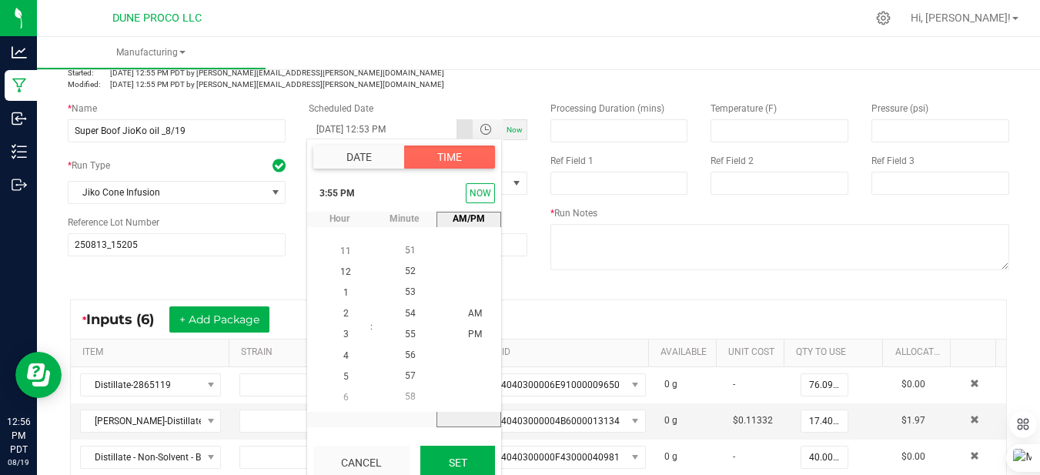
click at [470, 464] on button "Set" at bounding box center [457, 463] width 75 height 34
type input "08/13/2025 3:55 PM"
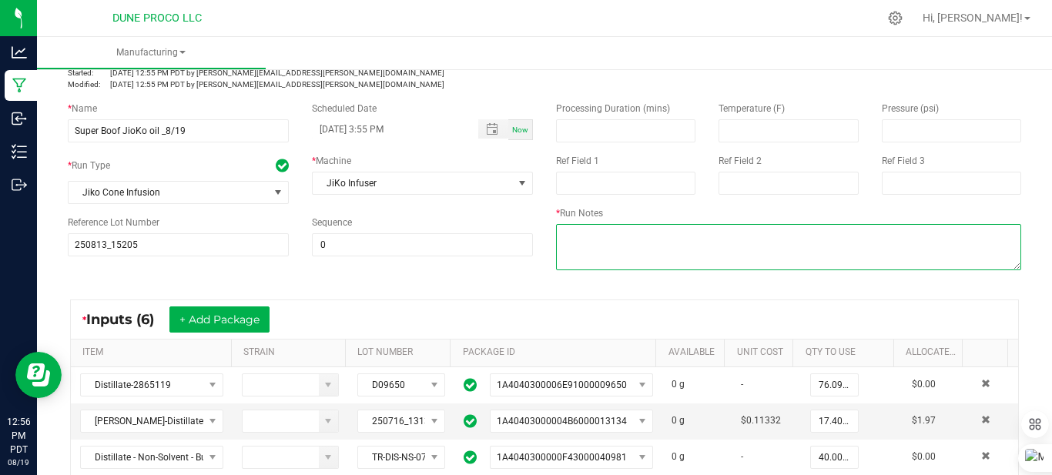
click at [670, 233] on textarea at bounding box center [788, 247] width 465 height 46
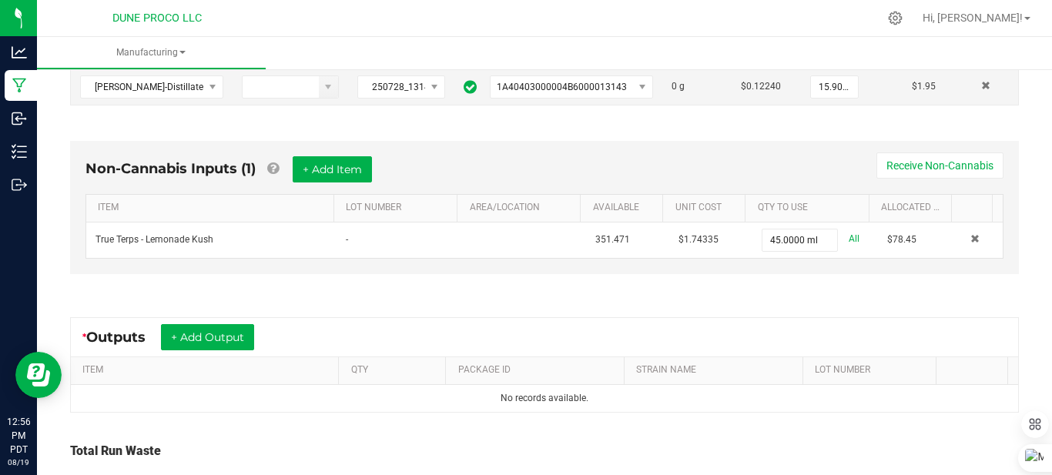
scroll to position [652, 0]
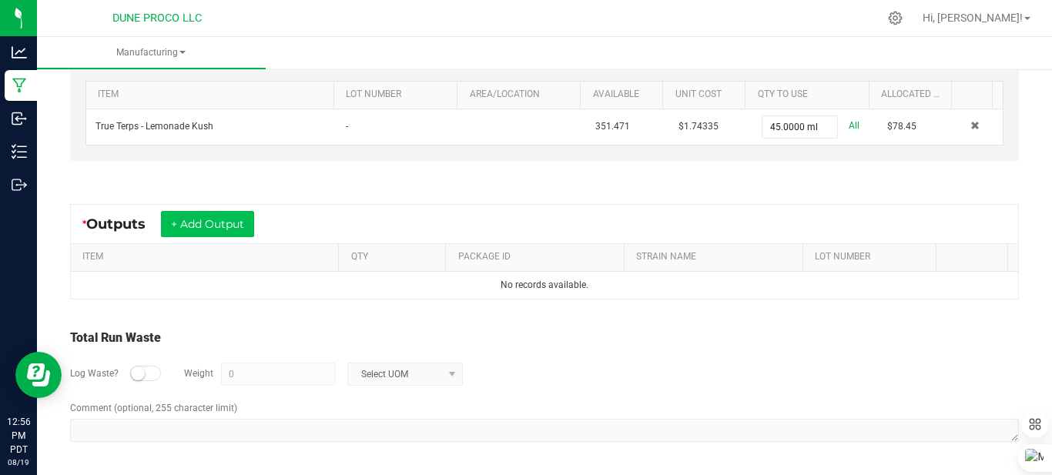
type textarea "Using 1g Prerolls and a .2ml infusion rate"
click at [212, 223] on button "+ Add Output" at bounding box center [207, 224] width 93 height 26
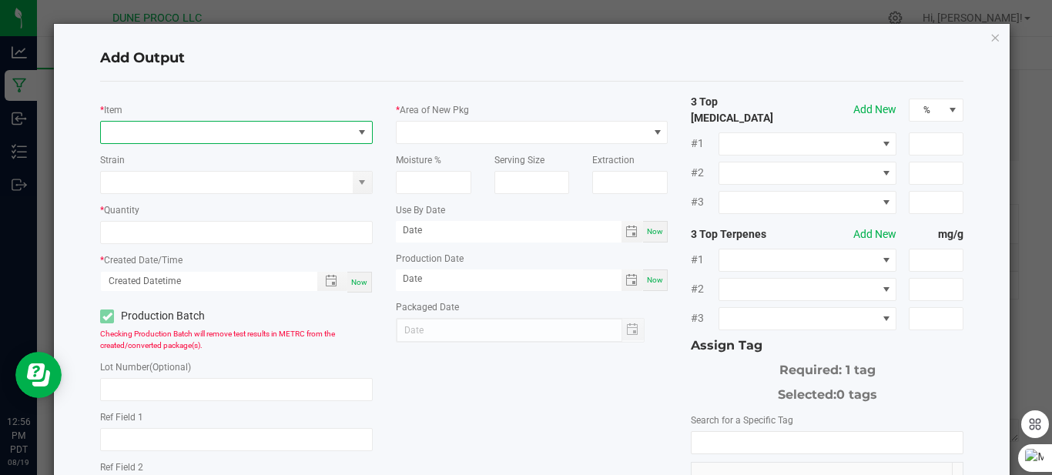
click at [253, 130] on span "NO DATA FOUND" at bounding box center [227, 133] width 252 height 22
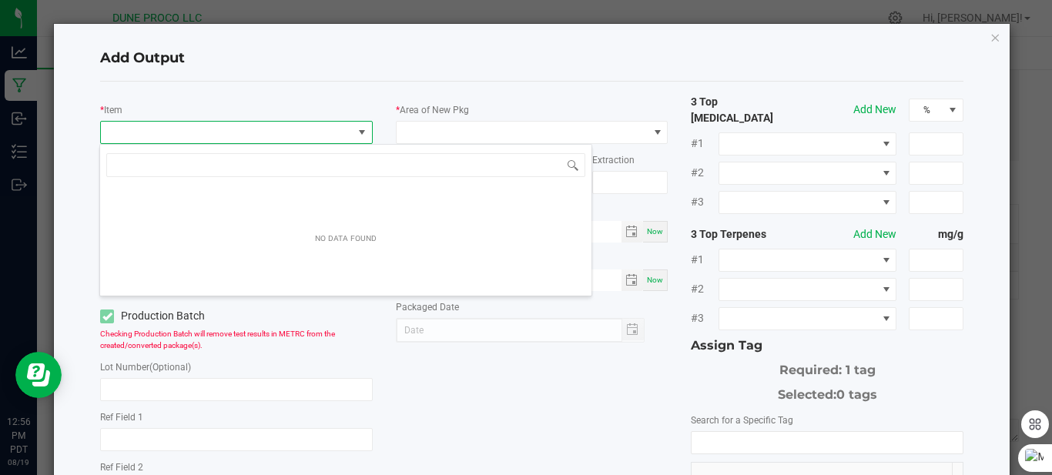
scroll to position [23, 269]
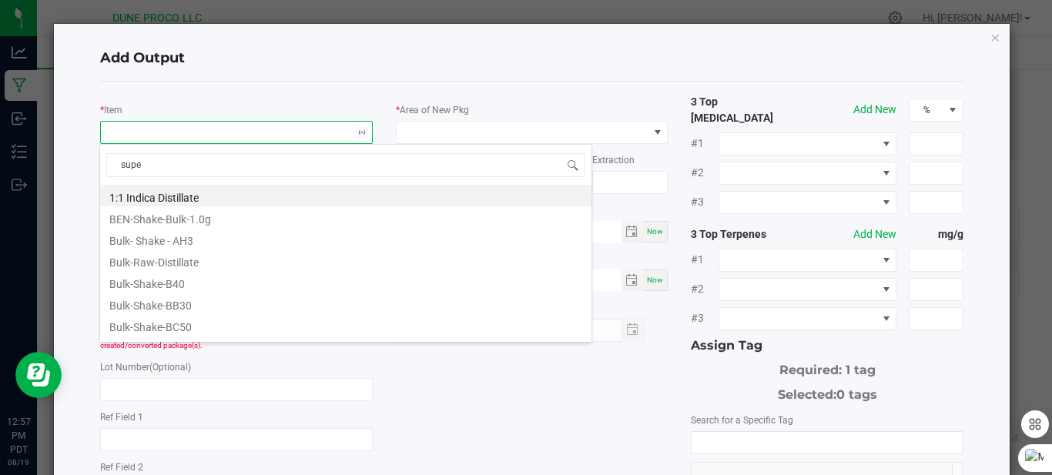
type input "super"
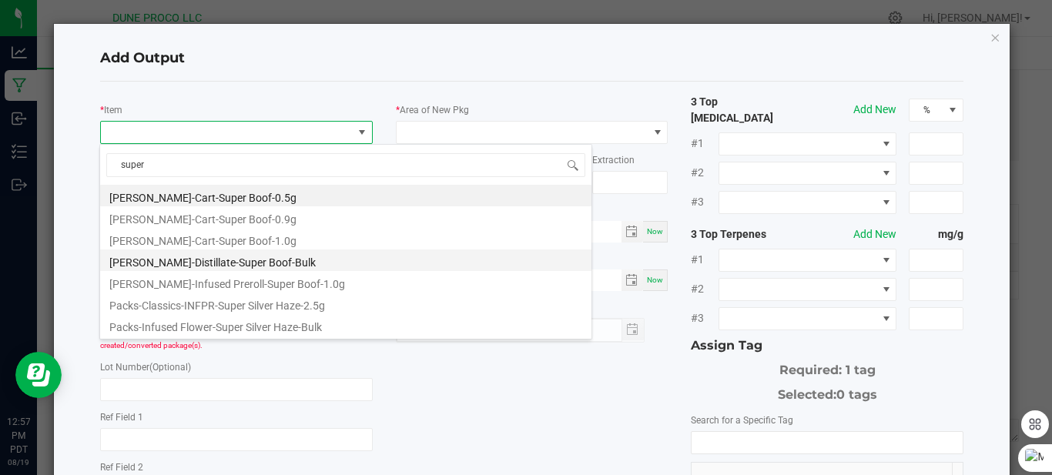
click at [230, 265] on li "[PERSON_NAME]-Distillate-Super Boof-Bulk" at bounding box center [345, 261] width 491 height 22
type input "0.0000 g"
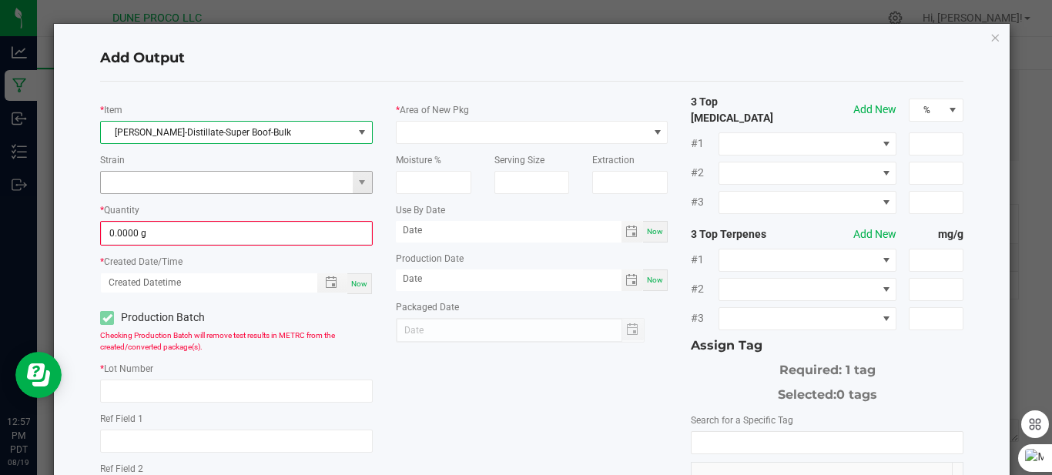
click at [294, 193] on input at bounding box center [227, 183] width 252 height 22
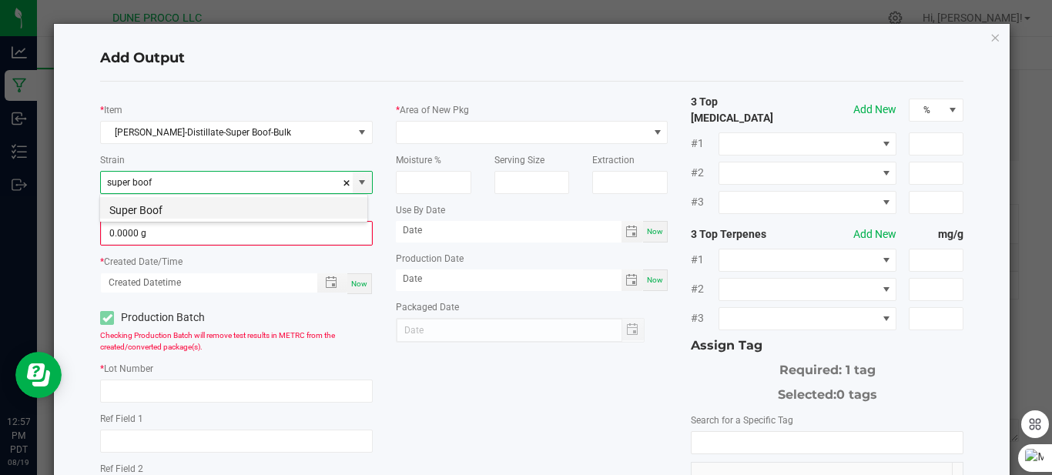
click at [241, 208] on li "Super Boof" at bounding box center [233, 208] width 267 height 22
type input "Super Boof"
type input "0"
click at [212, 242] on input "0" at bounding box center [237, 234] width 270 height 22
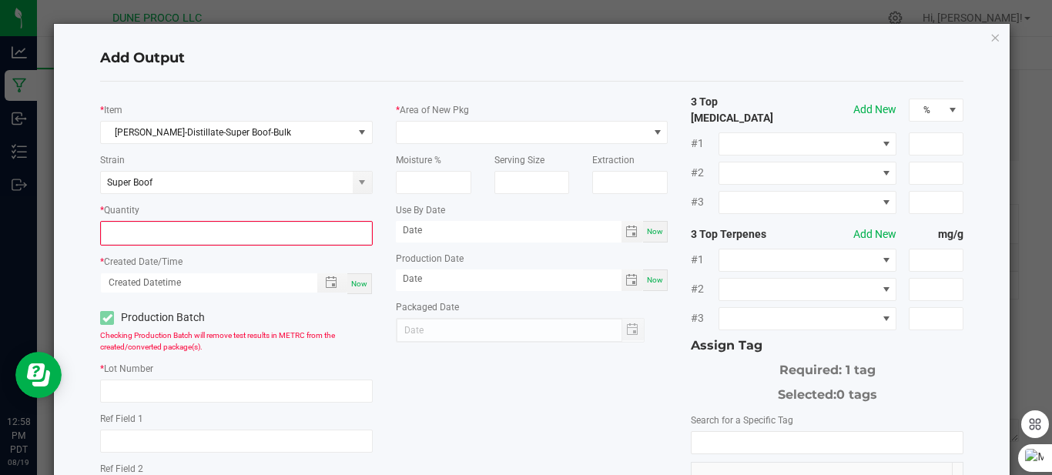
click at [732, 42] on div "Add Output" at bounding box center [531, 58] width 863 height 45
click at [301, 243] on input at bounding box center [237, 234] width 270 height 22
click at [337, 283] on span "Toggle popup" at bounding box center [330, 281] width 26 height 12
type input "250.0000 g"
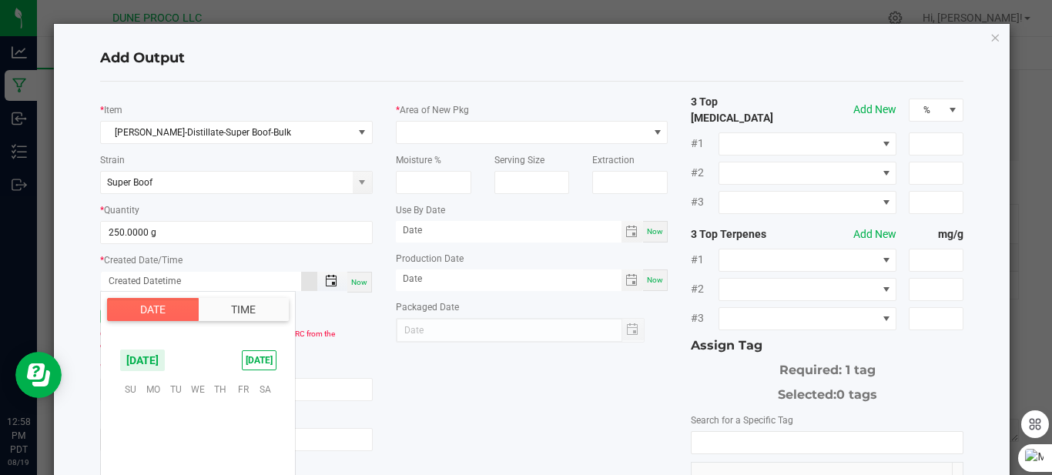
scroll to position [249598, 0]
click at [205, 454] on span "13" at bounding box center [198, 461] width 22 height 24
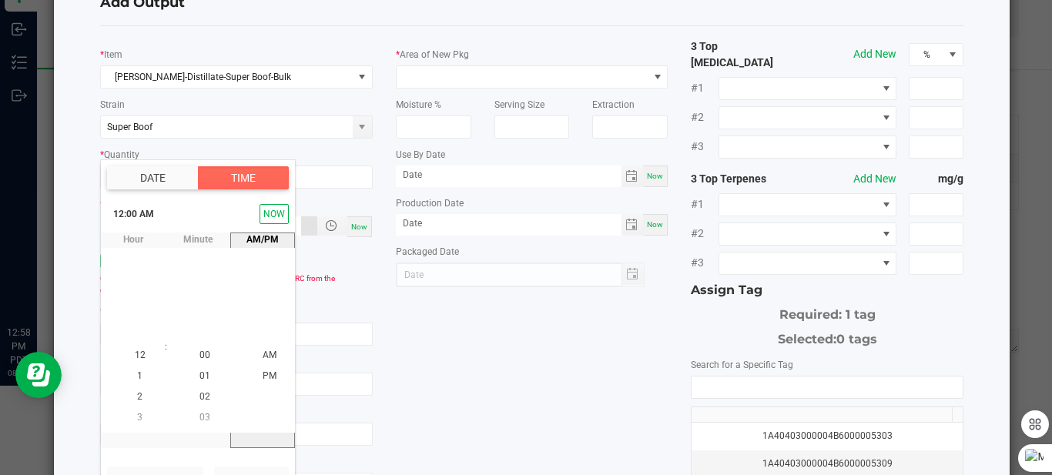
scroll to position [58, 0]
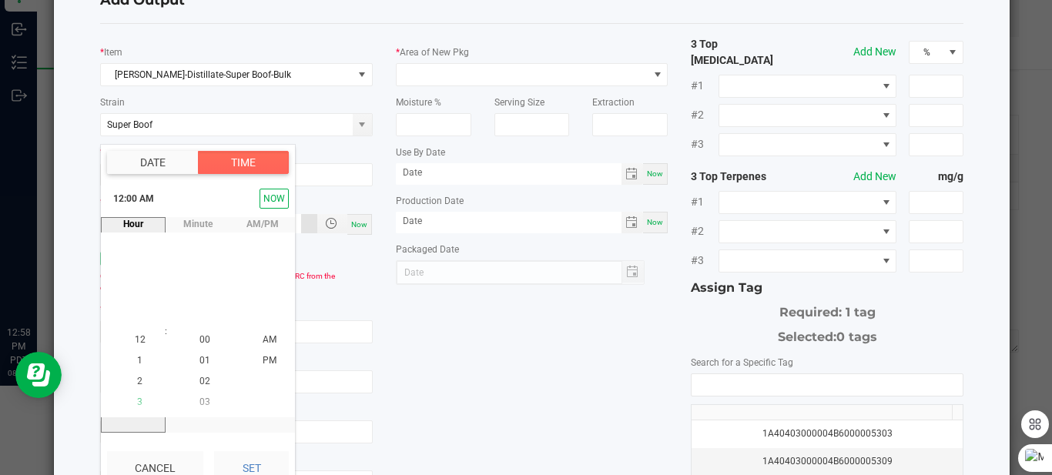
click at [137, 402] on span "3" at bounding box center [139, 402] width 5 height 11
click at [199, 334] on span "00" at bounding box center [204, 339] width 11 height 11
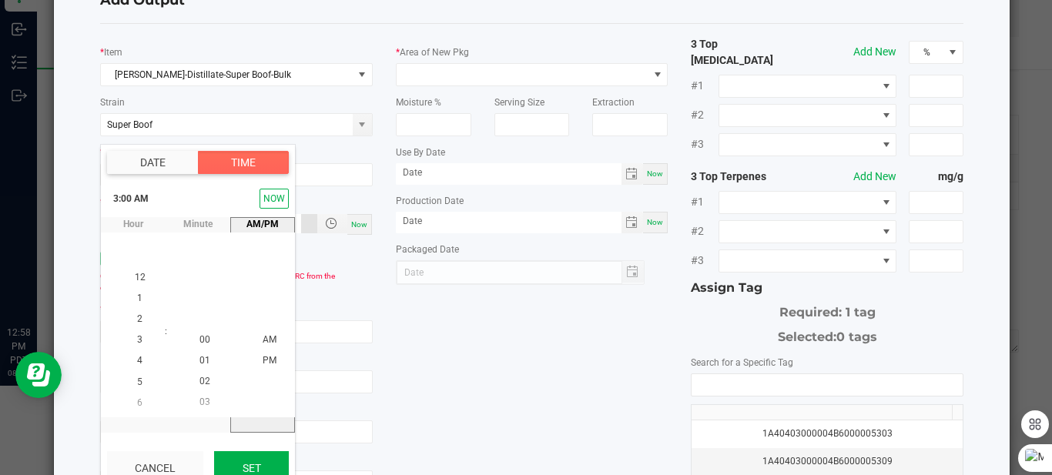
click at [256, 472] on button "Set" at bounding box center [251, 468] width 75 height 34
type input "08/13/2025 3:00 AM"
type input "[DATE]"
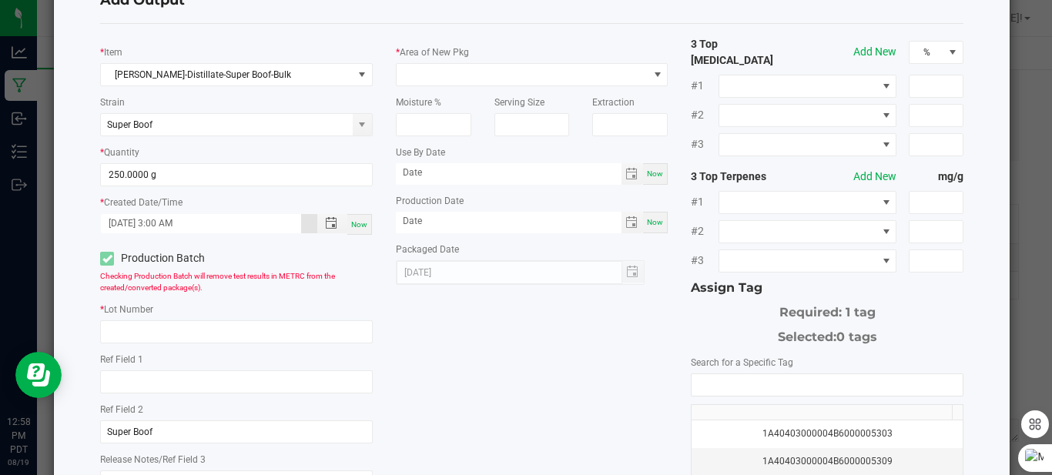
scroll to position [0, 0]
click at [267, 328] on input "text" at bounding box center [236, 331] width 273 height 23
type input "250813_15205"
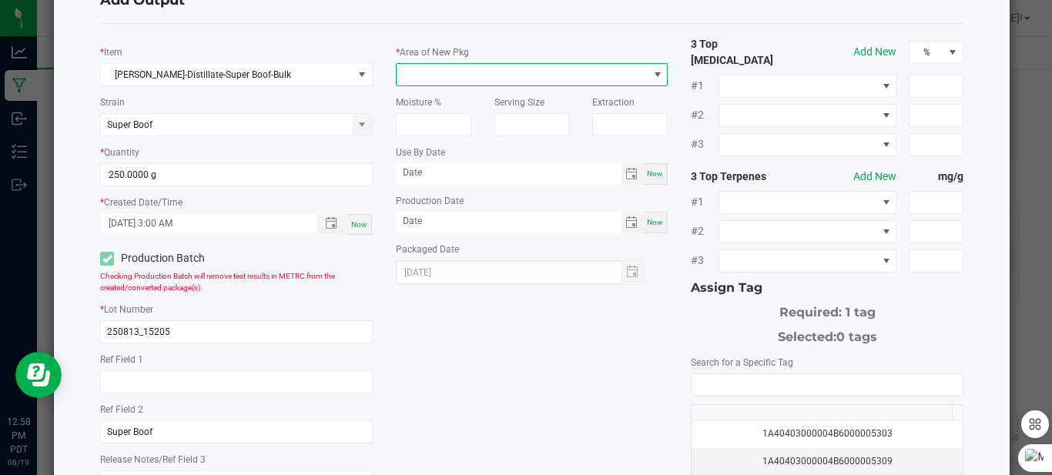
click at [578, 69] on span at bounding box center [523, 75] width 252 height 22
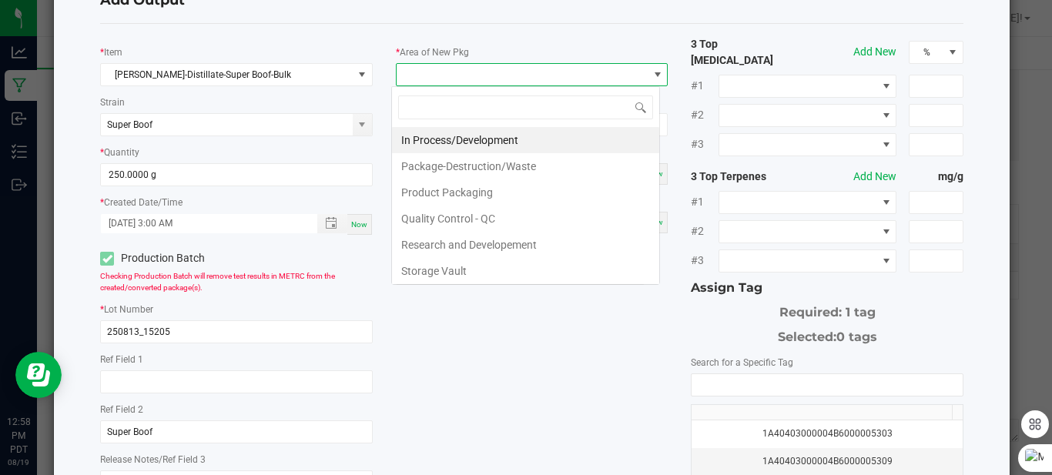
scroll to position [23, 269]
click at [457, 142] on li "In Process/Development" at bounding box center [525, 140] width 267 height 26
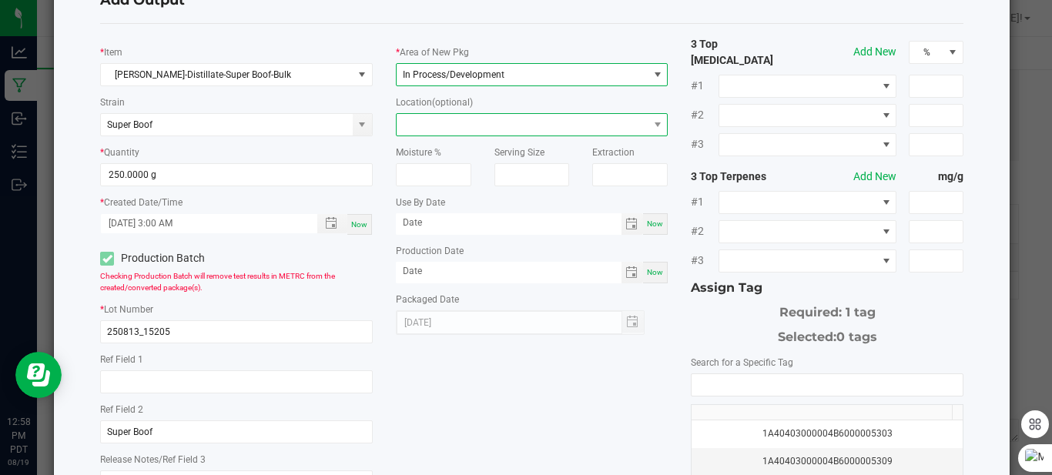
click at [455, 127] on span at bounding box center [523, 125] width 252 height 22
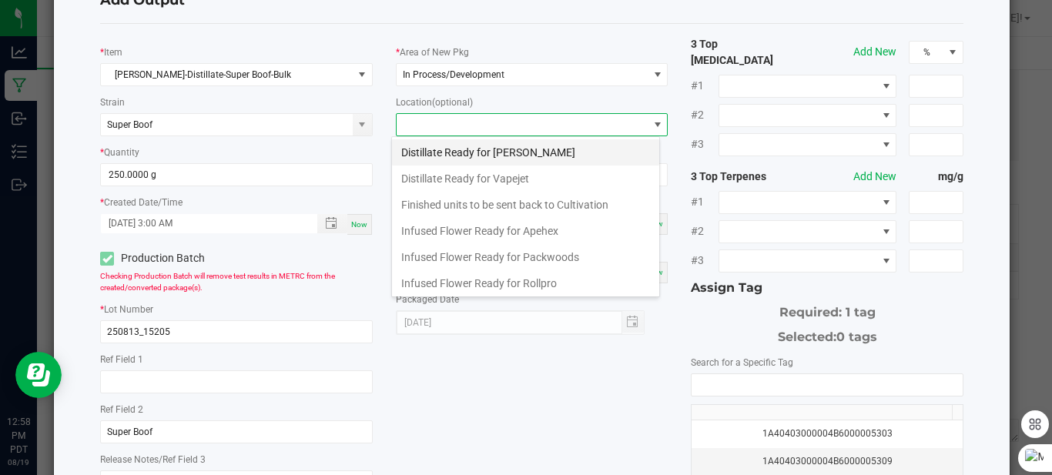
click at [439, 154] on li "Distillate Ready for [PERSON_NAME]" at bounding box center [525, 152] width 267 height 26
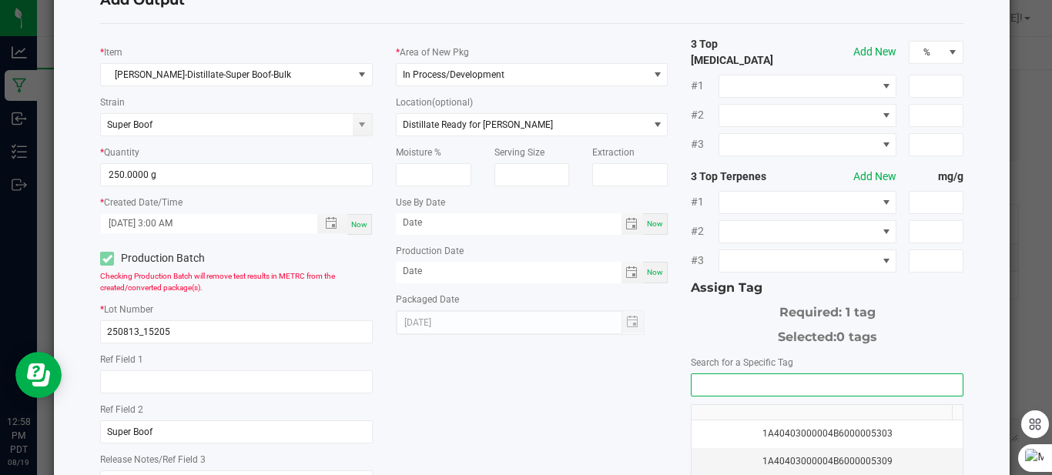
click at [729, 374] on input "NO DATA FOUND" at bounding box center [827, 385] width 271 height 22
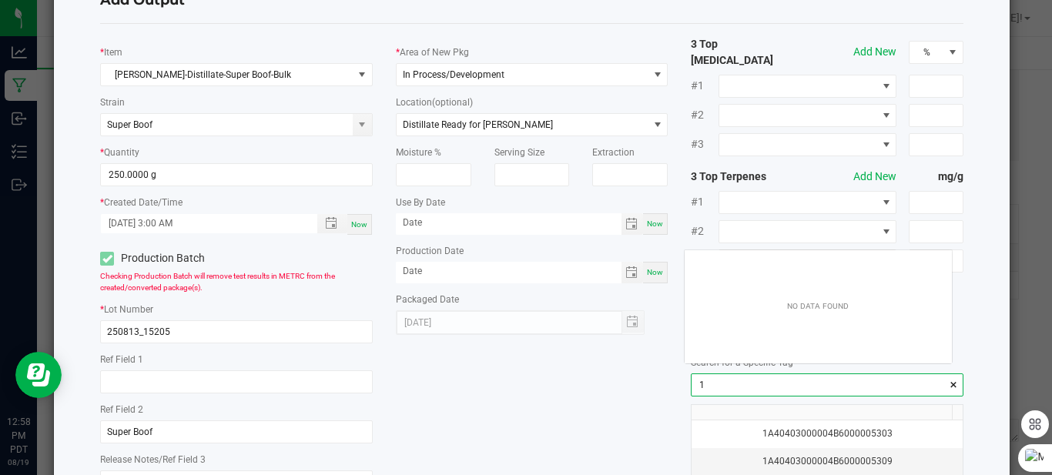
scroll to position [22, 267]
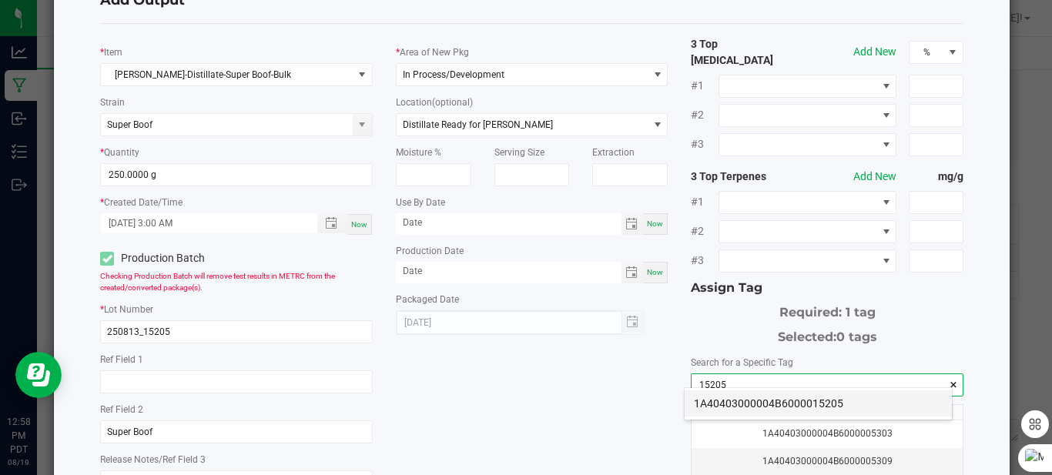
click at [743, 399] on li "1A40403000004B6000015205" at bounding box center [818, 403] width 267 height 26
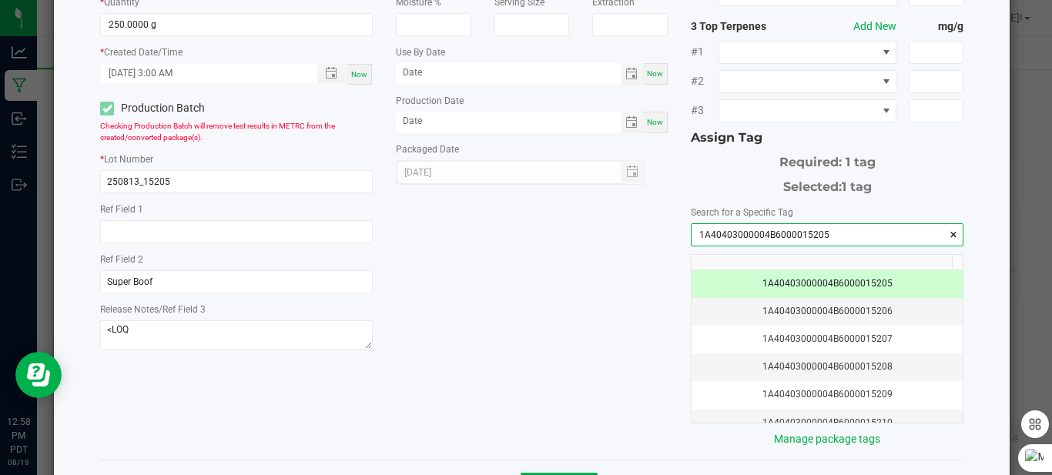
scroll to position [260, 0]
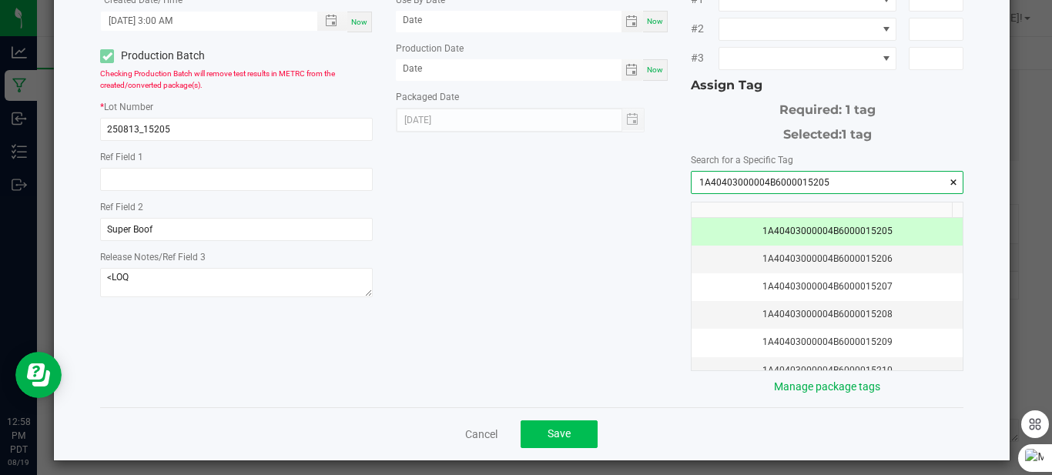
type input "1A40403000004B6000015205"
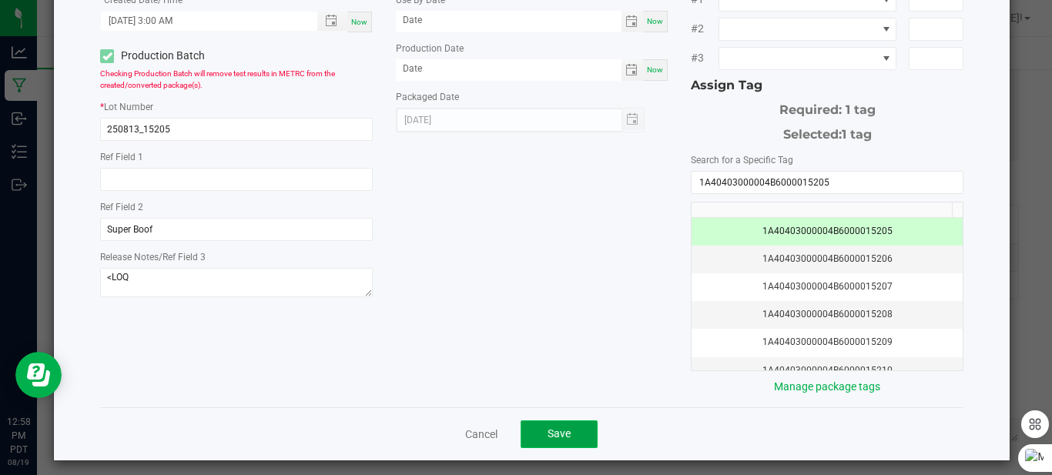
click at [554, 420] on button "Save" at bounding box center [559, 434] width 77 height 28
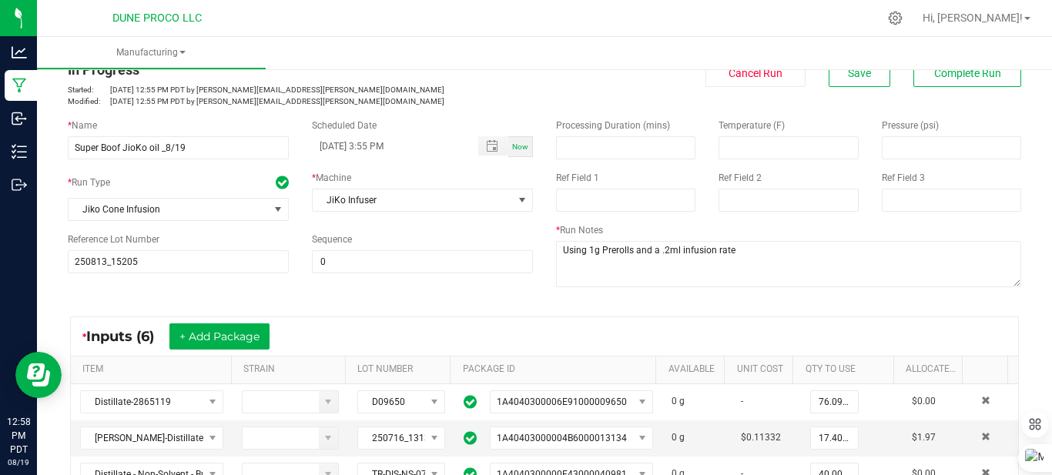
scroll to position [0, 0]
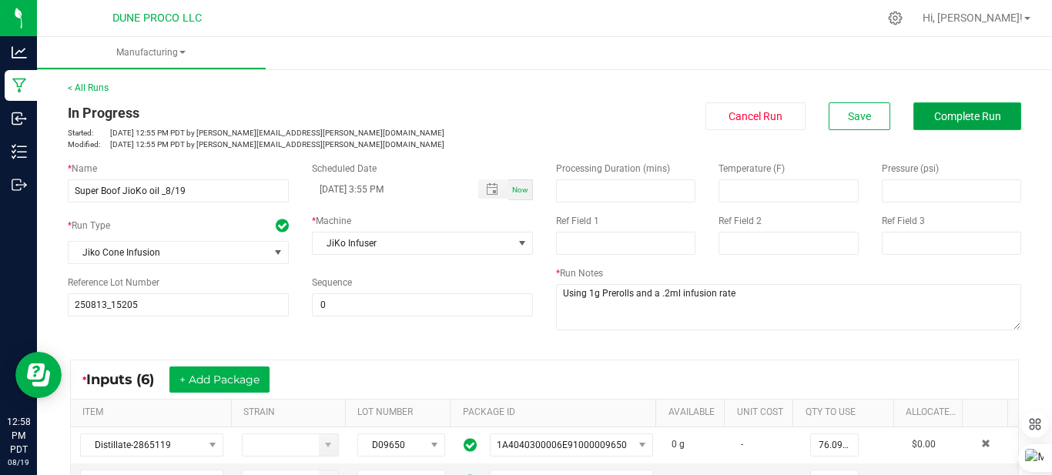
click at [913, 124] on button "Complete Run" at bounding box center [967, 116] width 108 height 28
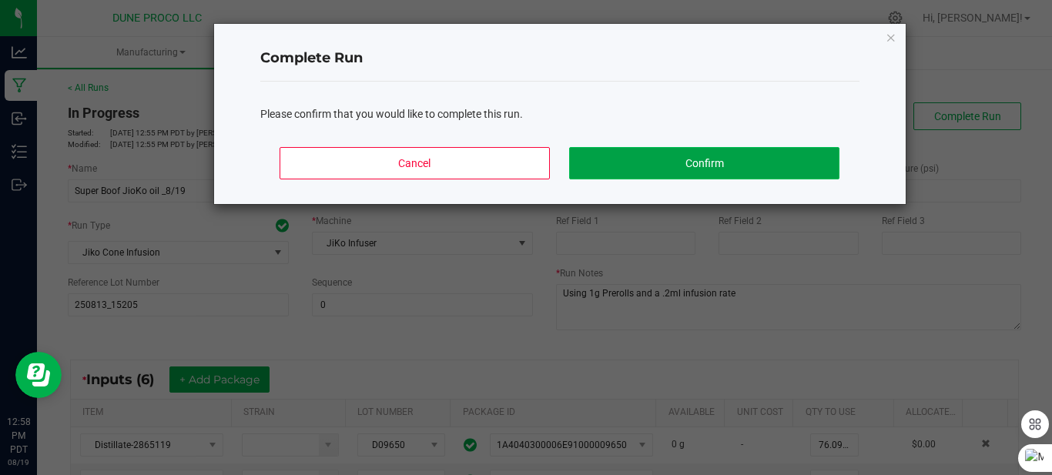
click at [766, 162] on button "Confirm" at bounding box center [704, 163] width 270 height 32
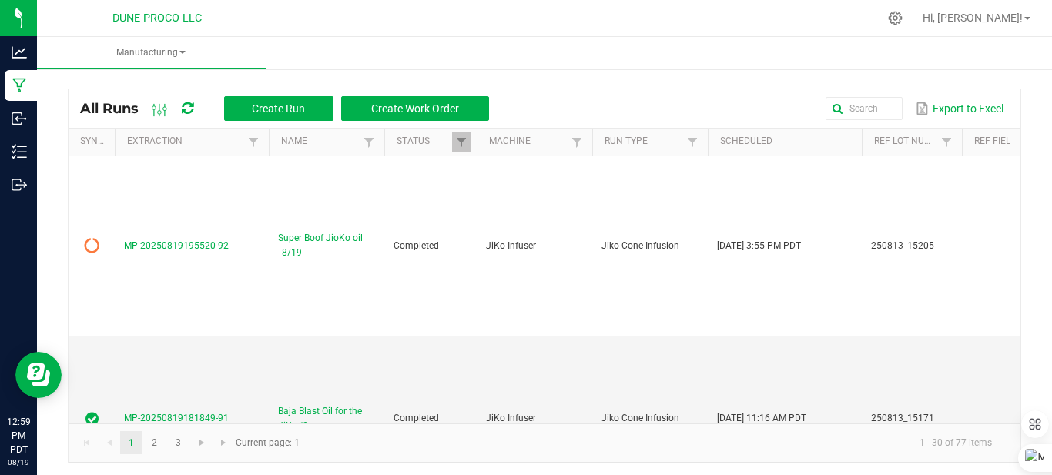
click at [189, 116] on span at bounding box center [188, 108] width 12 height 26
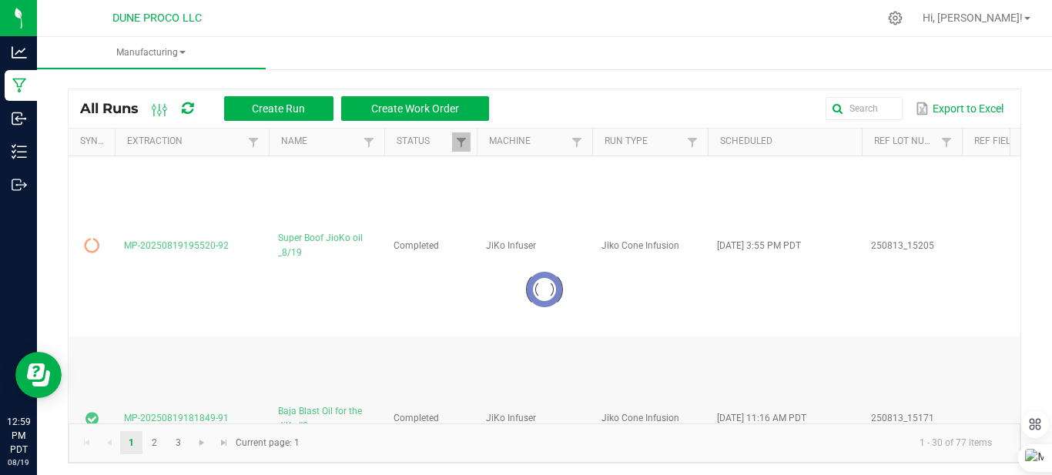
click at [189, 116] on icon at bounding box center [188, 109] width 12 height 14
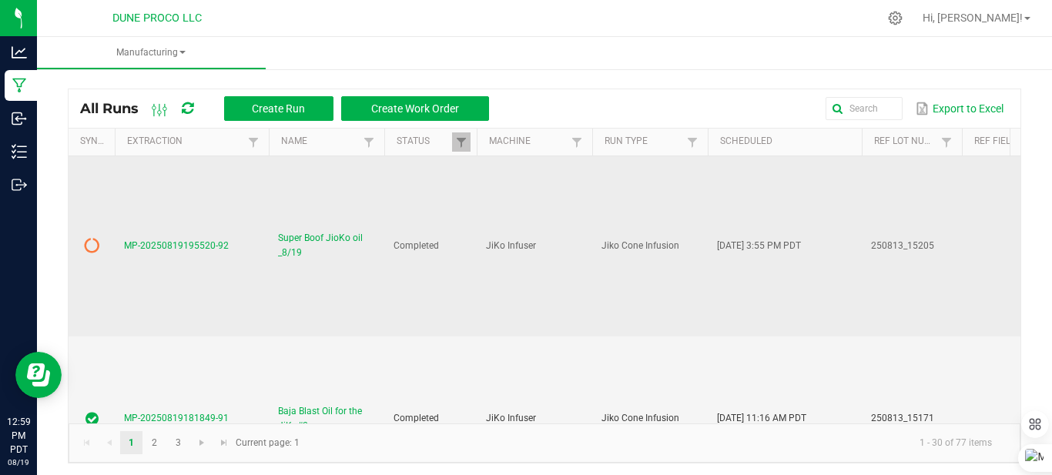
click at [90, 250] on icon at bounding box center [91, 245] width 15 height 15
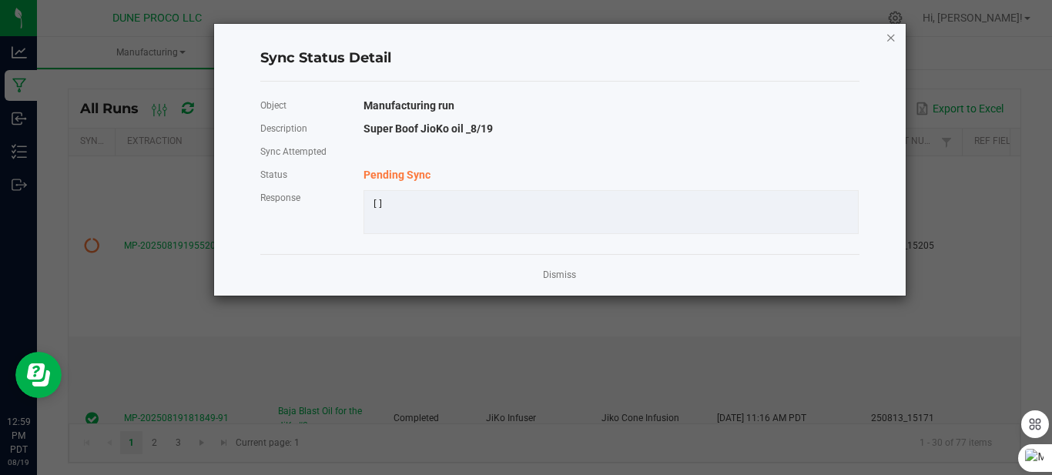
click at [896, 42] on icon "Close" at bounding box center [891, 37] width 11 height 18
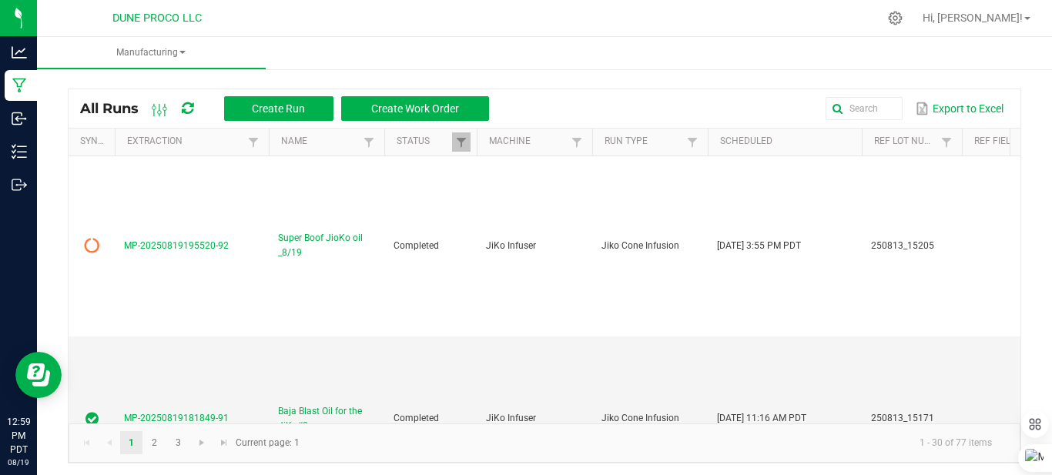
click at [186, 107] on icon at bounding box center [188, 109] width 12 height 14
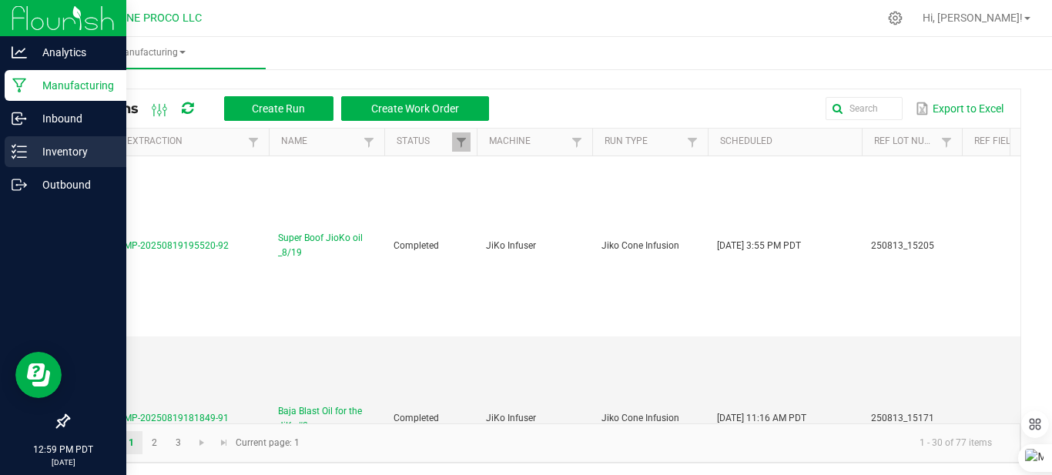
click at [53, 152] on p "Inventory" at bounding box center [73, 151] width 92 height 18
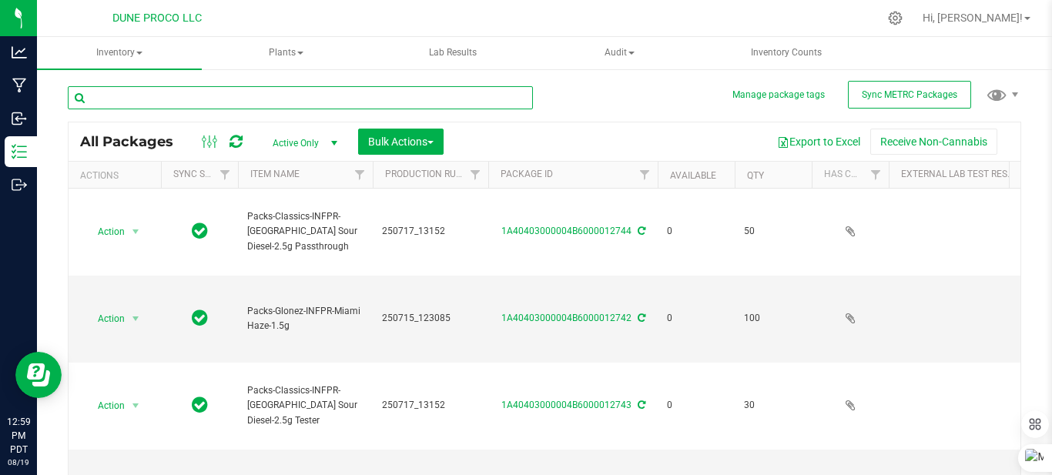
click at [286, 90] on input "text" at bounding box center [300, 97] width 465 height 23
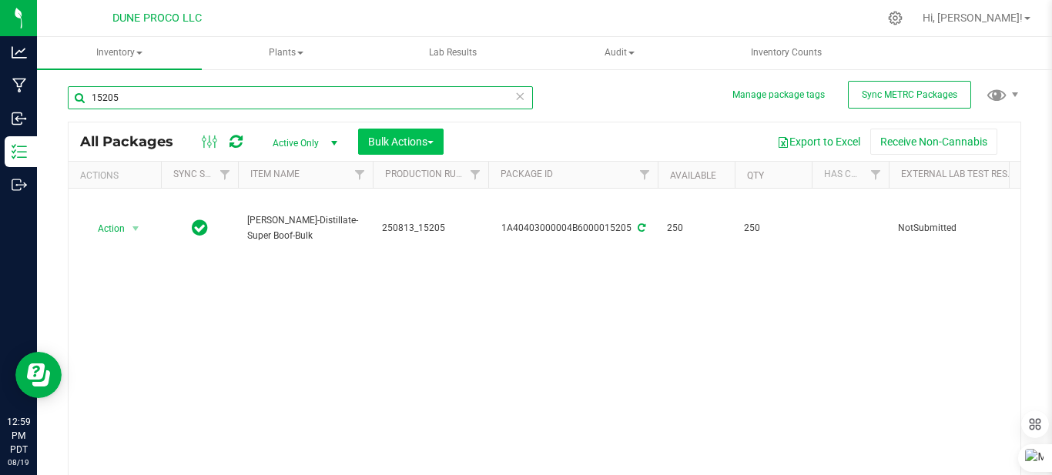
type input "15205"
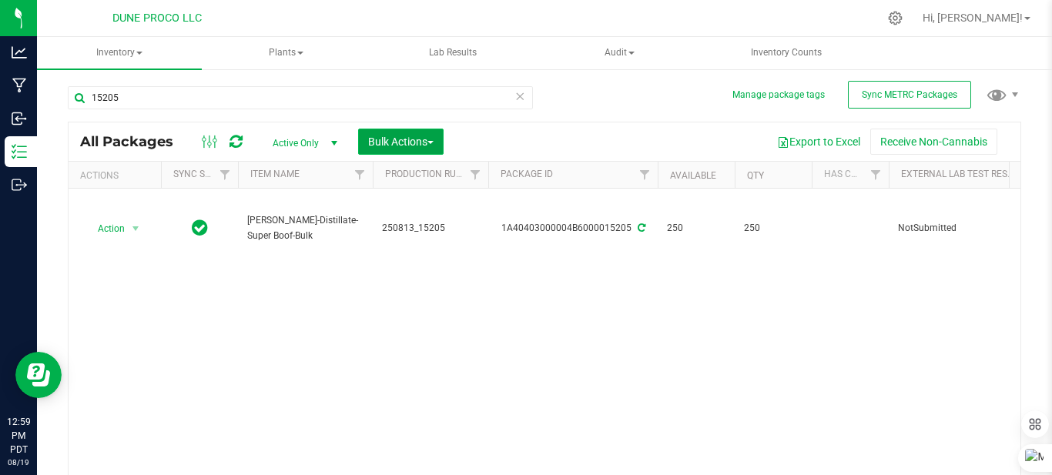
click at [416, 145] on span "Bulk Actions" at bounding box center [400, 142] width 65 height 12
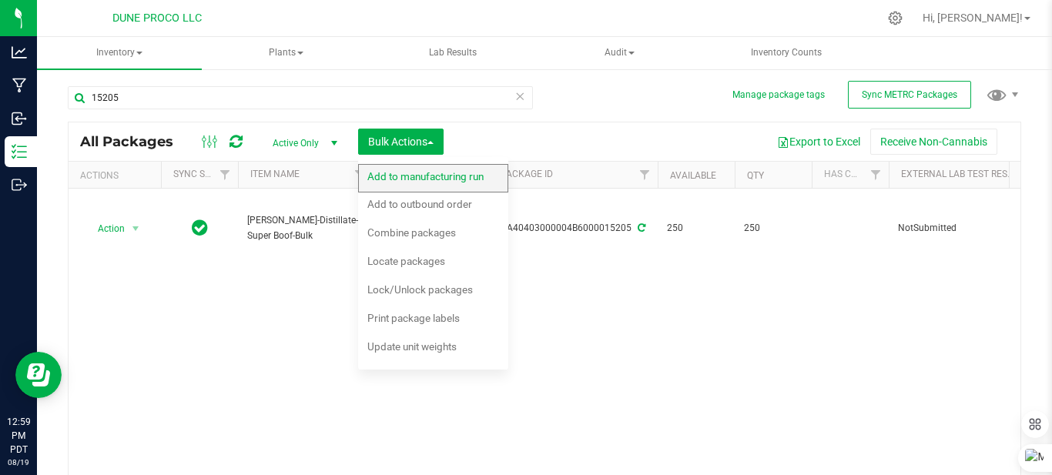
click at [407, 180] on span "Add to manufacturing run" at bounding box center [425, 176] width 116 height 12
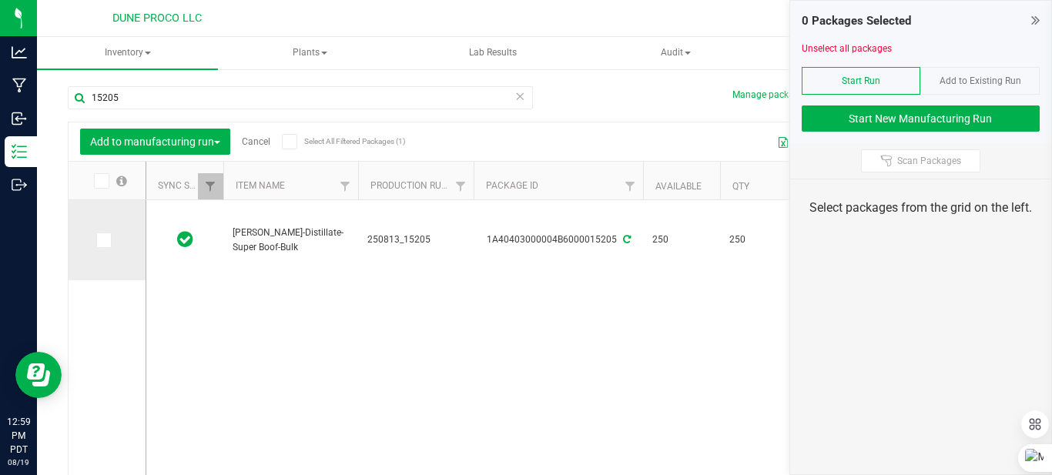
click at [102, 240] on icon at bounding box center [103, 240] width 10 height 0
click at [0, 0] on input "checkbox" at bounding box center [0, 0] width 0 height 0
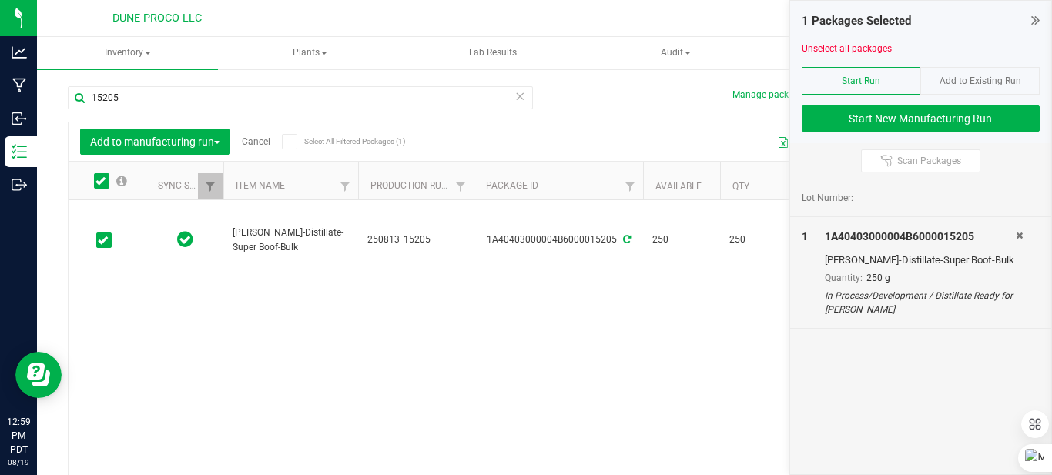
click at [514, 106] on span at bounding box center [519, 96] width 11 height 20
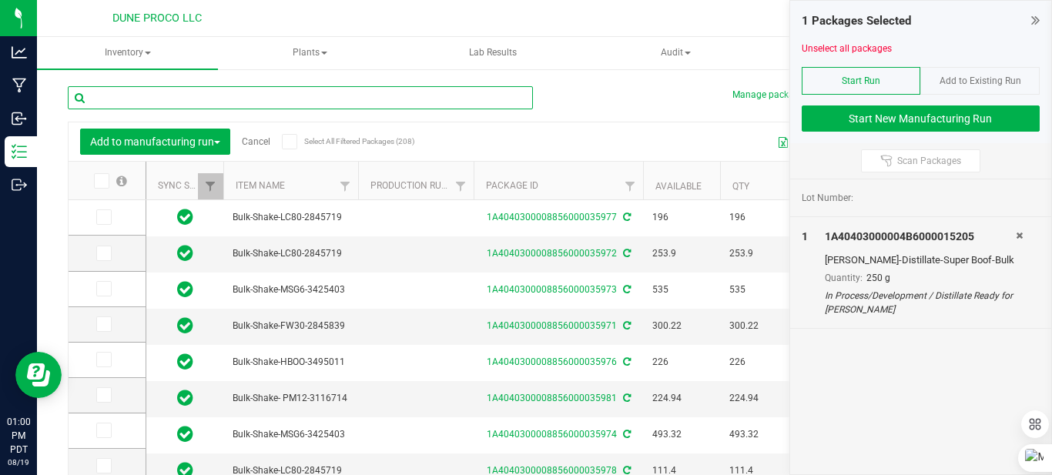
click at [363, 87] on input "text" at bounding box center [300, 97] width 465 height 23
type input "19250"
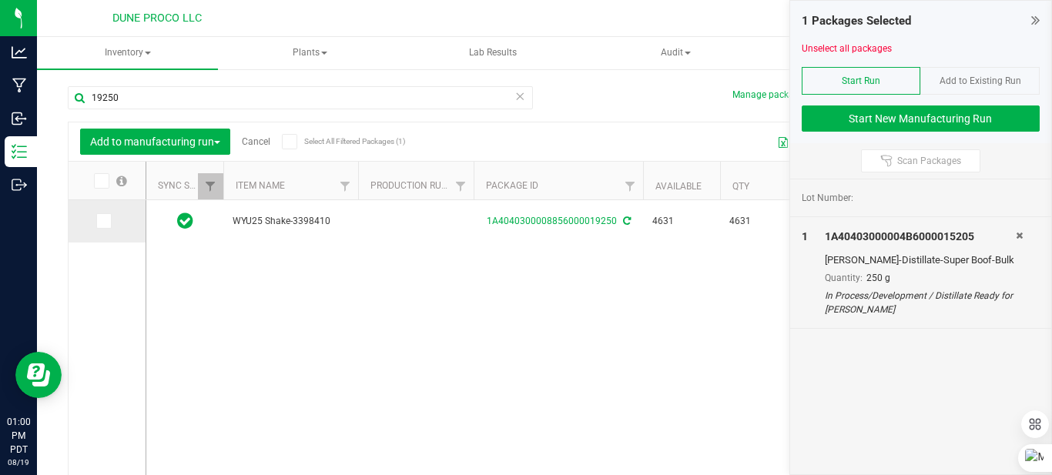
type input "19250"
click at [99, 221] on icon at bounding box center [103, 221] width 10 height 0
click at [0, 0] on input "checkbox" at bounding box center [0, 0] width 0 height 0
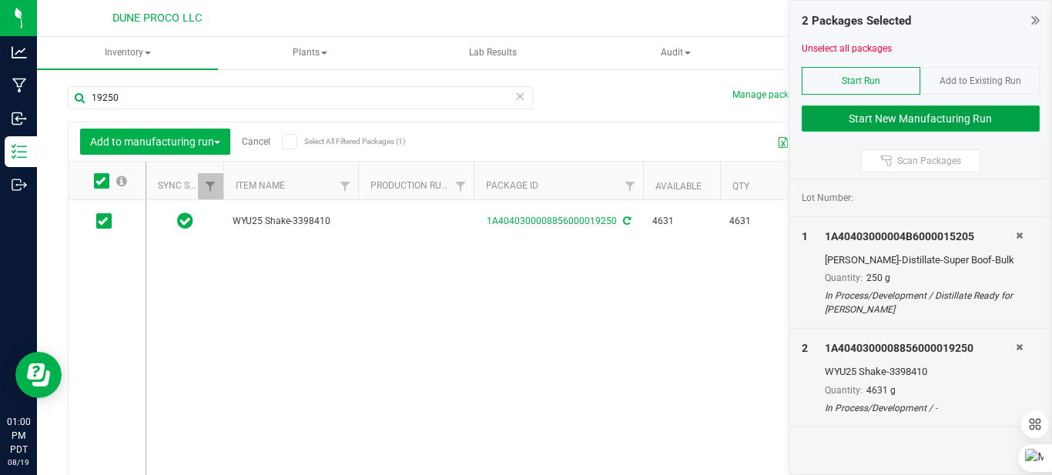
click at [853, 110] on button "Start New Manufacturing Run" at bounding box center [921, 119] width 239 height 26
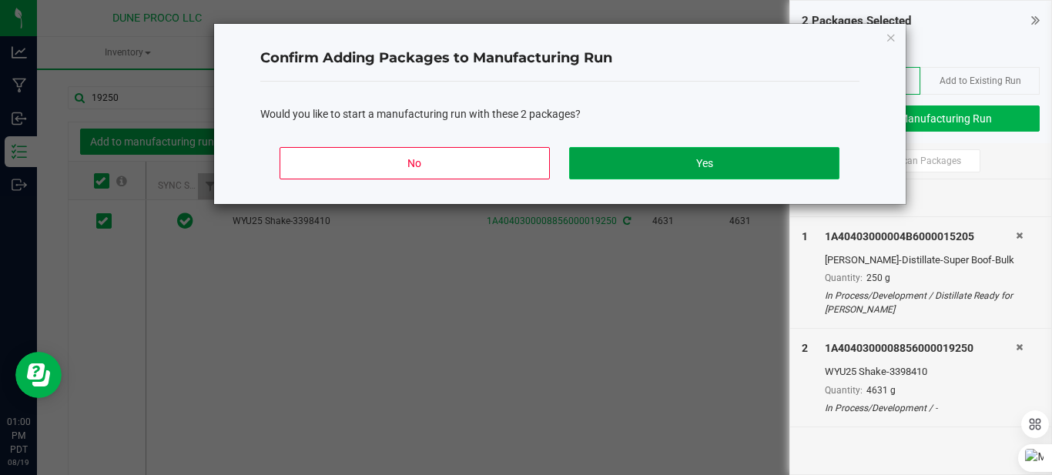
click at [764, 153] on button "Yes" at bounding box center [704, 163] width 270 height 32
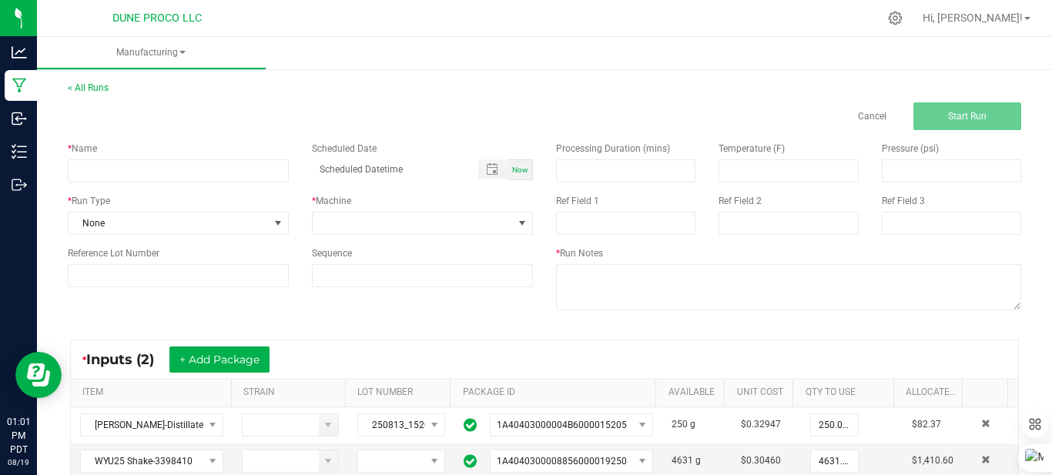
drag, startPoint x: 427, startPoint y: 146, endPoint x: 436, endPoint y: 142, distance: 9.7
click at [436, 142] on div "Scheduled Date" at bounding box center [422, 149] width 221 height 14
click at [142, 166] on input at bounding box center [178, 170] width 221 height 23
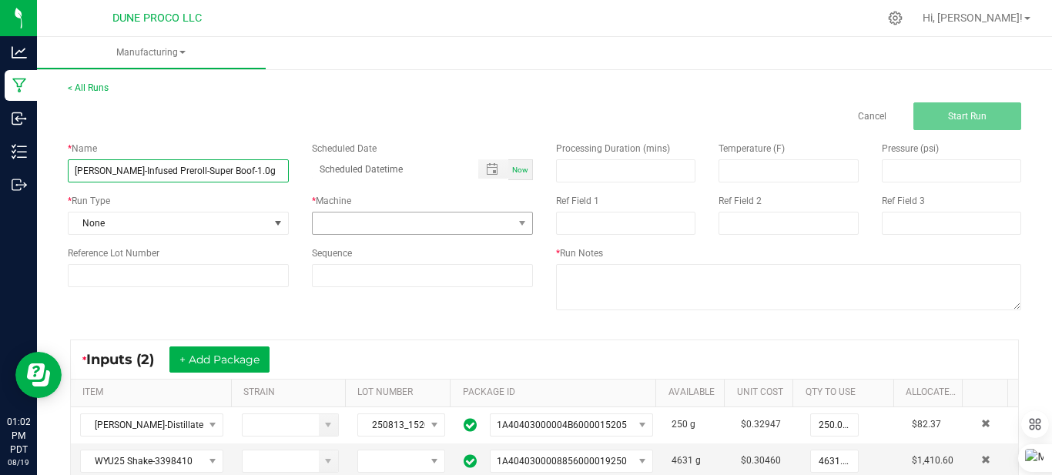
type input "[PERSON_NAME]-Infused Preroll-Super Boof-1.0g"
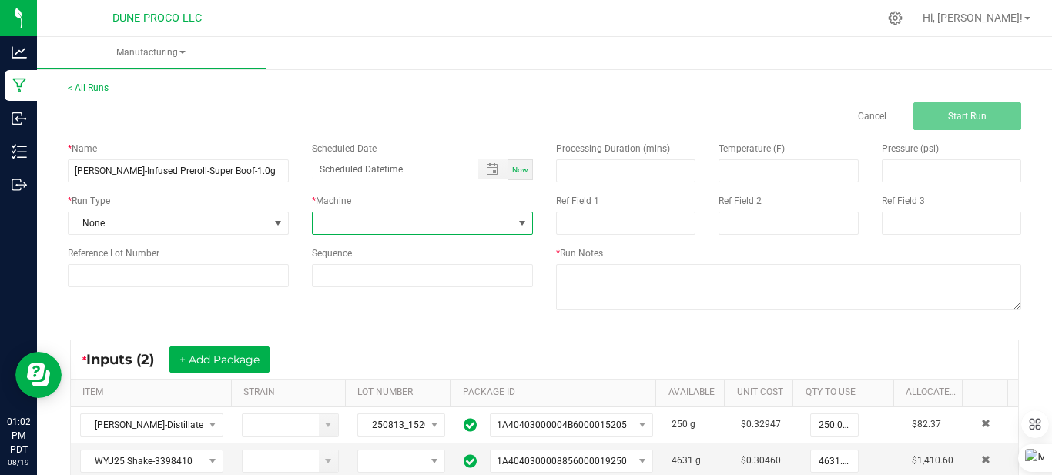
click at [357, 226] on span at bounding box center [413, 224] width 200 height 22
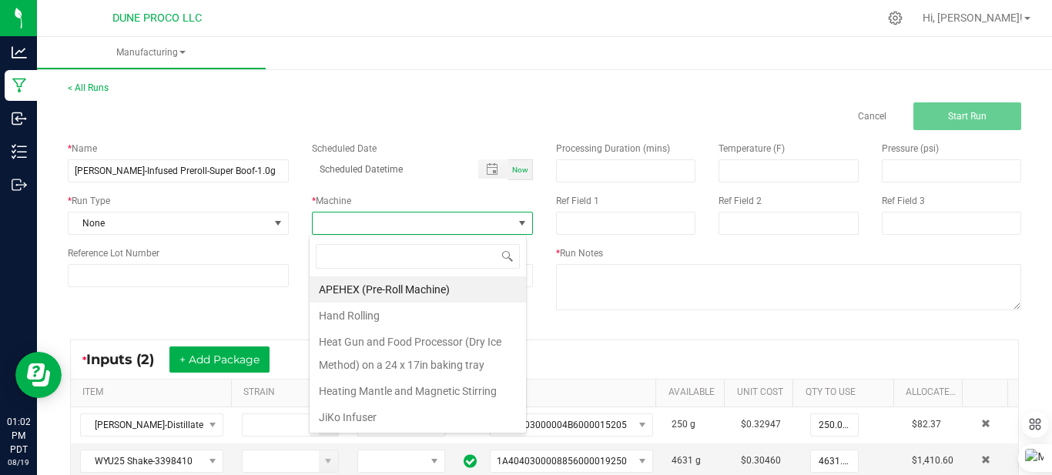
scroll to position [23, 219]
click at [340, 424] on li "JiKo Infuser" at bounding box center [418, 417] width 216 height 26
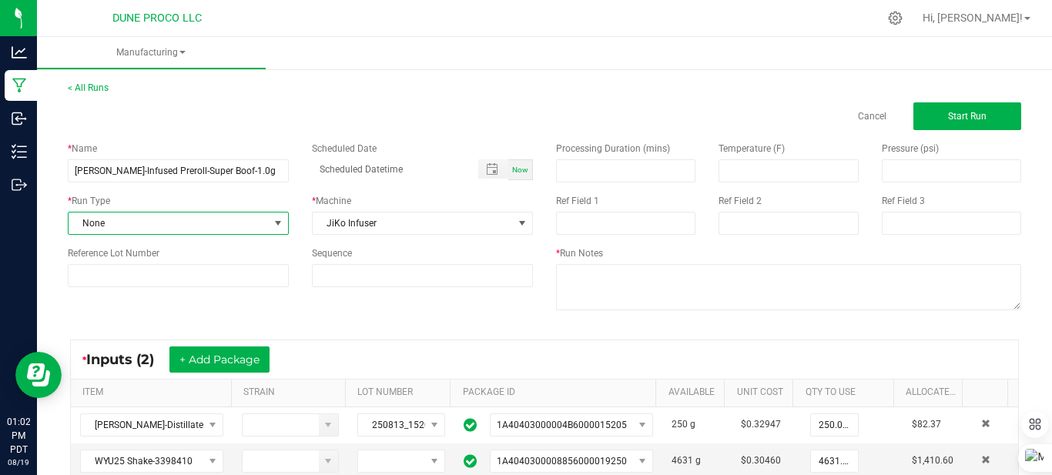
click at [273, 220] on span at bounding box center [278, 223] width 12 height 12
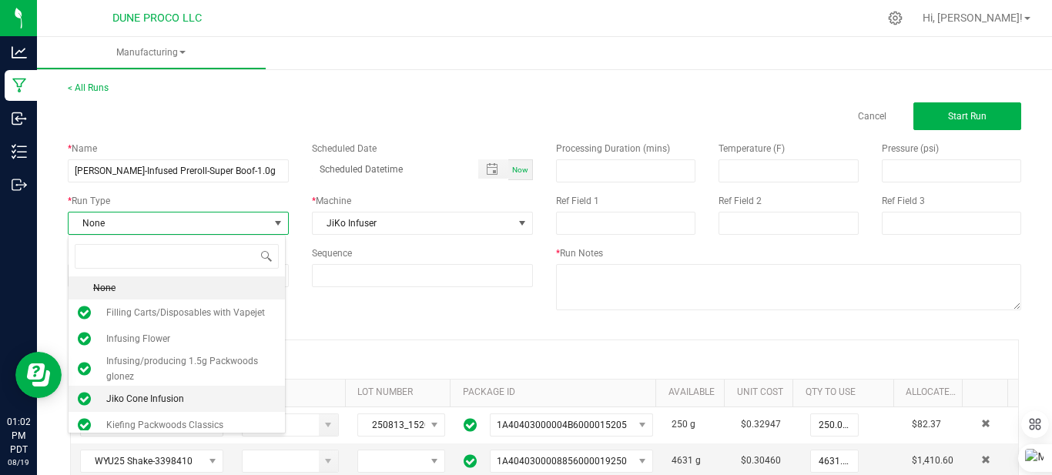
click at [150, 393] on span "Jiko Cone Infusion" at bounding box center [145, 398] width 78 height 15
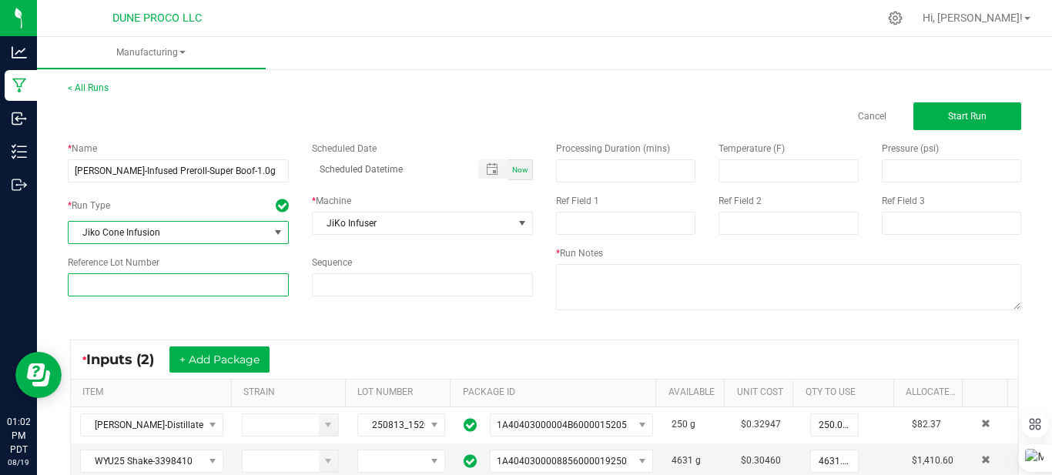
click at [161, 280] on input at bounding box center [178, 284] width 221 height 23
click at [489, 172] on span "Toggle popup" at bounding box center [492, 169] width 12 height 12
type input "250813_15172"
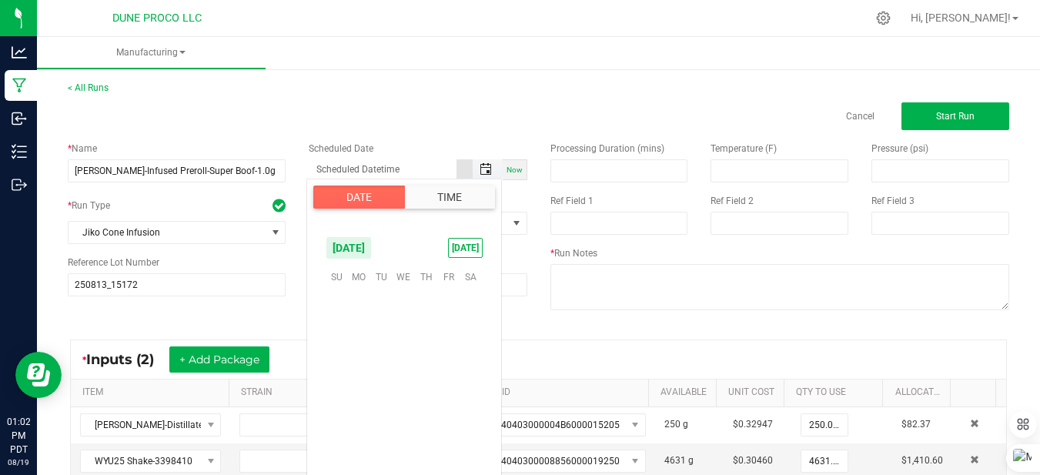
scroll to position [249598, 0]
click at [407, 341] on span "13" at bounding box center [404, 349] width 22 height 24
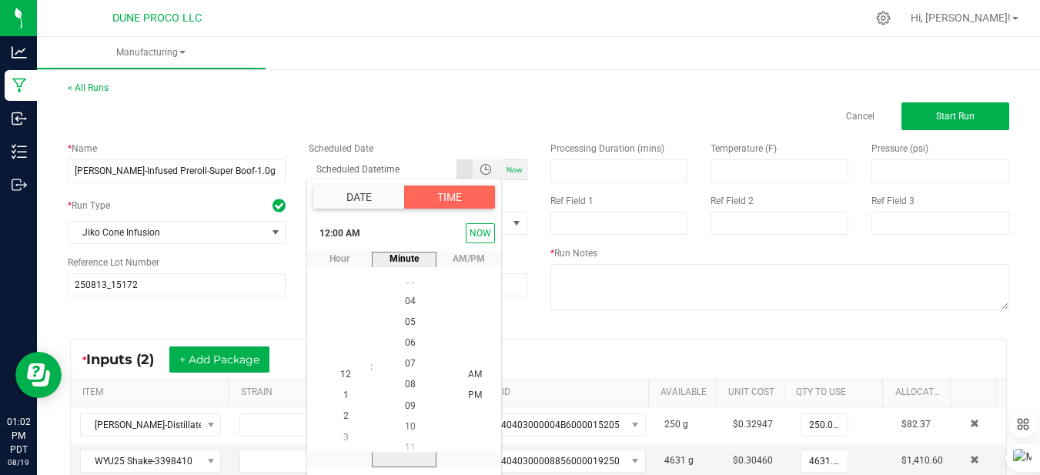
scroll to position [167, 0]
click at [405, 420] on span "10" at bounding box center [410, 416] width 11 height 11
click at [342, 422] on li "2" at bounding box center [345, 417] width 37 height 21
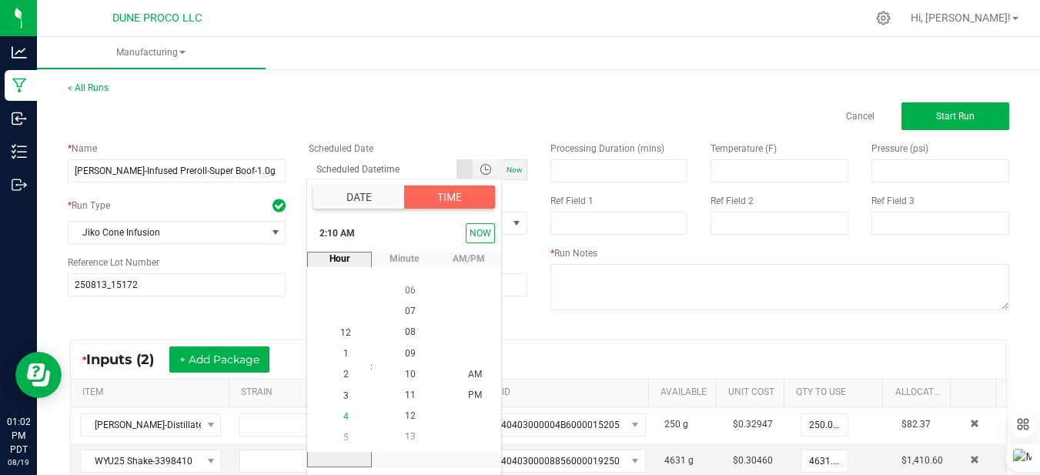
click at [343, 422] on span "4" at bounding box center [345, 416] width 5 height 11
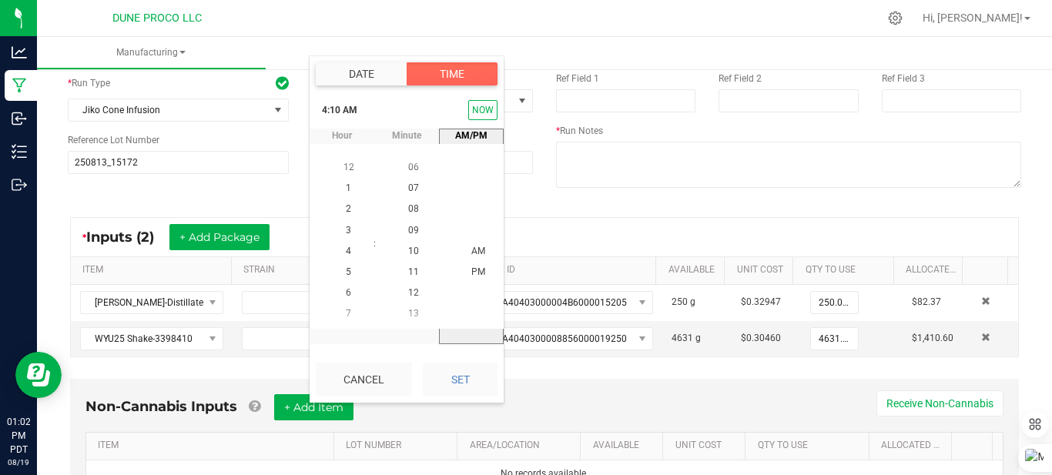
scroll to position [123, 0]
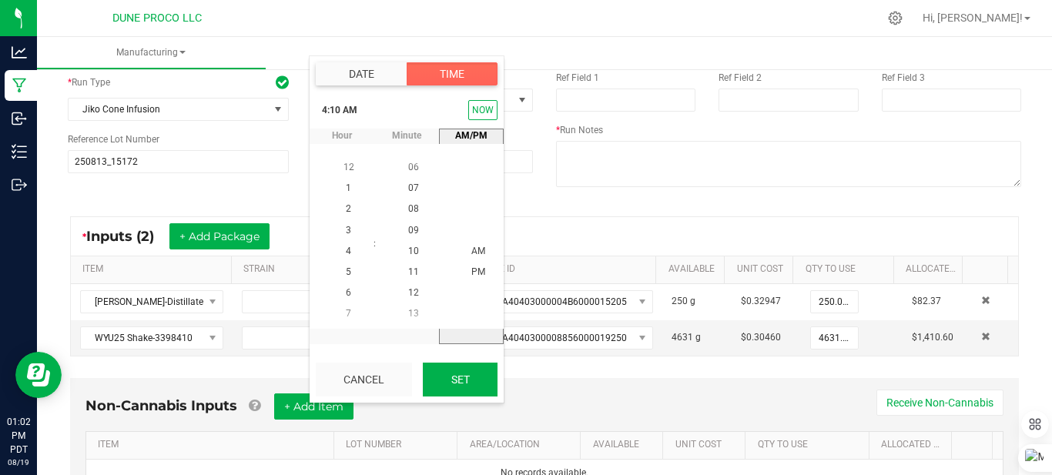
click at [465, 387] on button "Set" at bounding box center [460, 380] width 75 height 34
type input "[DATE] 4:10 AM"
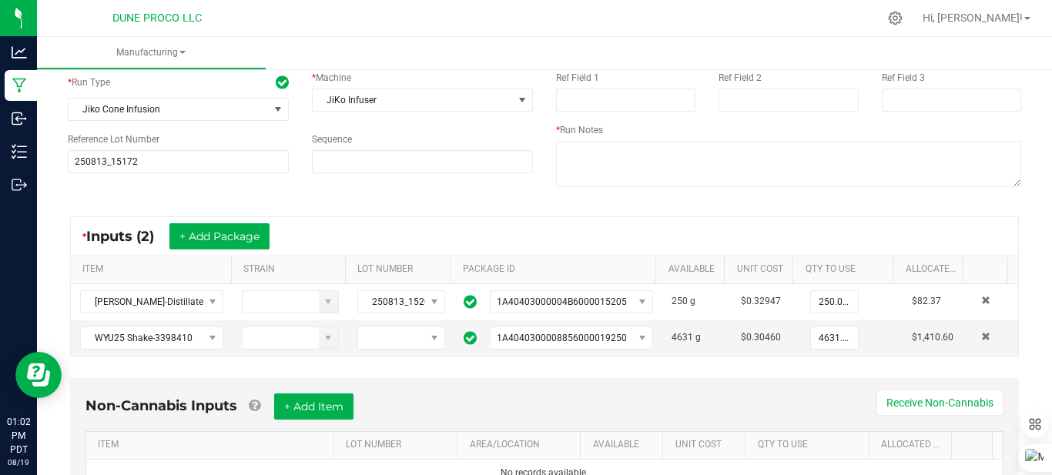
scroll to position [122, 0]
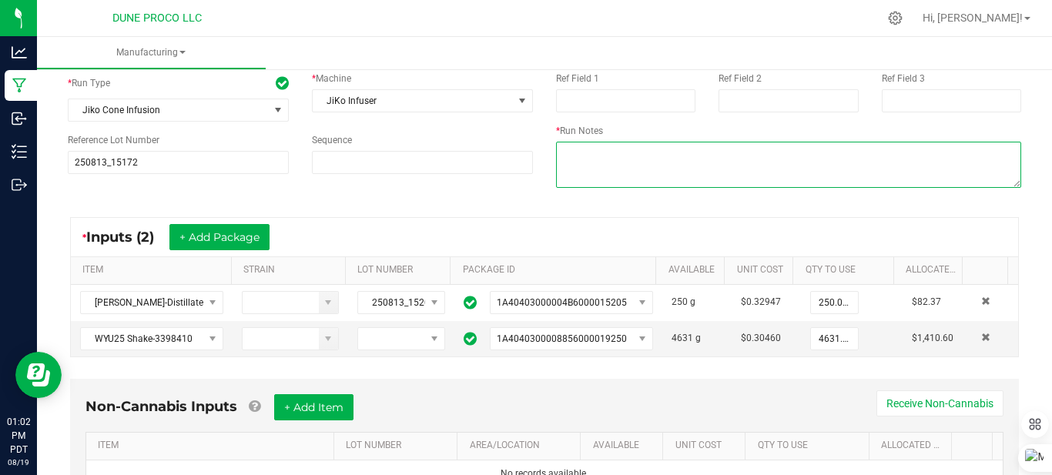
click at [588, 168] on textarea at bounding box center [788, 165] width 465 height 46
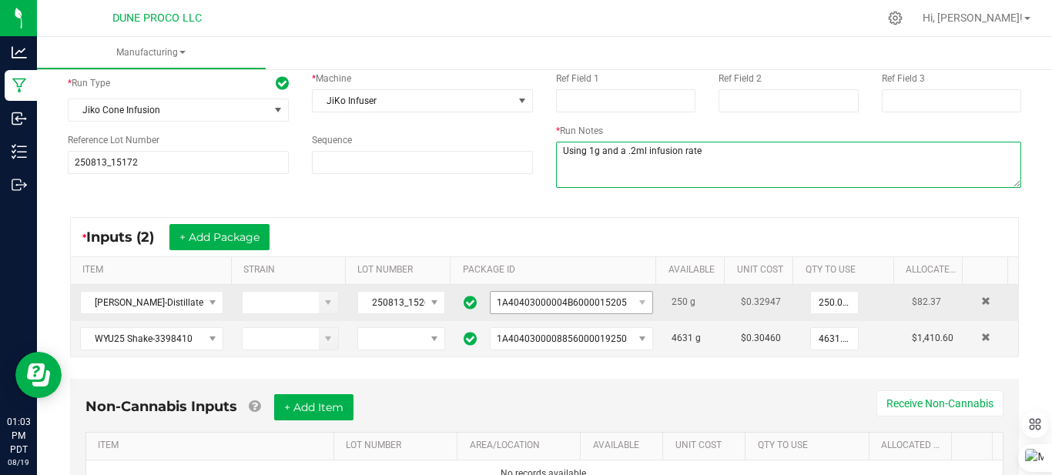
scroll to position [196, 0]
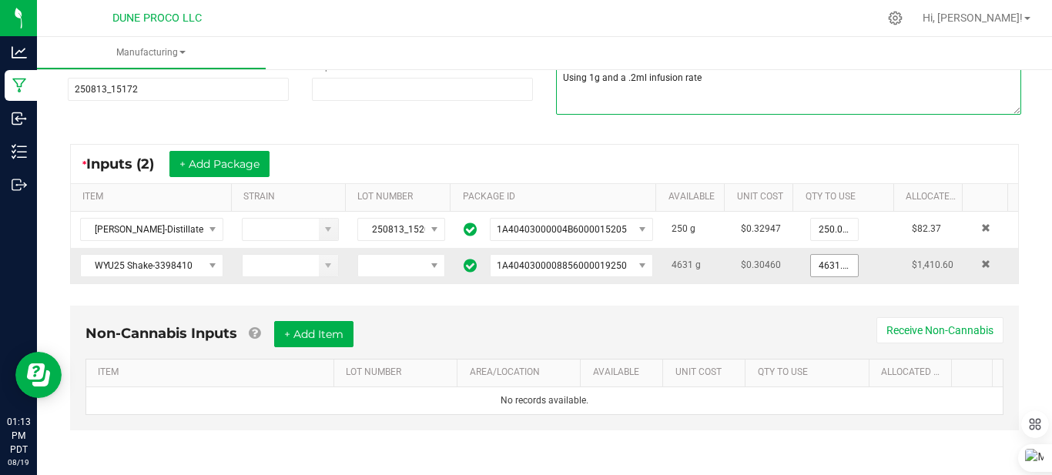
type textarea "Using 1g and a .2ml infusion rate"
click at [821, 264] on input "4631.0000 g" at bounding box center [834, 266] width 47 height 22
type input "0"
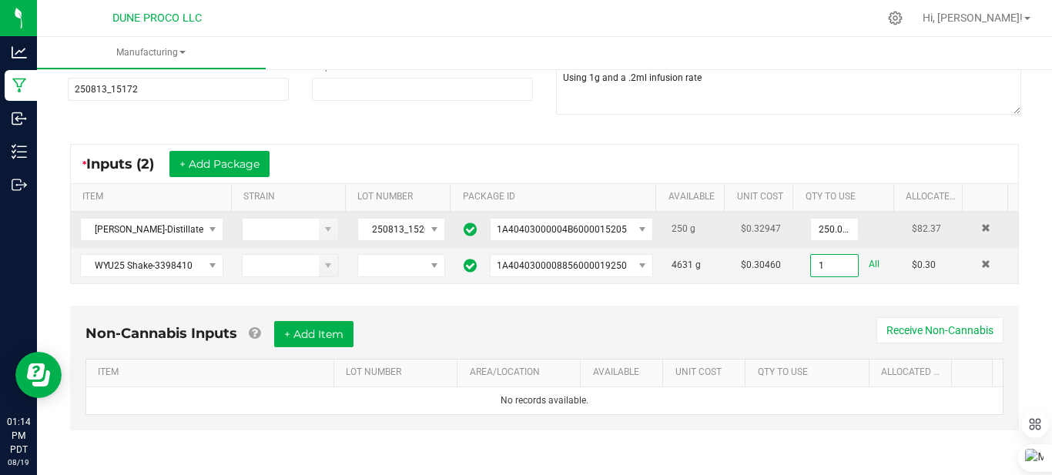
type input "0"
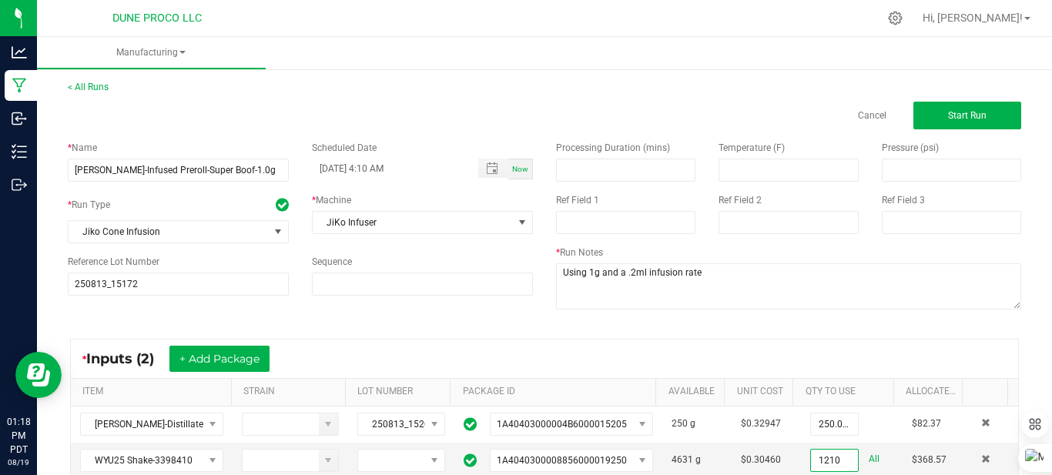
scroll to position [0, 0]
type input "1210.0000 g"
click at [930, 122] on button "Start Run" at bounding box center [967, 116] width 108 height 28
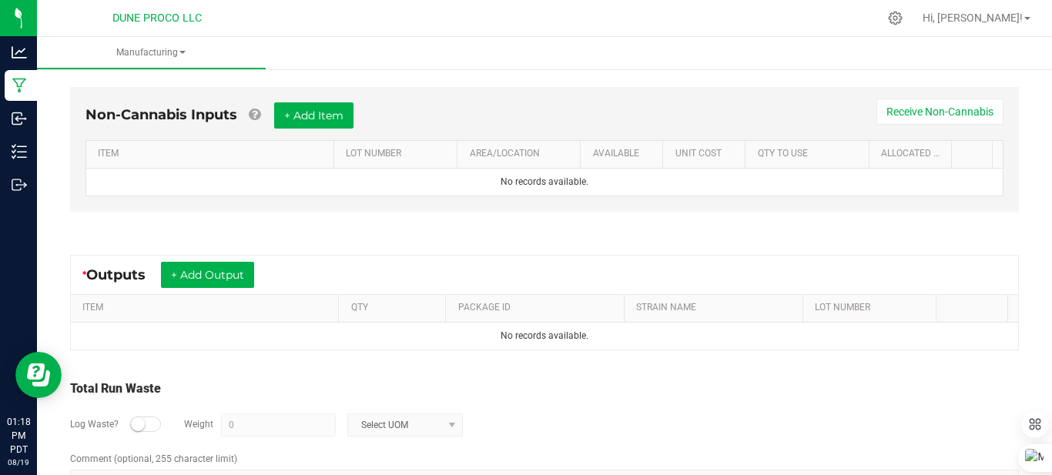
scroll to position [456, 0]
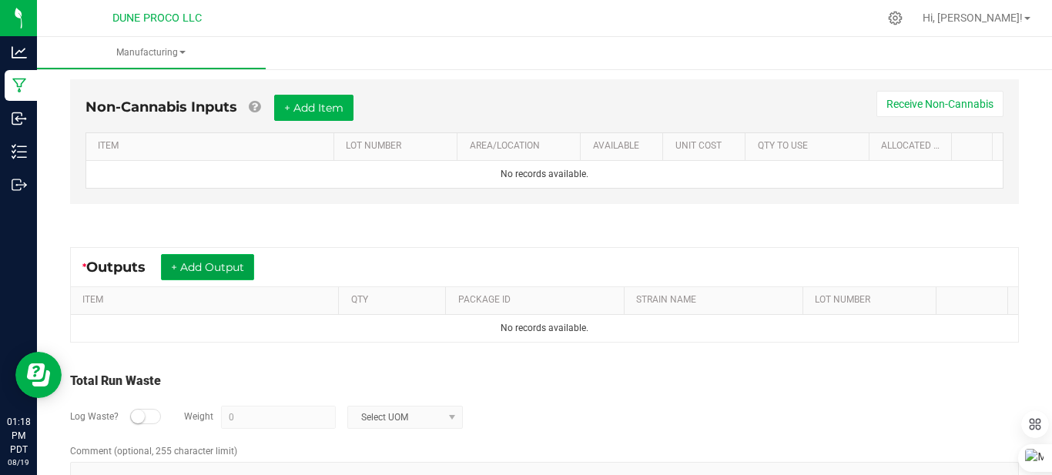
click at [209, 260] on button "+ Add Output" at bounding box center [207, 267] width 93 height 26
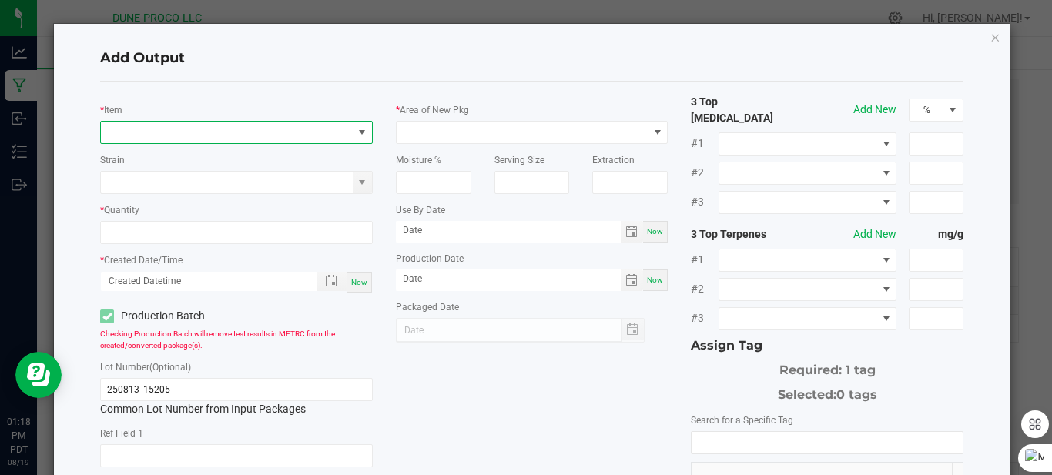
click at [196, 129] on span "NO DATA FOUND" at bounding box center [227, 133] width 252 height 22
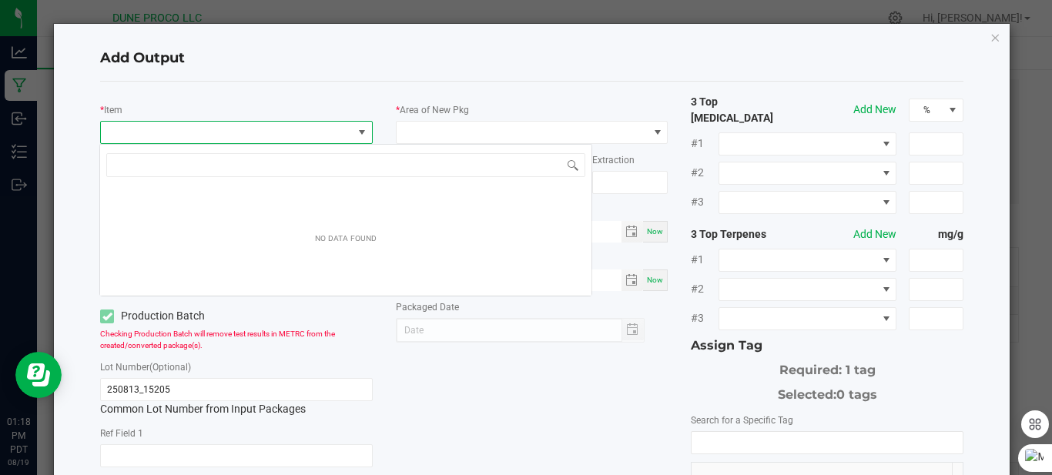
scroll to position [23, 269]
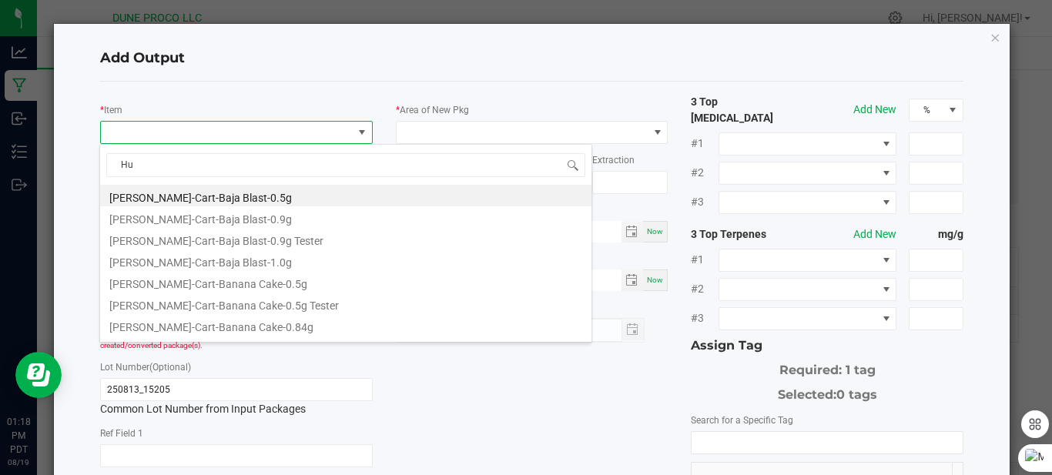
type input "H"
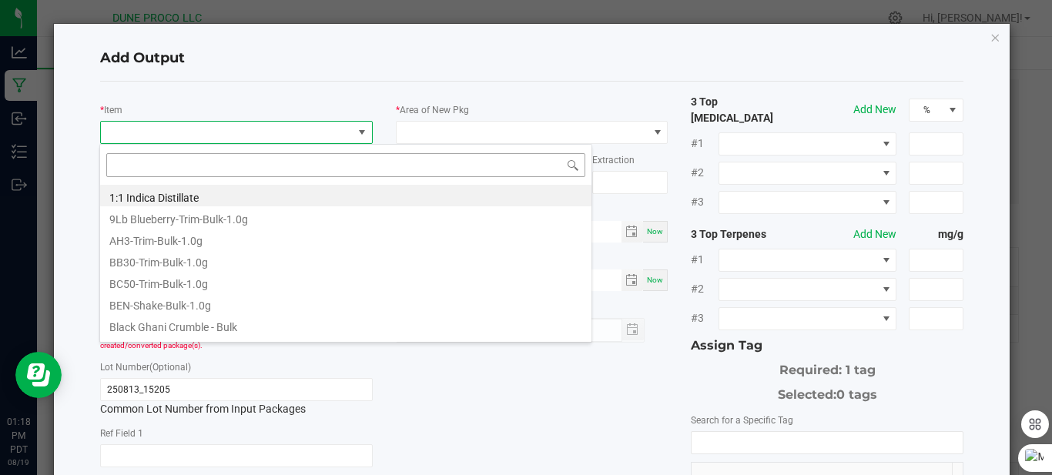
click at [160, 169] on input at bounding box center [345, 165] width 479 height 24
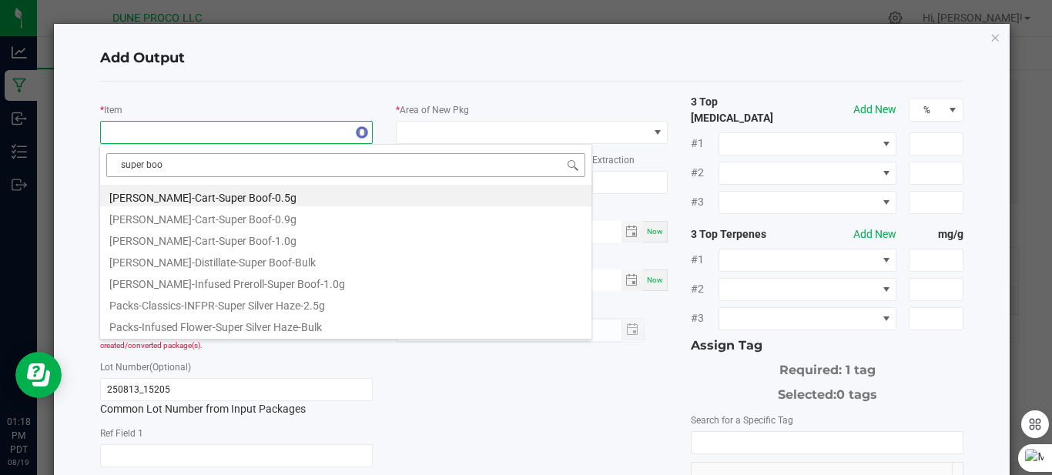
type input "super boof"
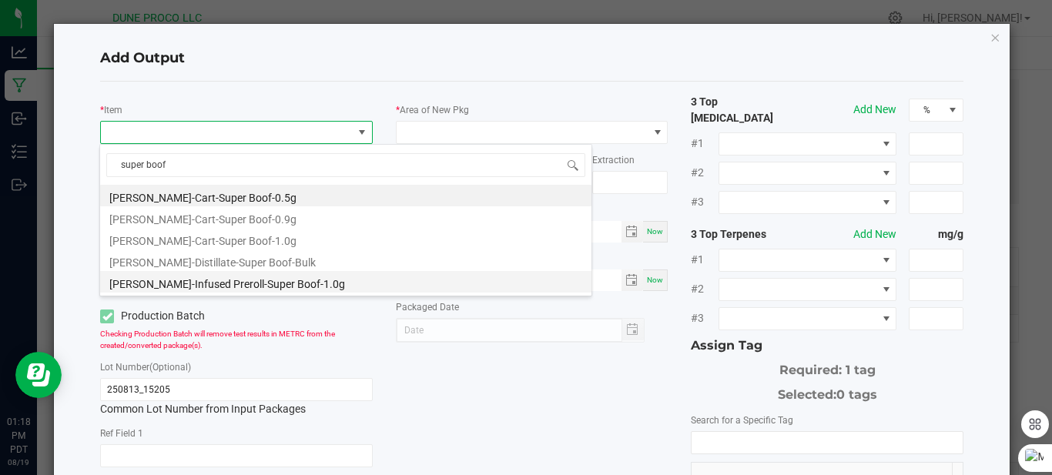
click at [233, 279] on li "[PERSON_NAME]-Infused Preroll-Super Boof-1.0g" at bounding box center [345, 282] width 491 height 22
type input "0 ea"
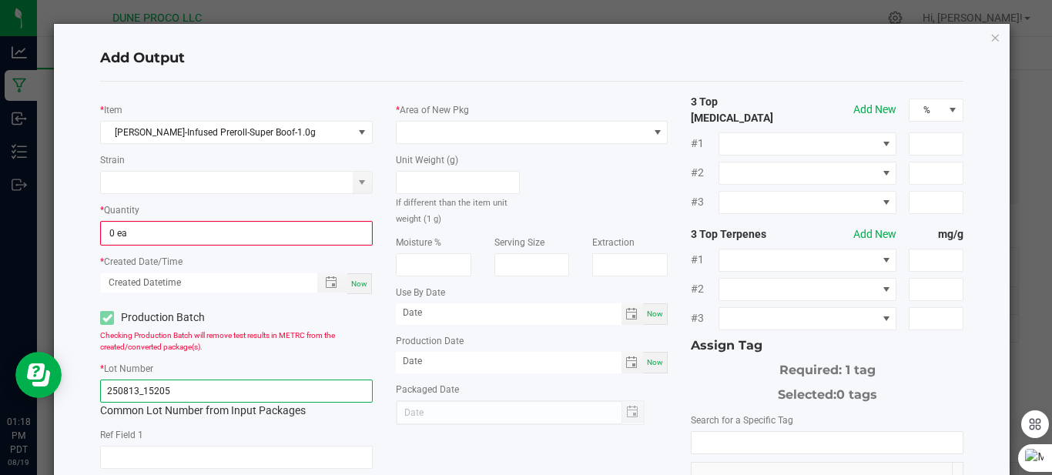
click at [191, 389] on input "250813_15205" at bounding box center [236, 391] width 273 height 23
type input "250813_15205"
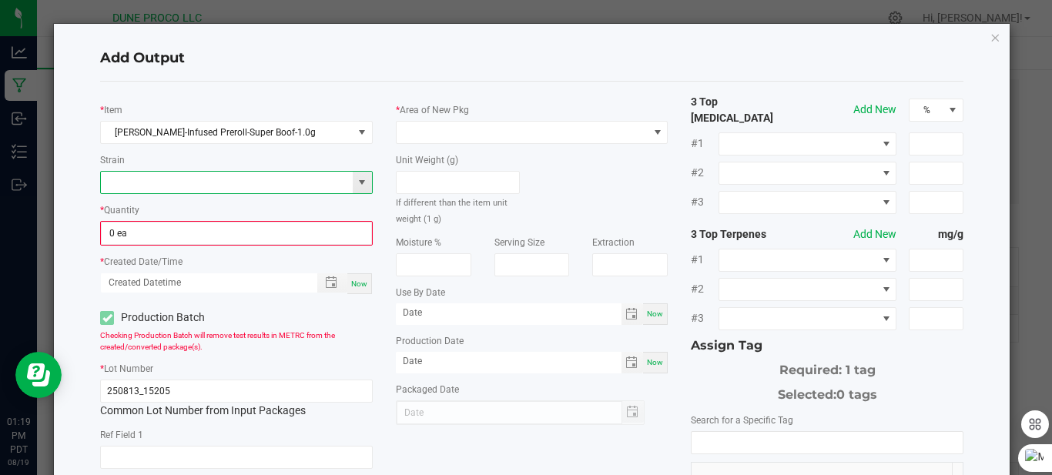
click at [211, 181] on input at bounding box center [227, 183] width 252 height 22
click at [189, 204] on li "Super Boof" at bounding box center [233, 208] width 267 height 22
type input "Super Boof"
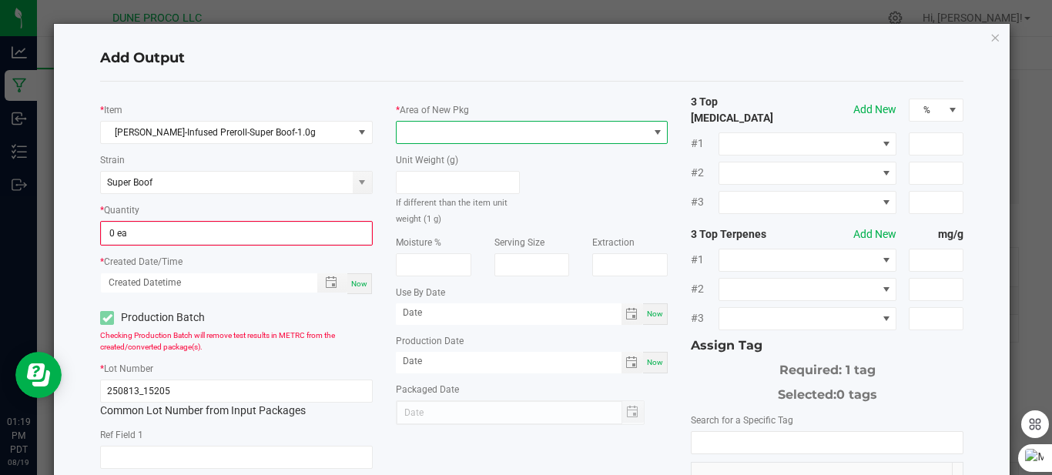
click at [417, 142] on span at bounding box center [523, 133] width 252 height 22
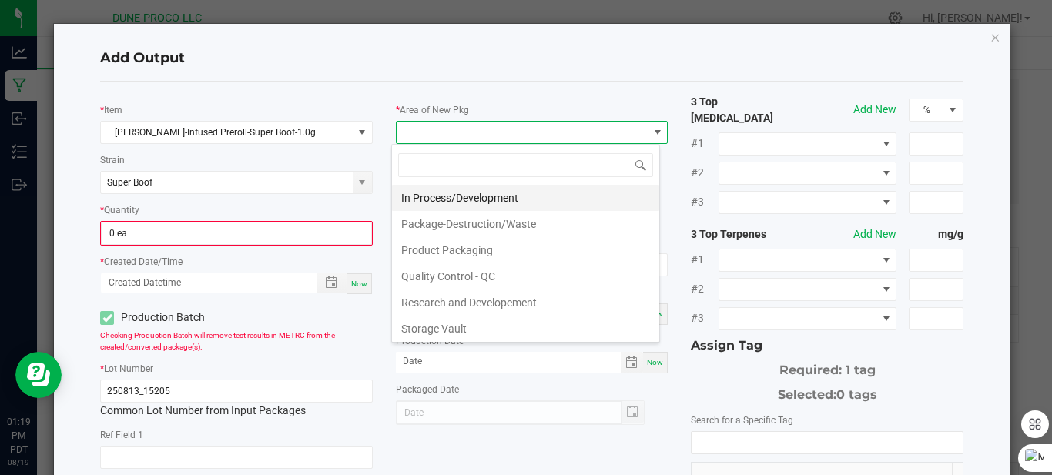
click at [451, 208] on li "In Process/Development" at bounding box center [525, 198] width 267 height 26
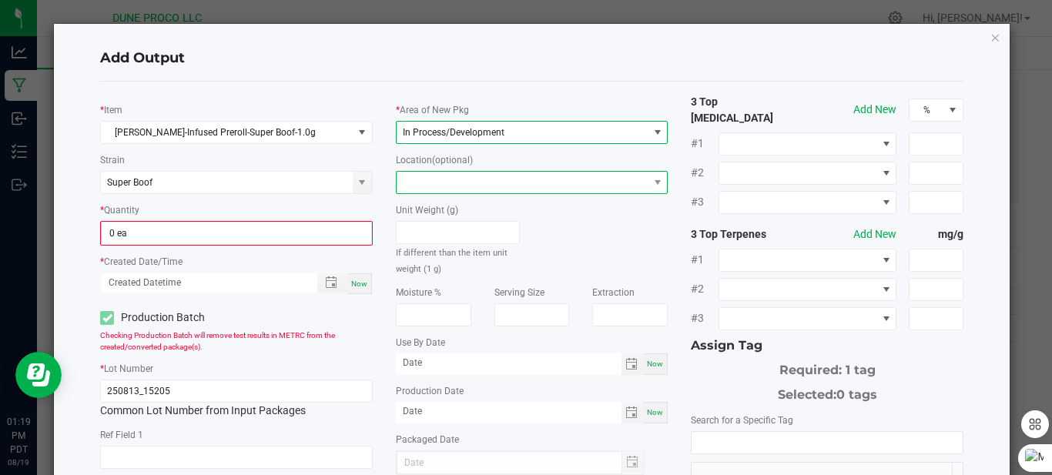
click at [450, 175] on span at bounding box center [523, 183] width 252 height 22
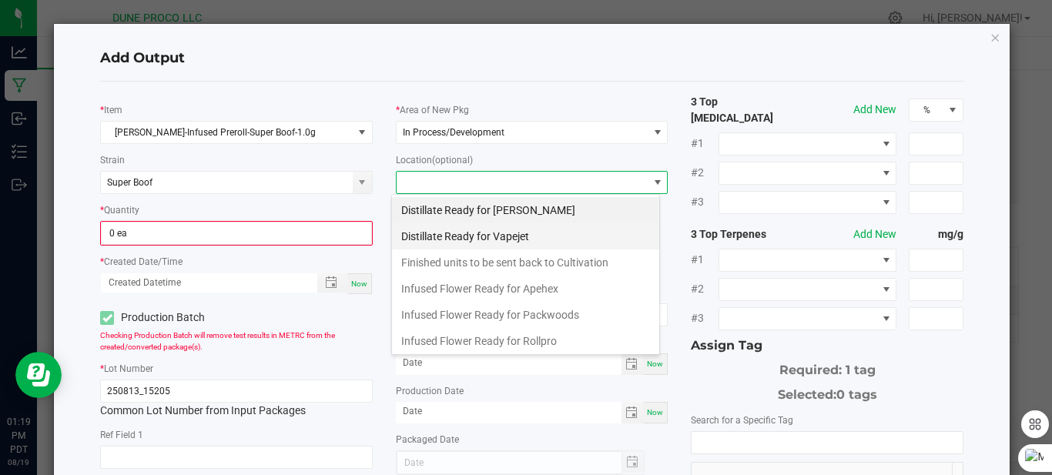
scroll to position [160, 0]
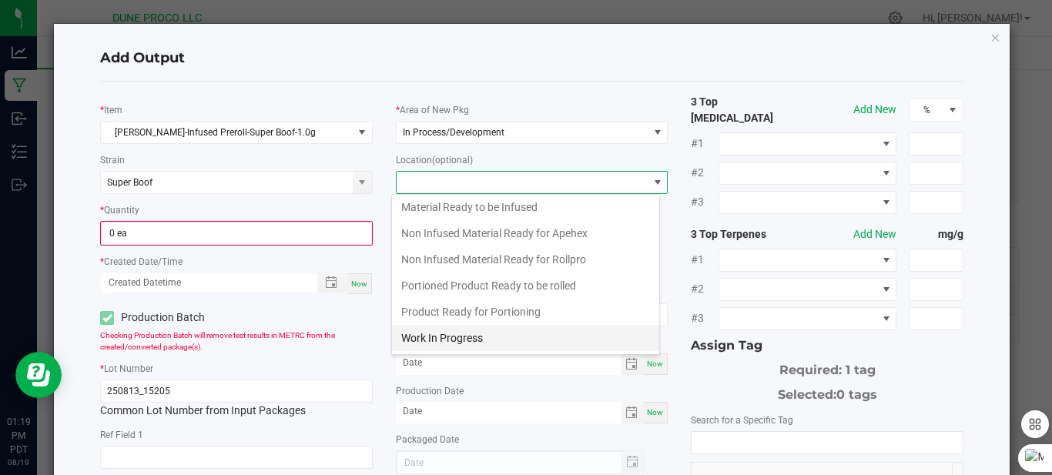
click at [431, 347] on li "Work In Progress" at bounding box center [525, 338] width 267 height 26
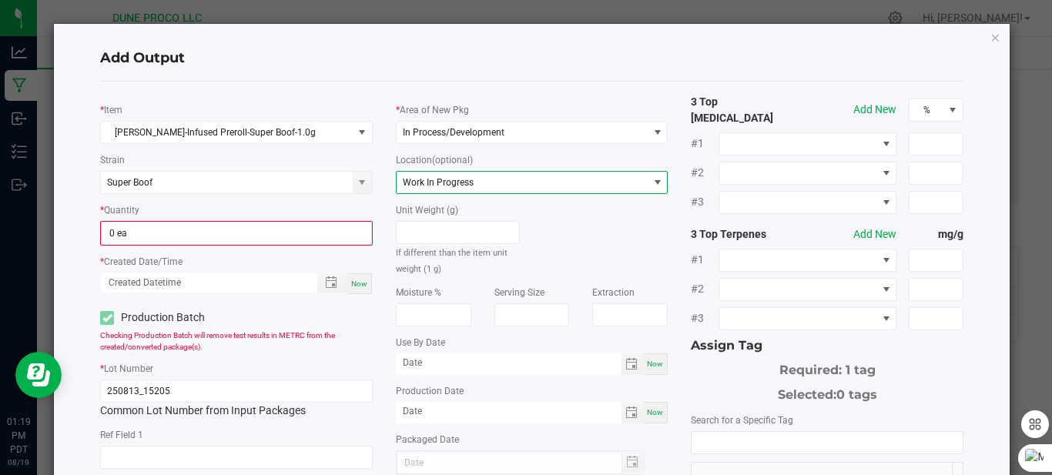
click at [494, 177] on span "Work In Progress" at bounding box center [523, 183] width 252 height 22
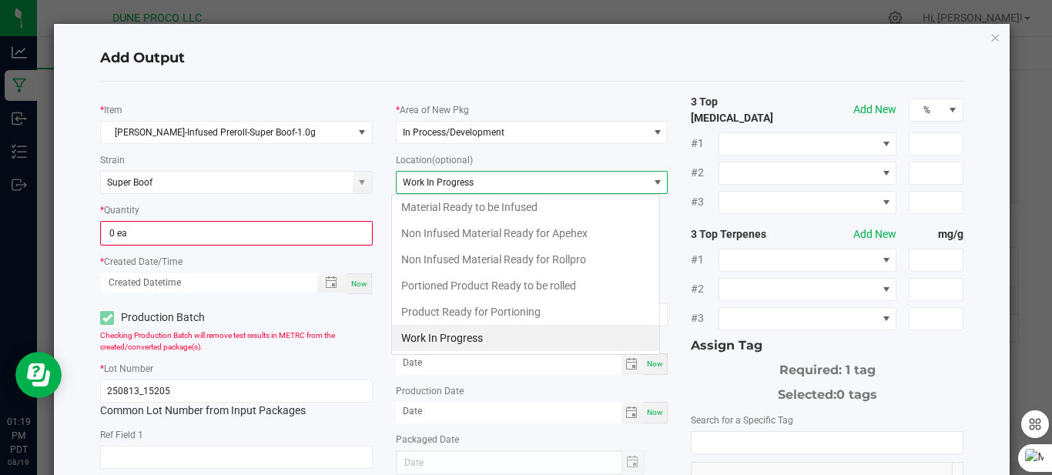
scroll to position [23, 269]
click at [461, 333] on li "Work In Progress" at bounding box center [525, 338] width 267 height 26
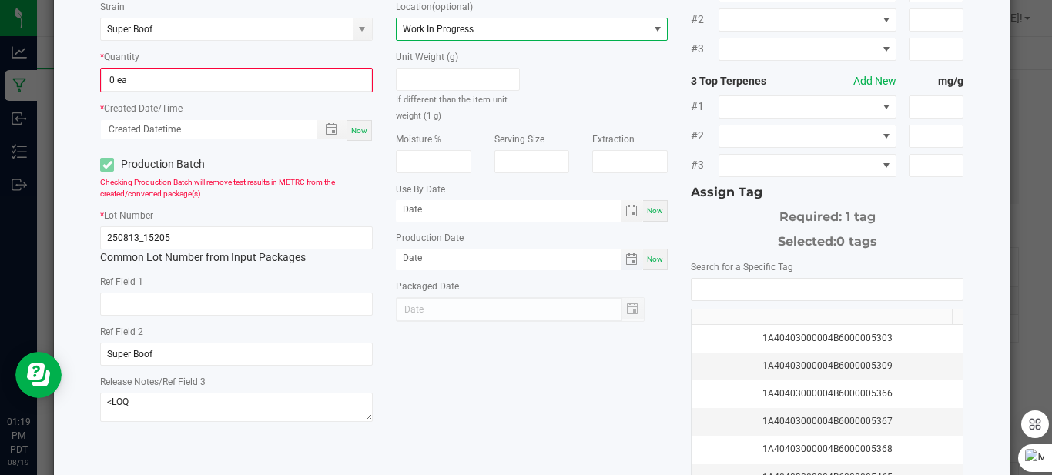
scroll to position [154, 0]
click at [625, 306] on div at bounding box center [521, 309] width 250 height 25
click at [621, 265] on span "Toggle calendar" at bounding box center [632, 259] width 22 height 22
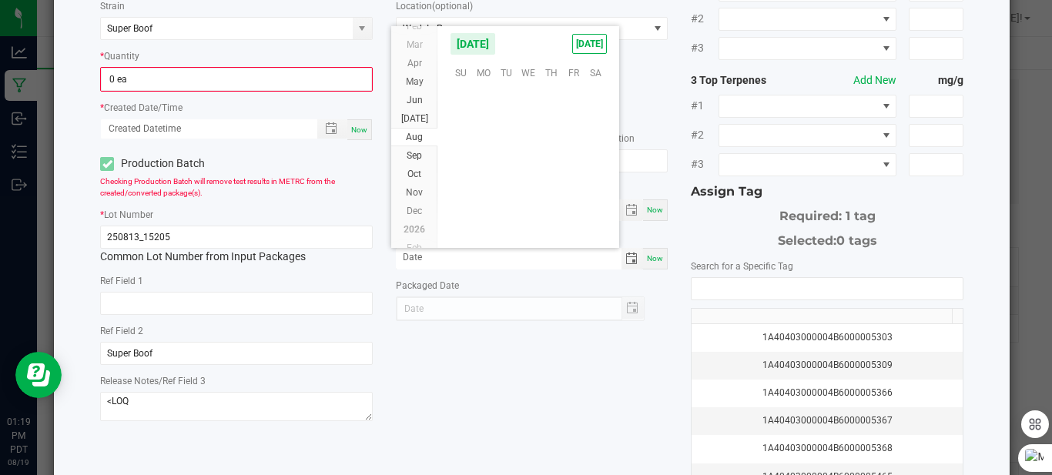
scroll to position [249598, 0]
click at [529, 145] on span "13" at bounding box center [529, 144] width 22 height 24
type input "[DATE]"
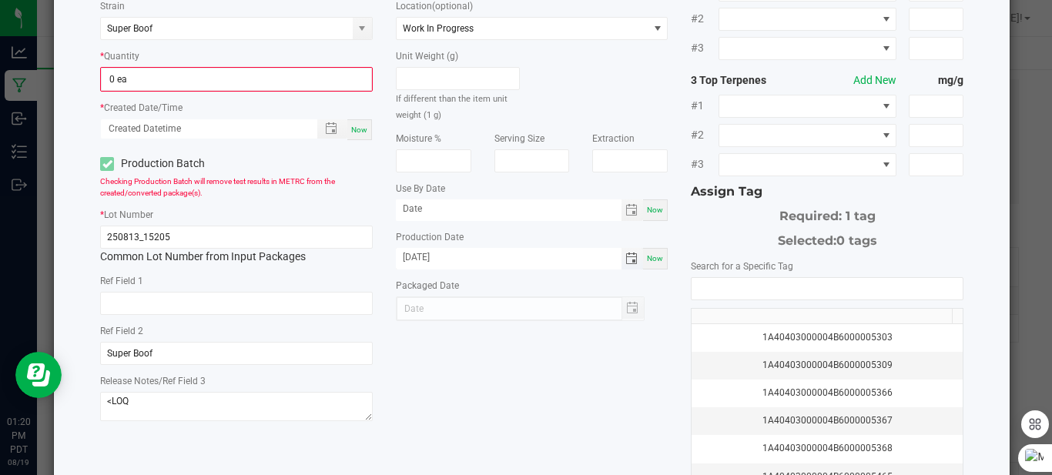
click at [625, 260] on span "Toggle calendar" at bounding box center [631, 259] width 12 height 12
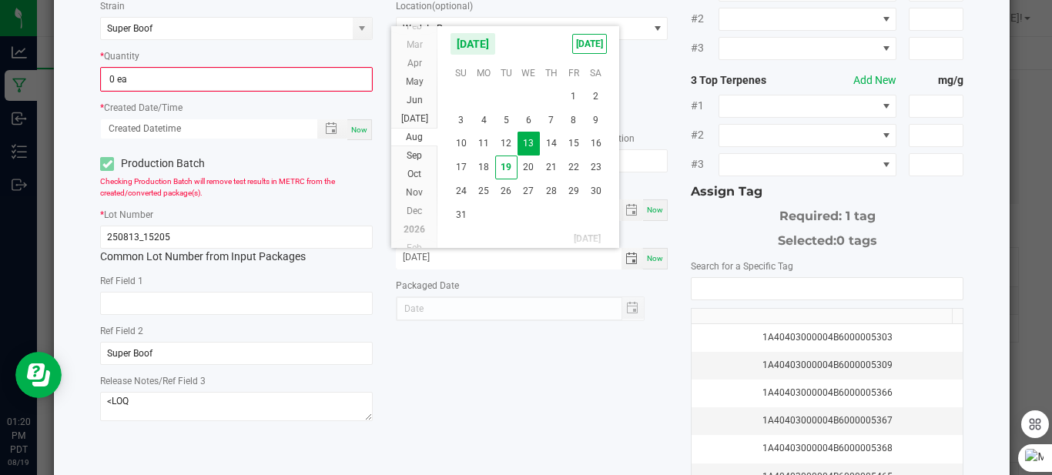
click at [526, 337] on div "* Item [PERSON_NAME]-Infused Preroll-Super Boof-1.0g Strain Super Boof * Quanti…" at bounding box center [532, 220] width 886 height 561
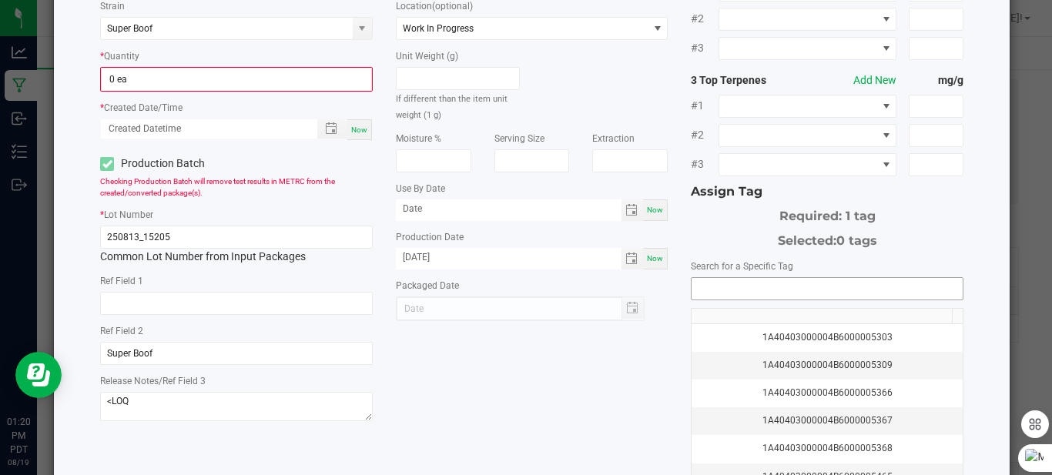
click at [738, 278] on input "NO DATA FOUND" at bounding box center [827, 289] width 271 height 22
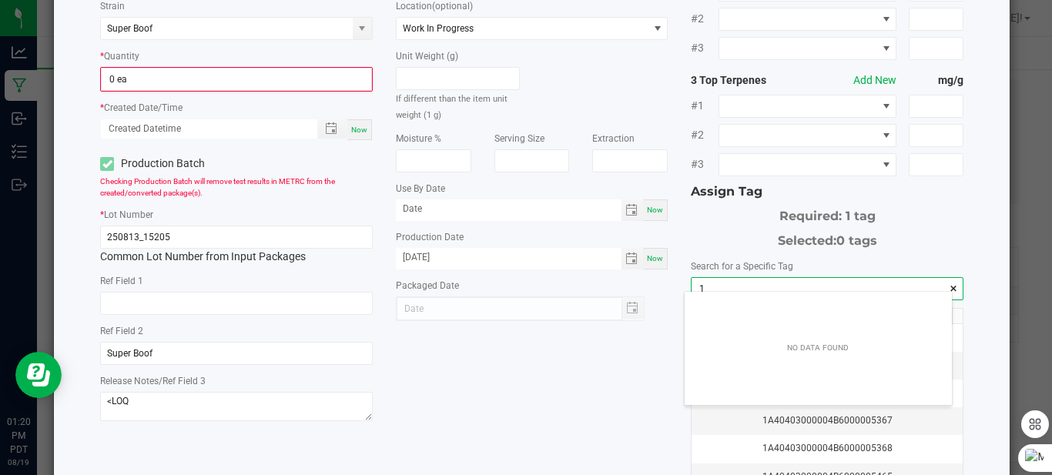
scroll to position [22, 267]
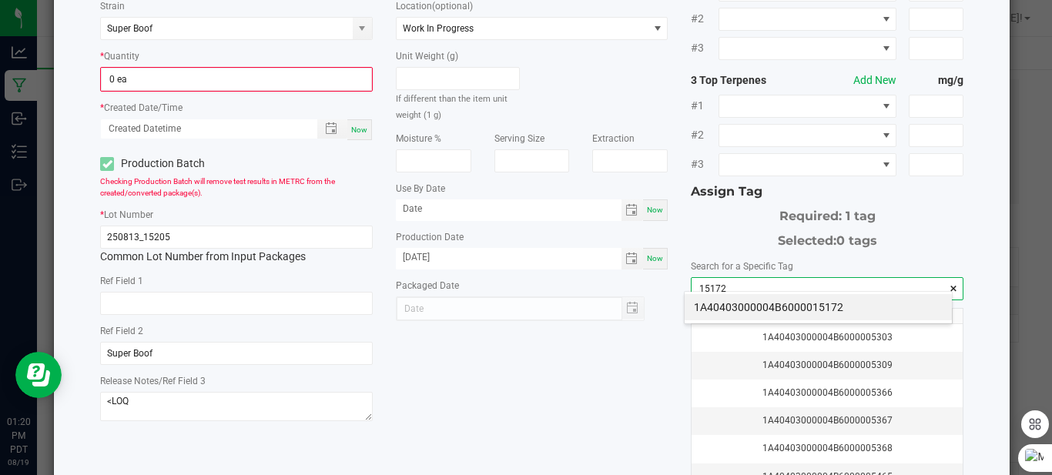
click at [747, 293] on div "1A40403000004B6000015172" at bounding box center [818, 307] width 269 height 33
click at [746, 300] on li "1A40403000004B6000015172" at bounding box center [818, 307] width 267 height 26
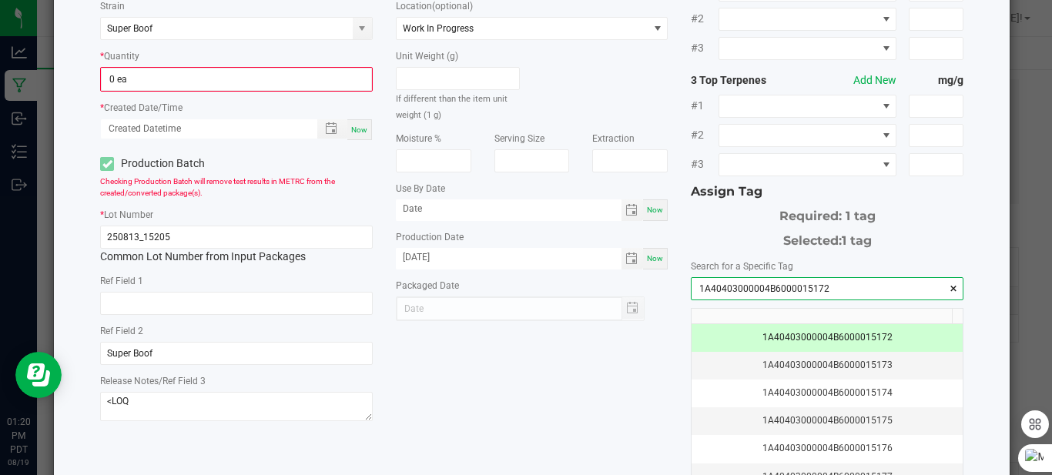
type input "1A40403000004B6000015172"
click at [739, 337] on td "1A40403000004B6000015172" at bounding box center [827, 338] width 271 height 28
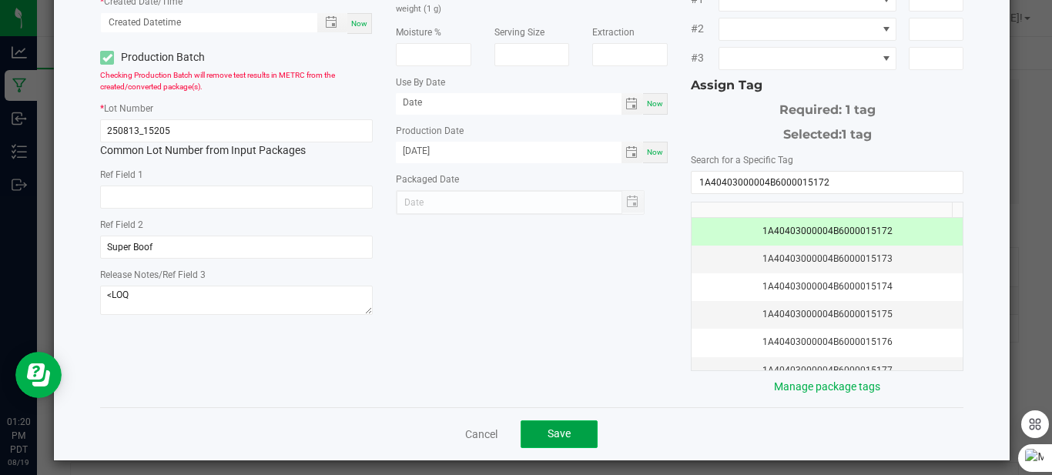
click at [548, 428] on span "Save" at bounding box center [559, 433] width 23 height 12
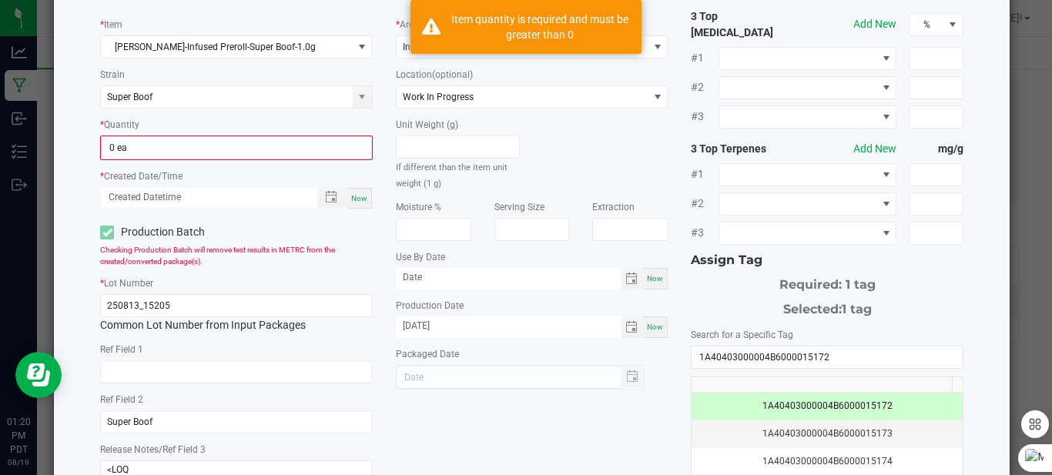
scroll to position [82, 0]
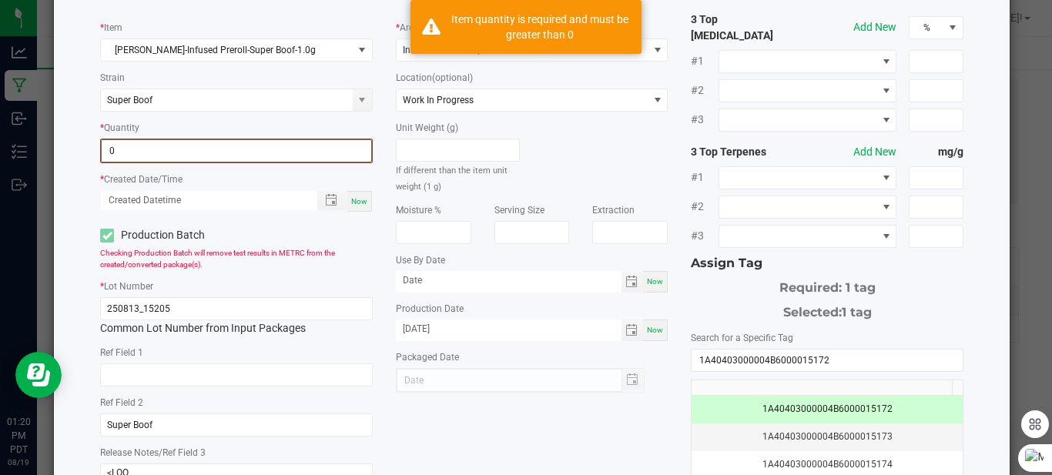
click at [324, 153] on input "0" at bounding box center [237, 151] width 270 height 22
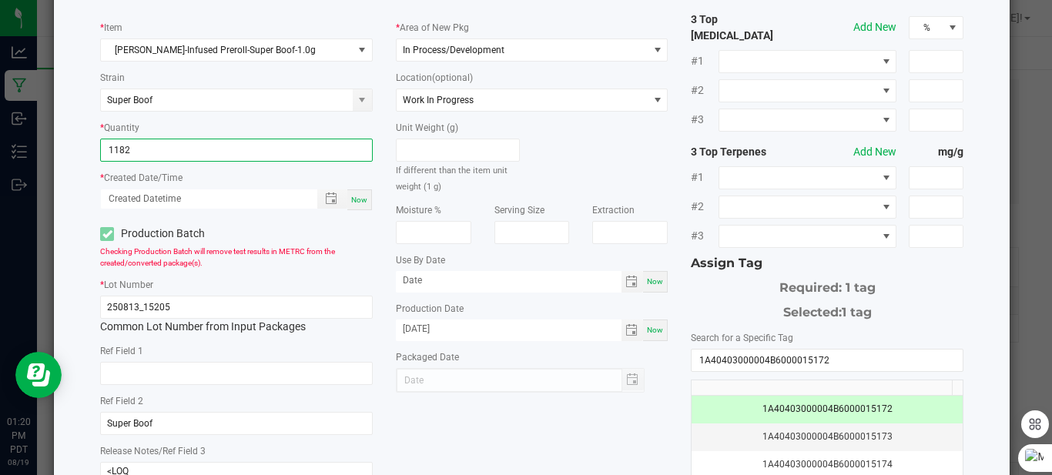
type input "1182 ea"
click at [478, 416] on div "* Item [PERSON_NAME]-Infused Preroll-Super Boof-1.0g Strain Super Boof * Quanti…" at bounding box center [532, 292] width 886 height 561
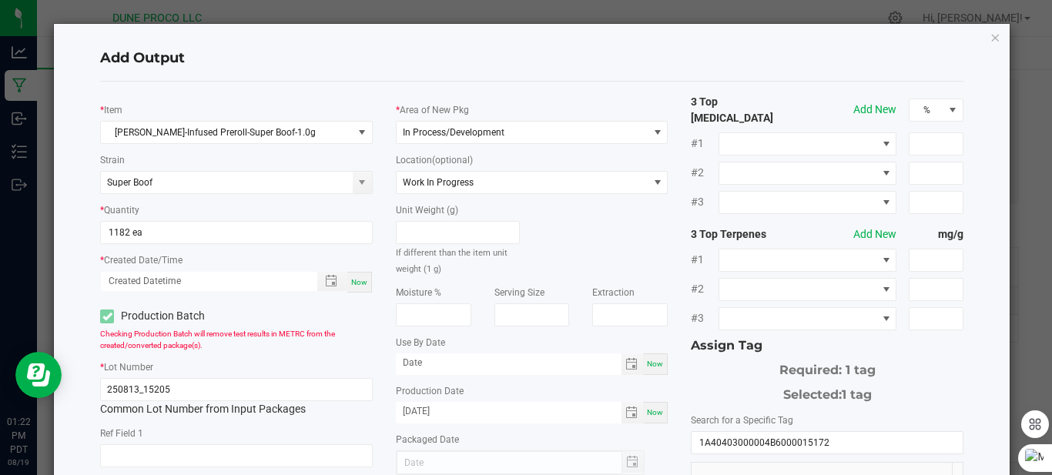
scroll to position [260, 0]
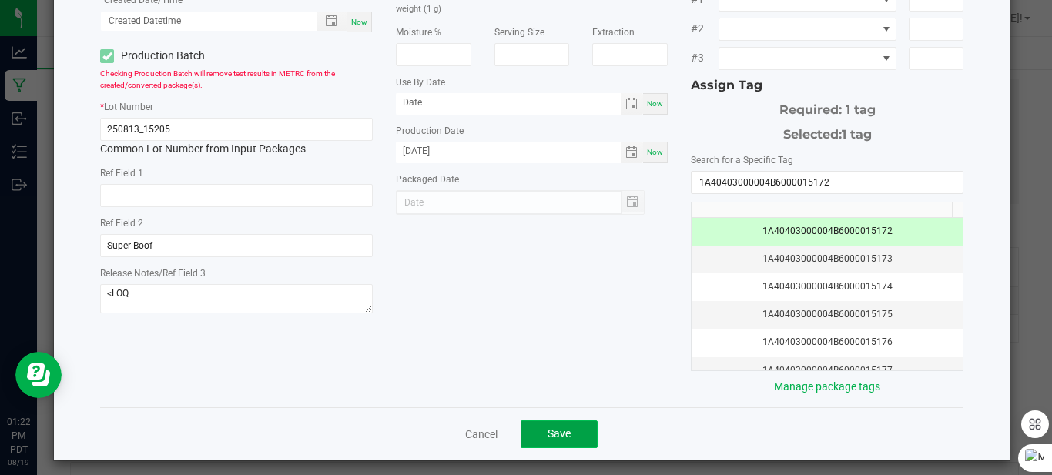
click at [564, 427] on span "Save" at bounding box center [559, 433] width 23 height 12
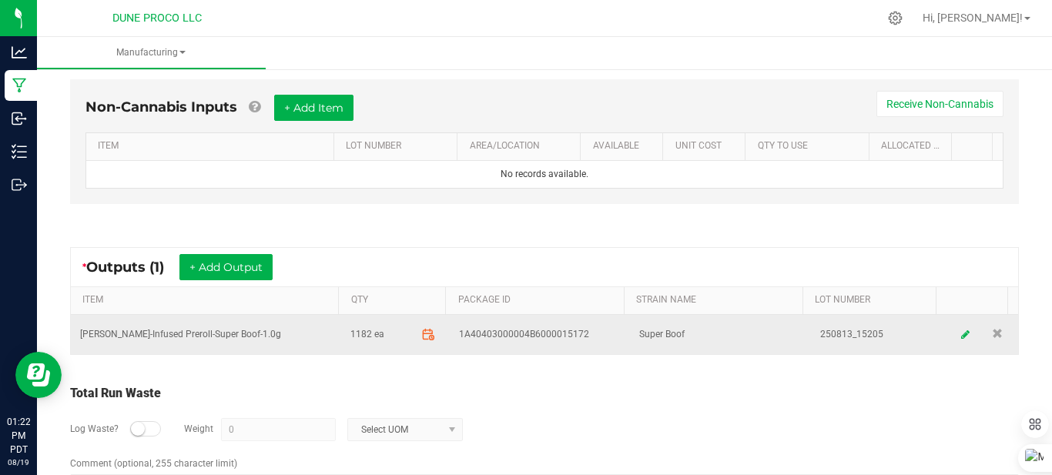
click at [427, 333] on span at bounding box center [427, 334] width 27 height 27
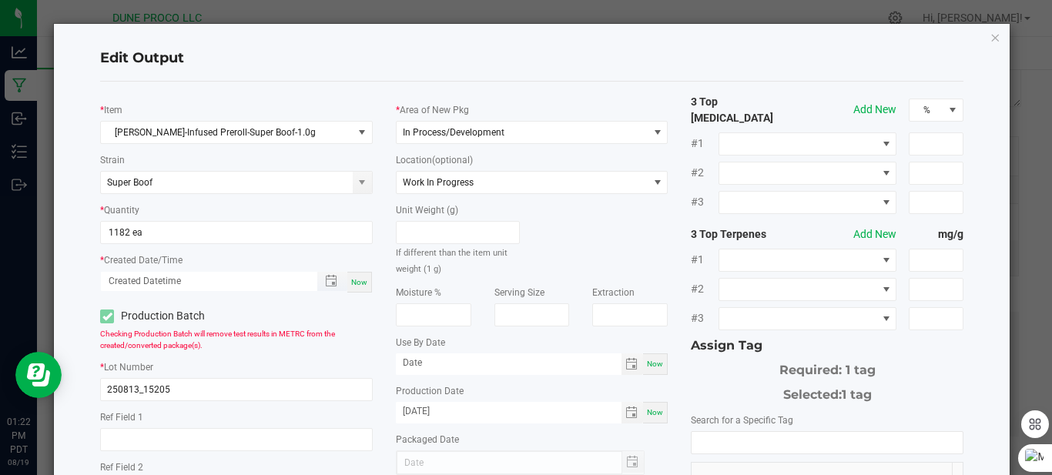
click at [328, 288] on span "Toggle popup" at bounding box center [332, 281] width 30 height 19
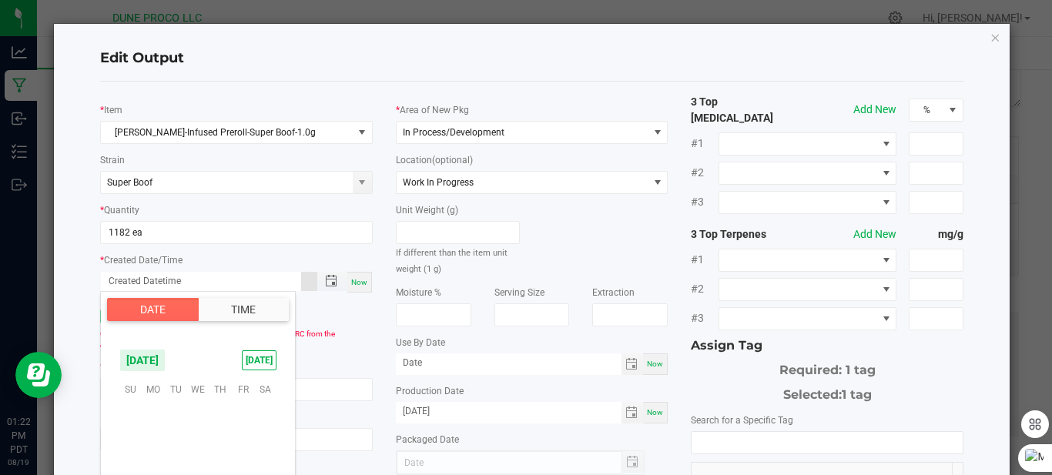
scroll to position [249598, 0]
click at [194, 457] on span "13" at bounding box center [198, 461] width 22 height 24
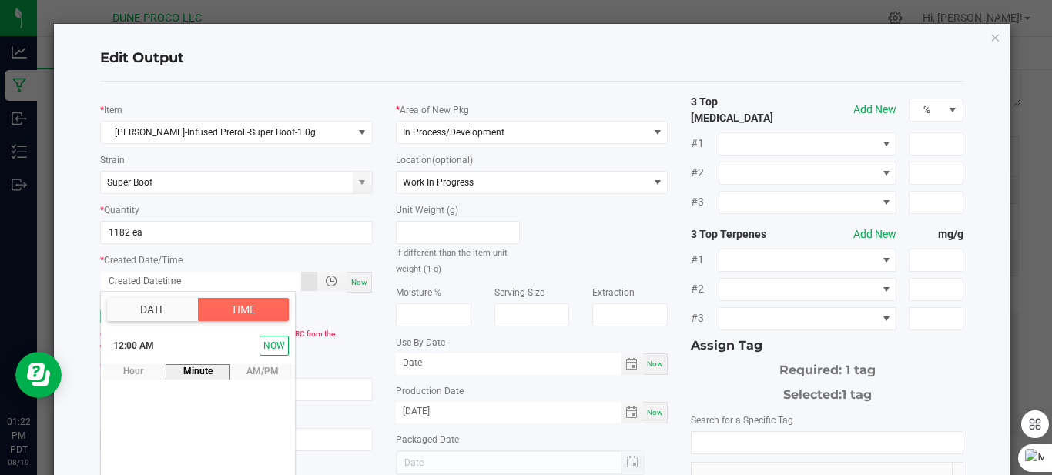
scroll to position [89, 0]
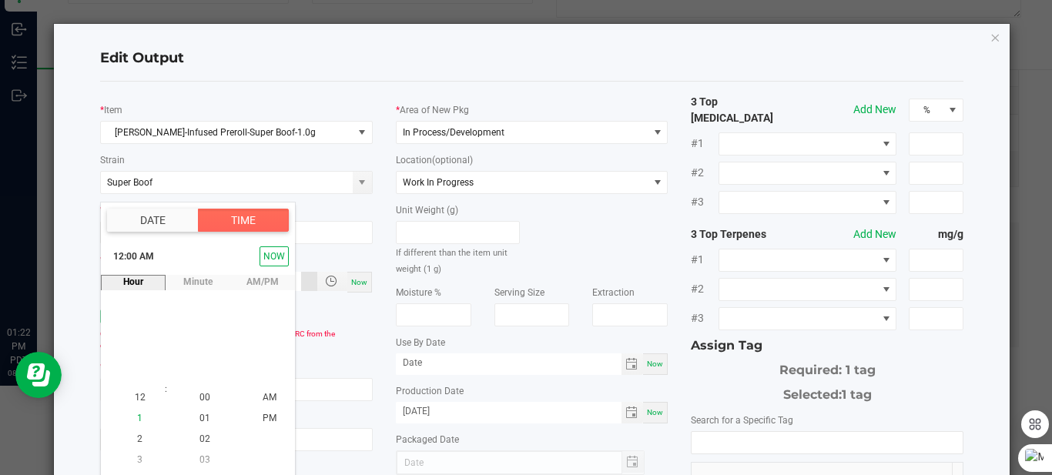
click at [130, 417] on li "1" at bounding box center [140, 418] width 37 height 21
click at [201, 390] on li "00" at bounding box center [204, 397] width 37 height 21
click at [275, 421] on li "PM" at bounding box center [269, 418] width 37 height 21
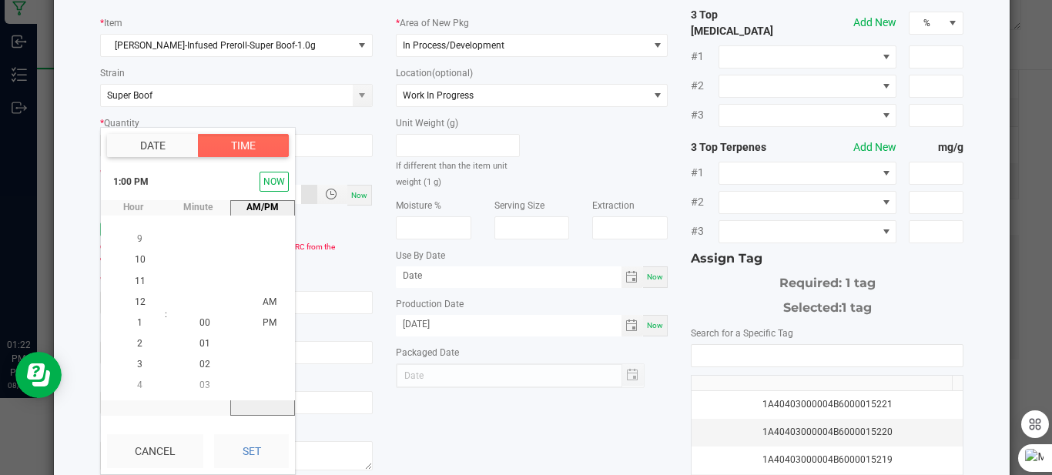
scroll to position [77, 0]
click at [260, 450] on button "Set" at bounding box center [251, 451] width 75 height 34
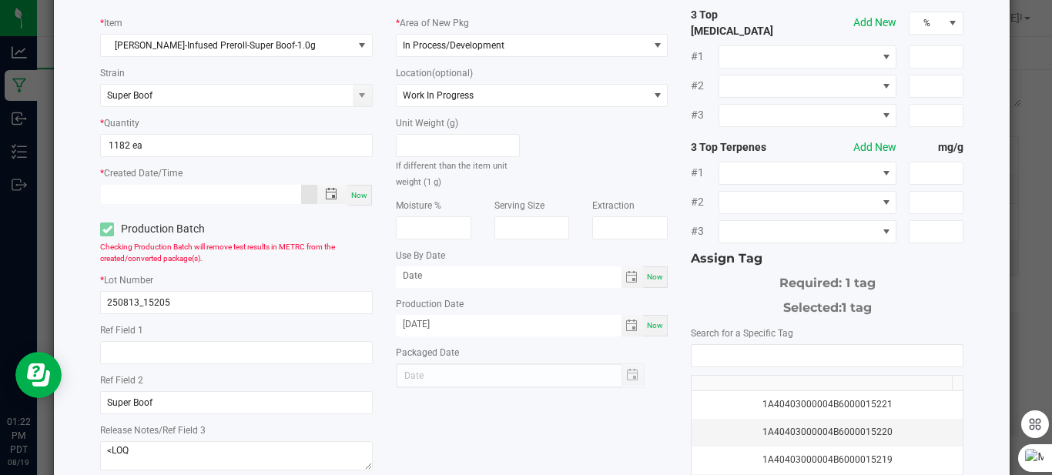
type input "[DATE] 1:00 PM"
type input "[DATE]"
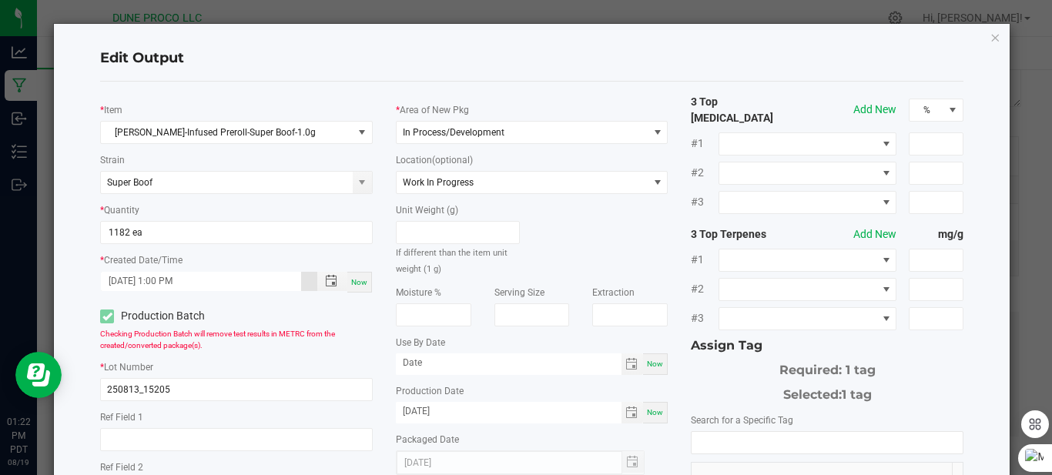
scroll to position [260, 0]
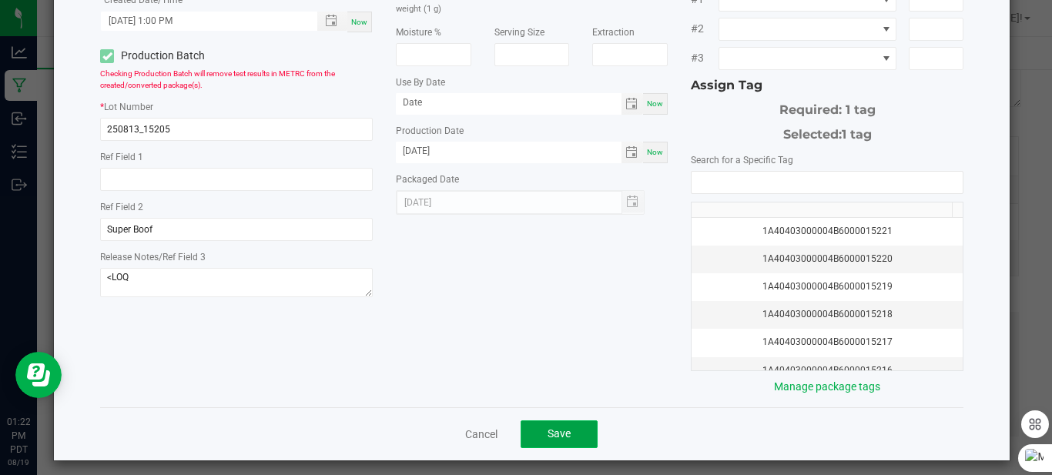
click at [557, 427] on span "Save" at bounding box center [559, 433] width 23 height 12
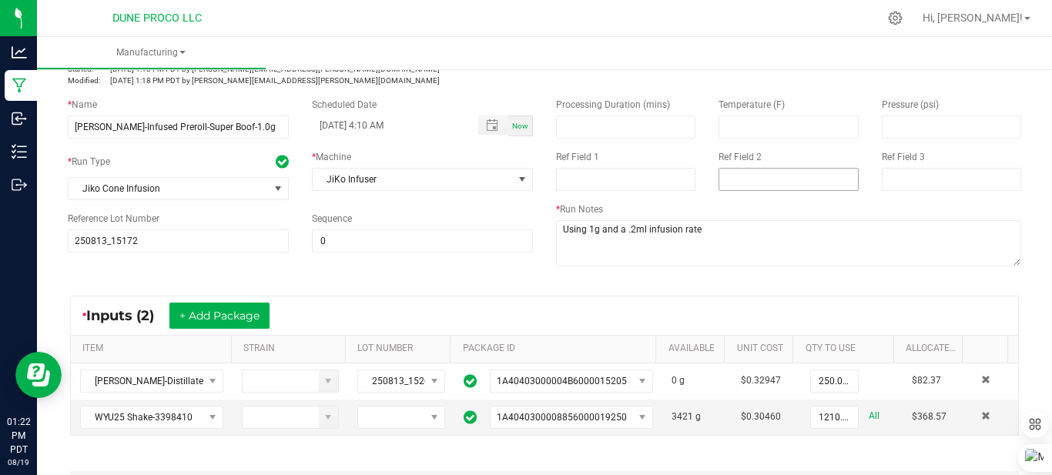
scroll to position [0, 0]
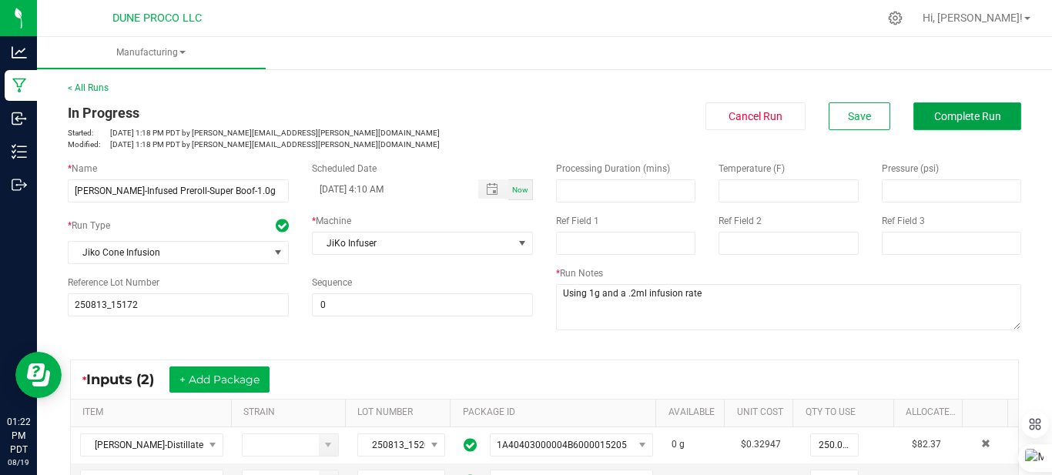
click at [934, 116] on span "Complete Run" at bounding box center [967, 116] width 67 height 12
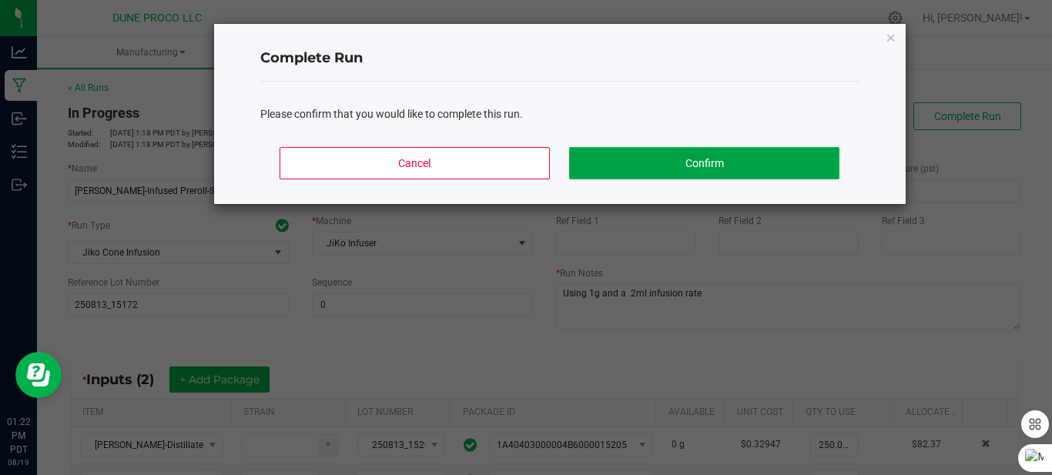
click at [786, 169] on button "Confirm" at bounding box center [704, 163] width 270 height 32
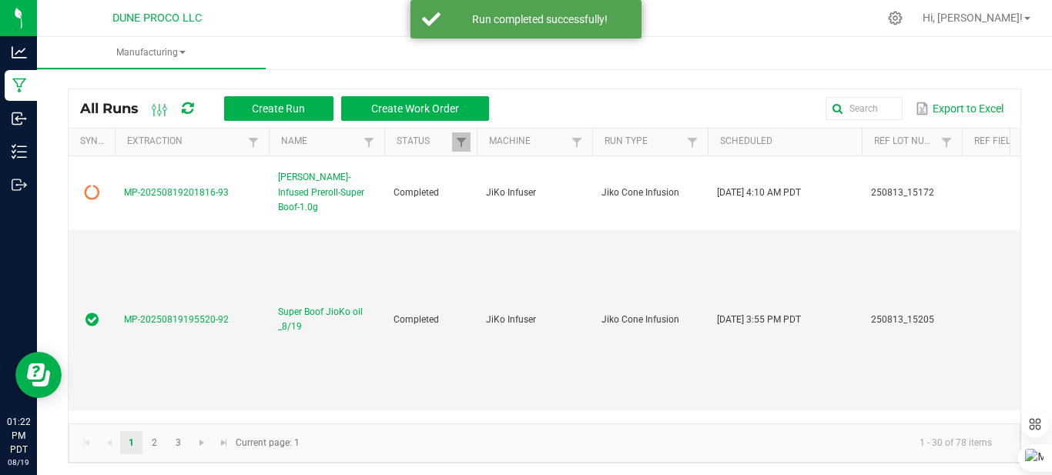
click at [186, 111] on icon at bounding box center [188, 109] width 12 height 14
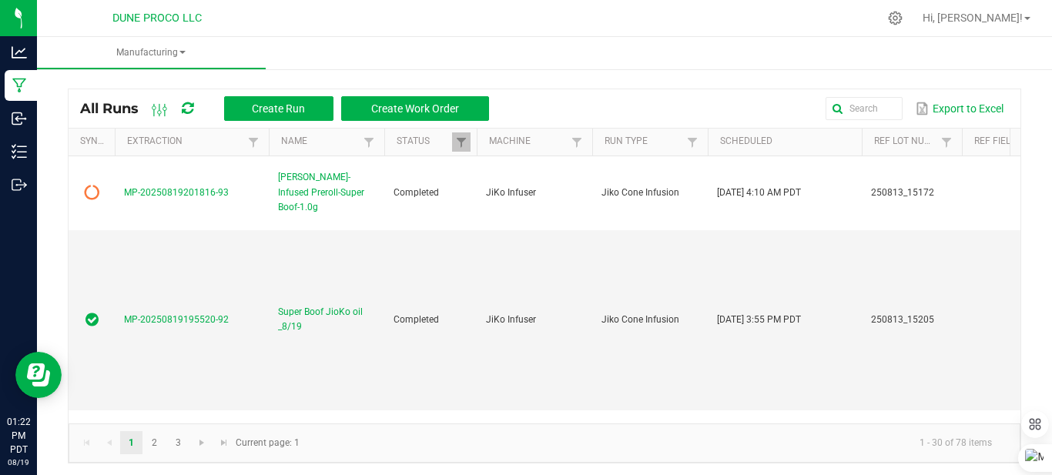
click at [186, 111] on icon at bounding box center [188, 109] width 12 height 14
click at [188, 109] on icon at bounding box center [188, 109] width 12 height 14
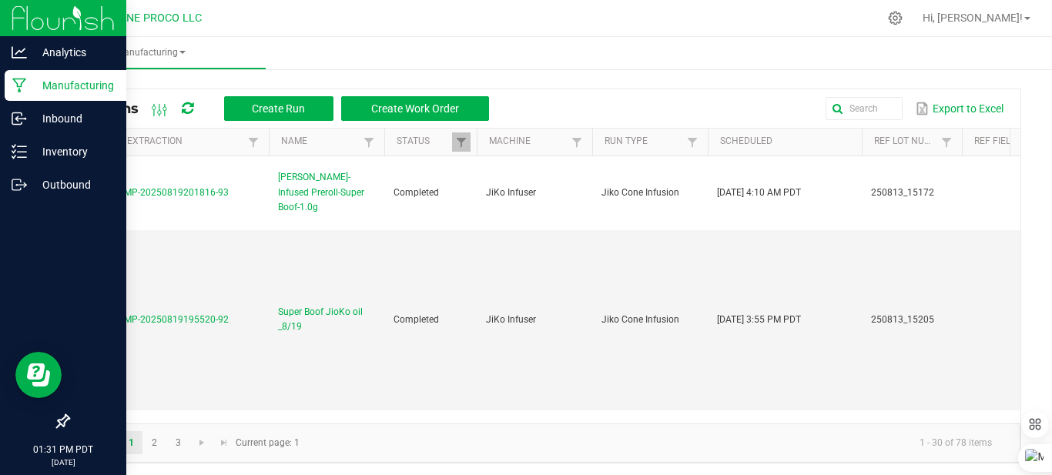
click at [2, 74] on link "Manufacturing" at bounding box center [63, 86] width 126 height 33
click at [68, 156] on p "Inventory" at bounding box center [73, 151] width 92 height 18
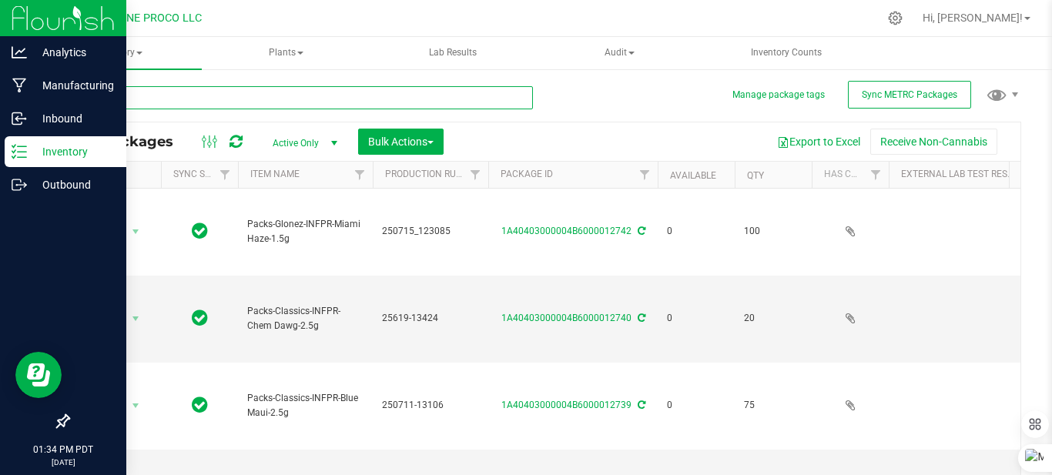
click at [284, 95] on input "text" at bounding box center [300, 97] width 465 height 23
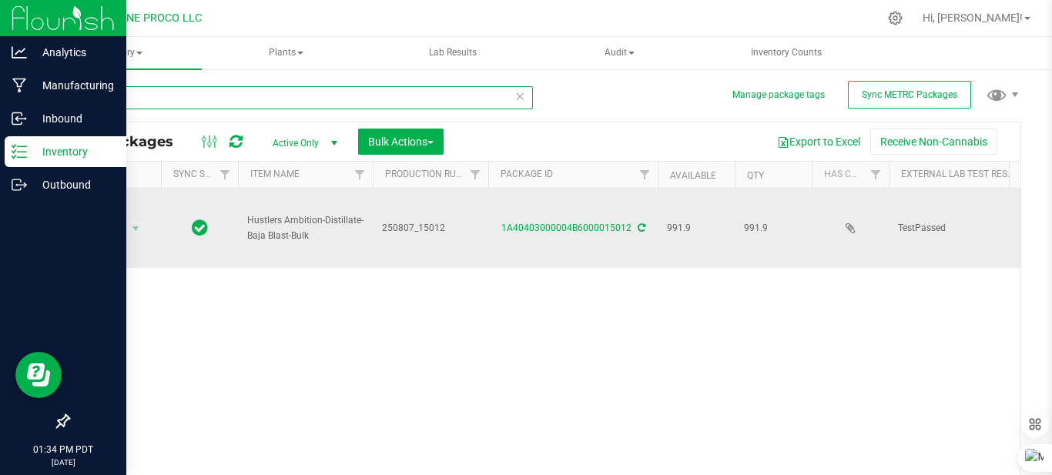
type input "15012"
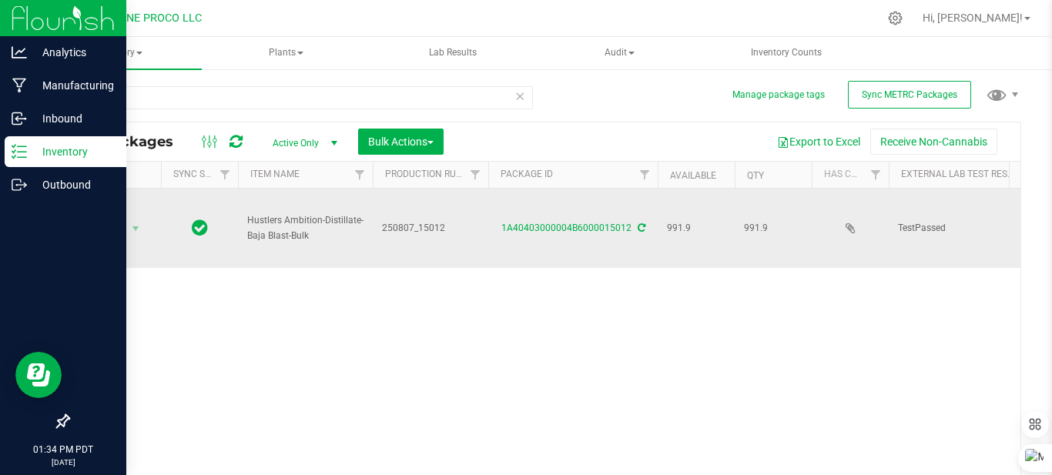
click at [214, 224] on td at bounding box center [199, 228] width 77 height 79
